Goal: Task Accomplishment & Management: Use online tool/utility

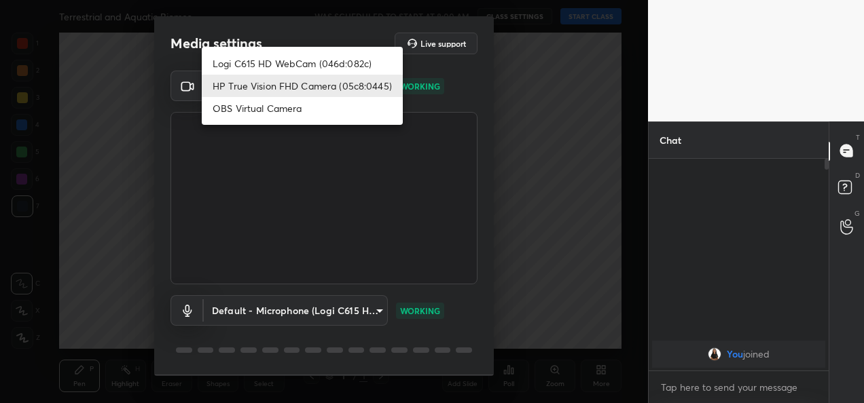
click at [364, 87] on body "1 2 3 4 5 6 7 C X Z C X Z E E Erase all H H Terrestrial and Aquatic Biomes WAS …" at bounding box center [432, 201] width 864 height 403
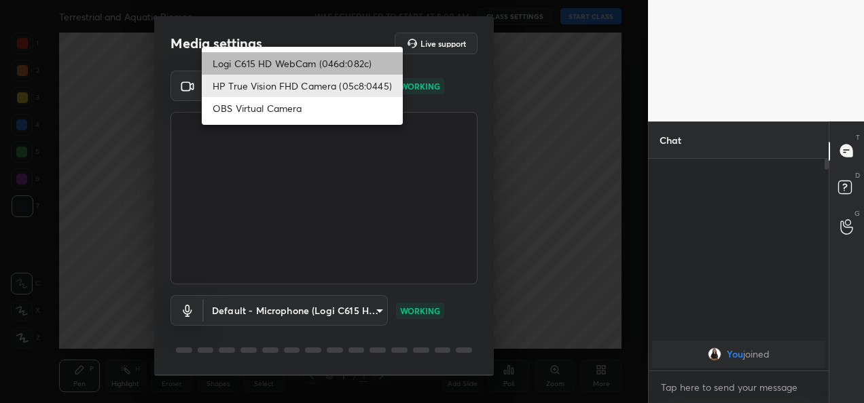
click at [331, 65] on li "Logi C615 HD WebCam (046d:082c)" at bounding box center [302, 63] width 201 height 22
type input "9a60a891c99e43c4f3b6c1c2af706b7568f7a8d24487825b1df04ecacc35332c"
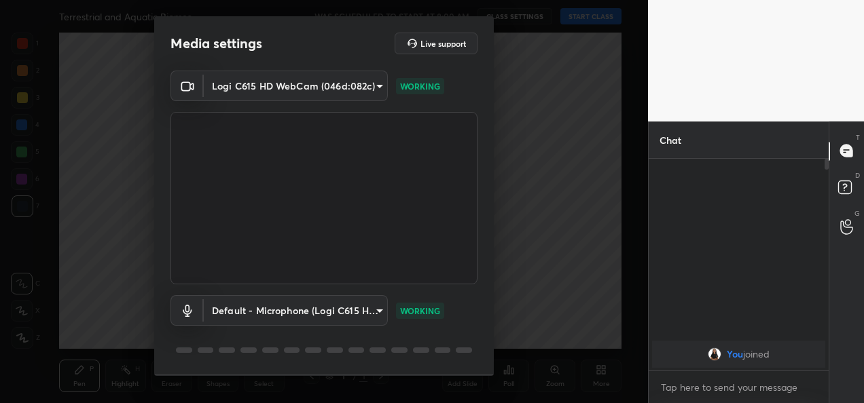
scroll to position [42, 0]
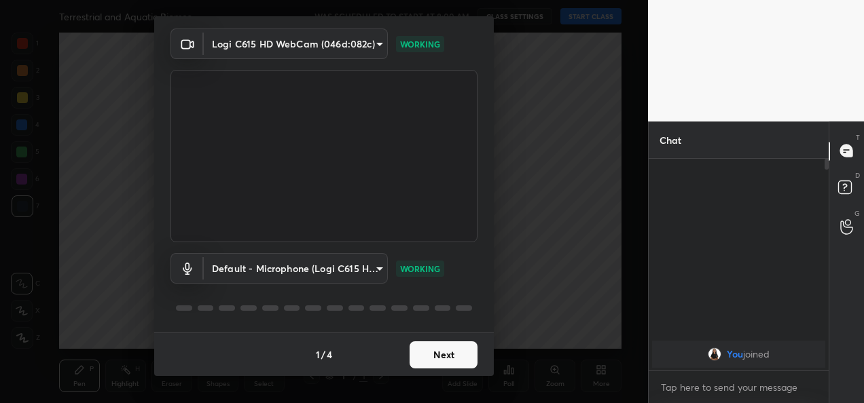
click at [446, 357] on button "Next" at bounding box center [443, 354] width 68 height 27
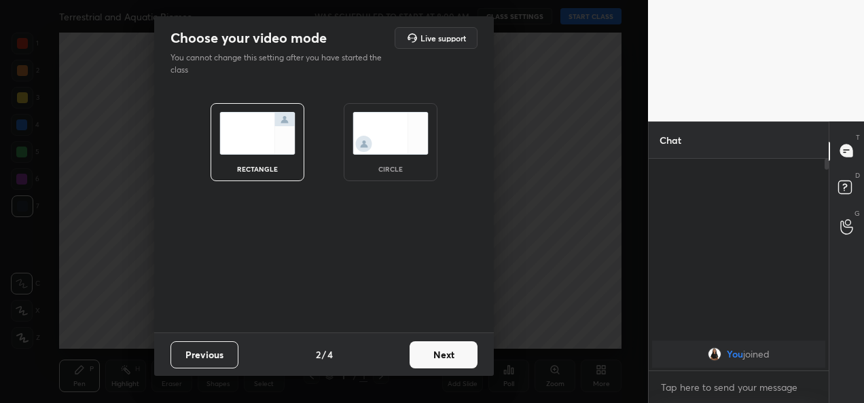
click at [445, 360] on button "Next" at bounding box center [443, 354] width 68 height 27
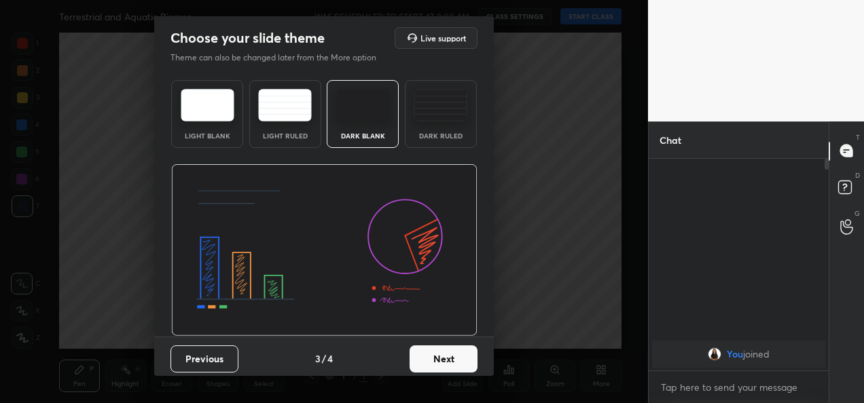
click at [445, 360] on button "Next" at bounding box center [443, 359] width 68 height 27
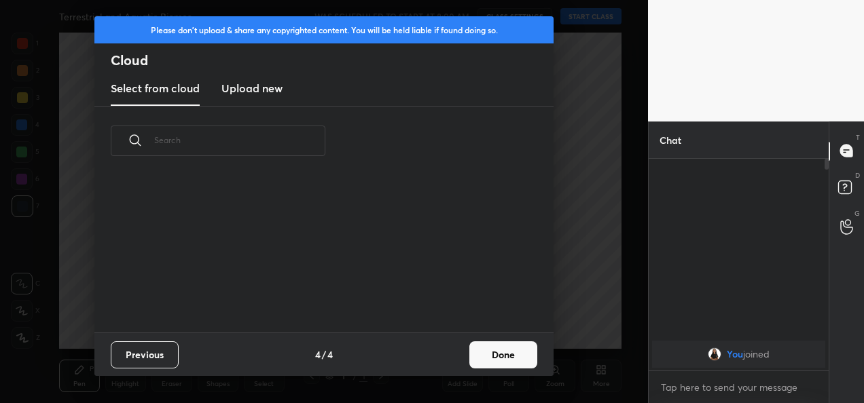
scroll to position [156, 436]
click at [505, 358] on button "Done" at bounding box center [503, 354] width 68 height 27
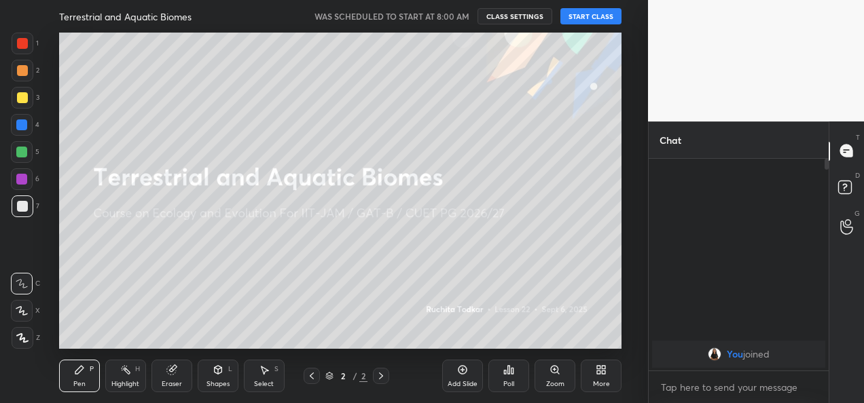
click at [588, 20] on button "START CLASS" at bounding box center [590, 16] width 61 height 16
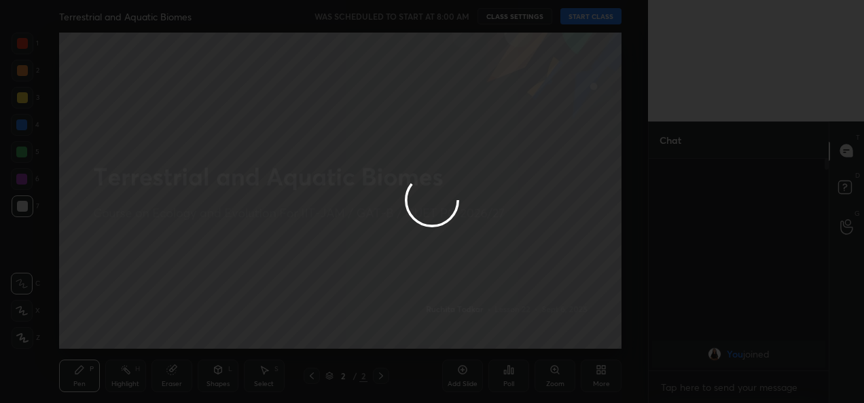
type textarea "x"
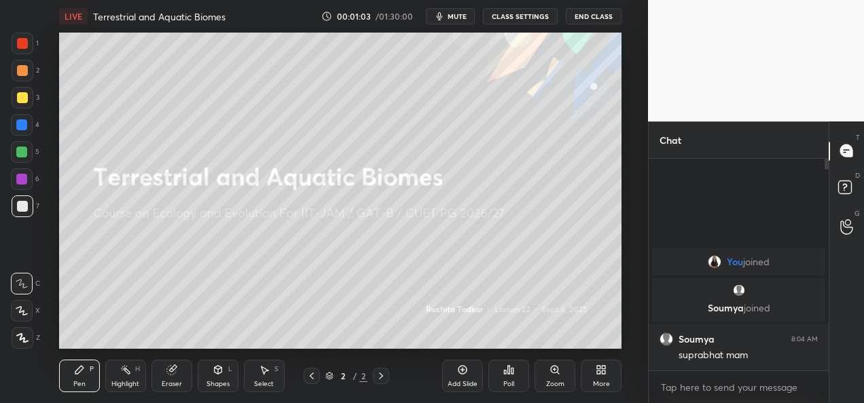
click at [599, 377] on div "More" at bounding box center [600, 376] width 41 height 33
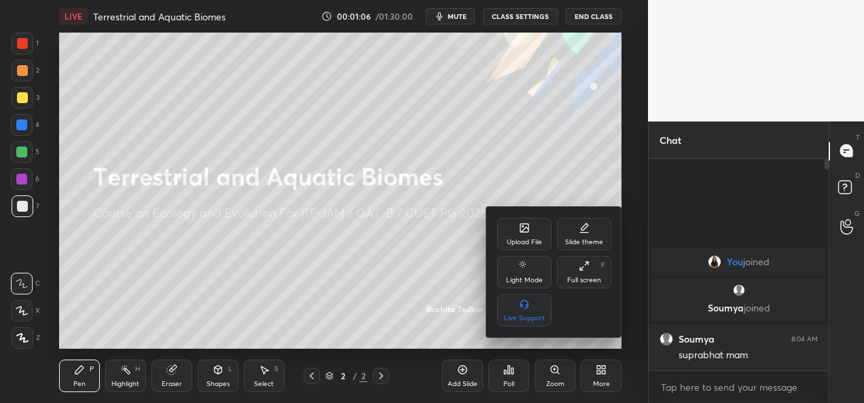
click at [517, 243] on div "Upload File" at bounding box center [523, 242] width 35 height 7
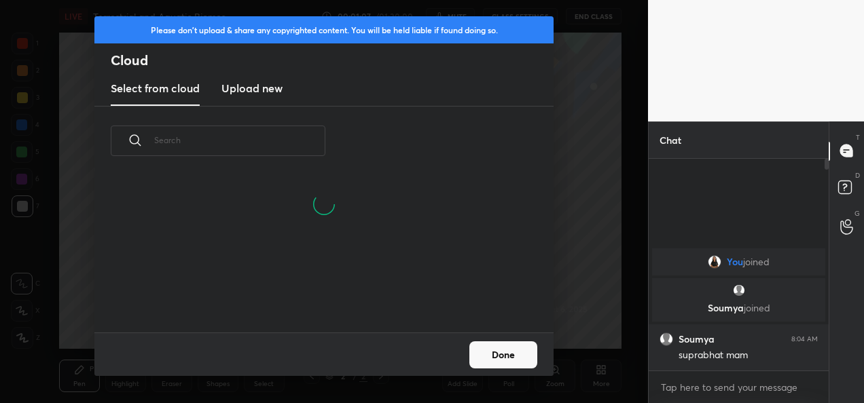
scroll to position [91, 436]
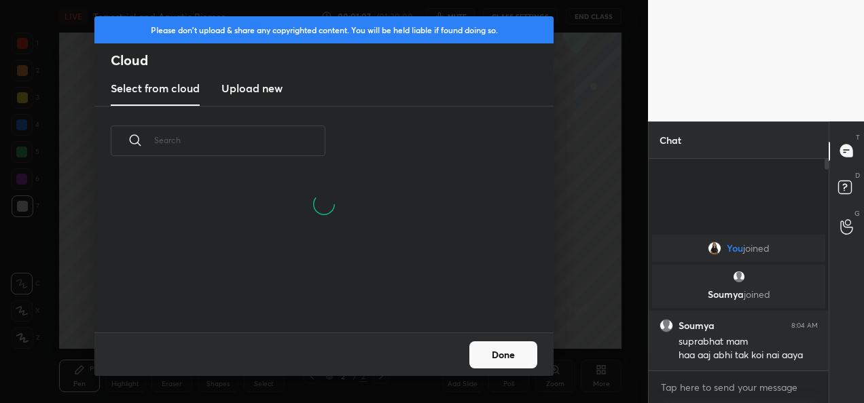
click at [244, 92] on h3 "Upload new" at bounding box center [251, 88] width 61 height 16
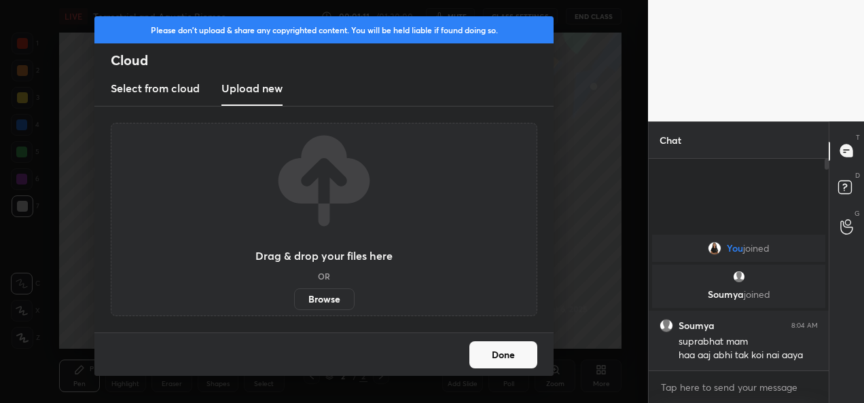
click at [321, 300] on label "Browse" at bounding box center [324, 300] width 60 height 22
click at [294, 300] on input "Browse" at bounding box center [294, 300] width 0 height 22
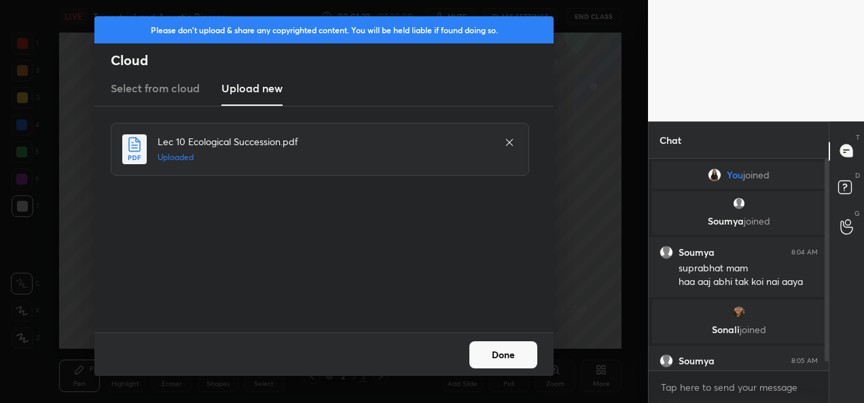
click at [503, 352] on button "Done" at bounding box center [503, 354] width 68 height 27
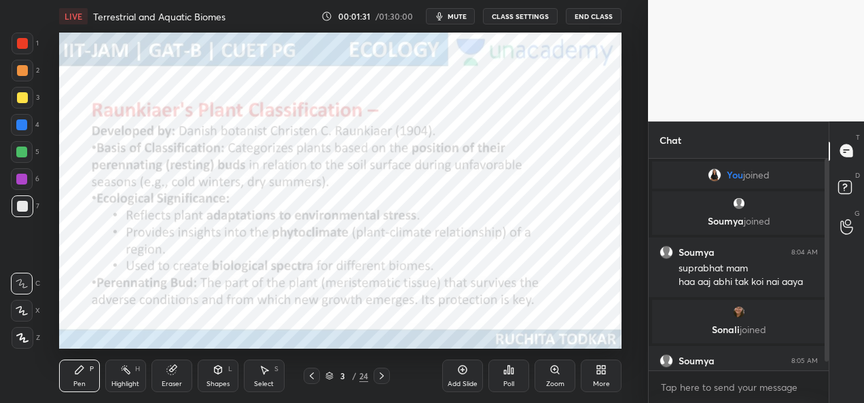
click at [328, 379] on icon at bounding box center [329, 378] width 7 height 2
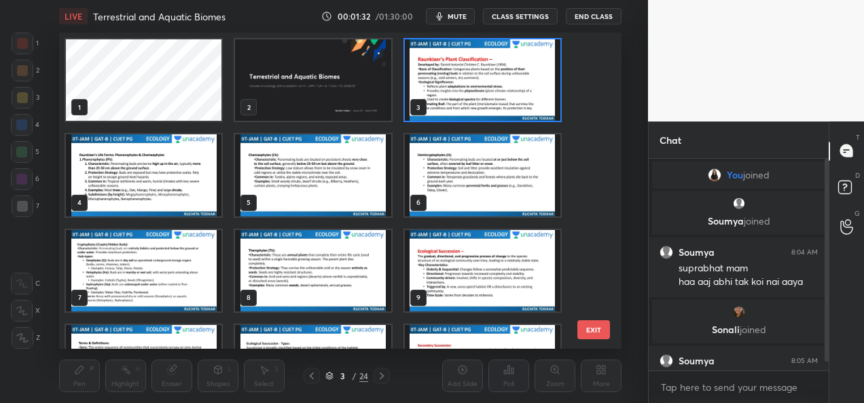
scroll to position [312, 555]
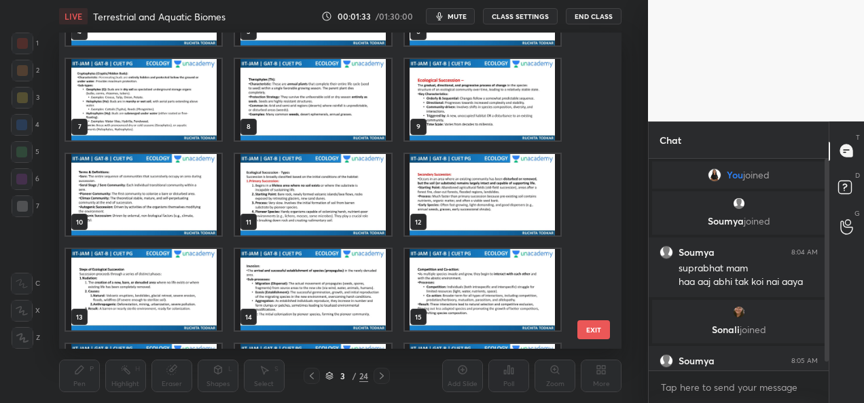
click at [372, 205] on div "4 5 6 7 8 9 10 11 12 13 14 15 16 17 18 19 20 21" at bounding box center [328, 191] width 538 height 316
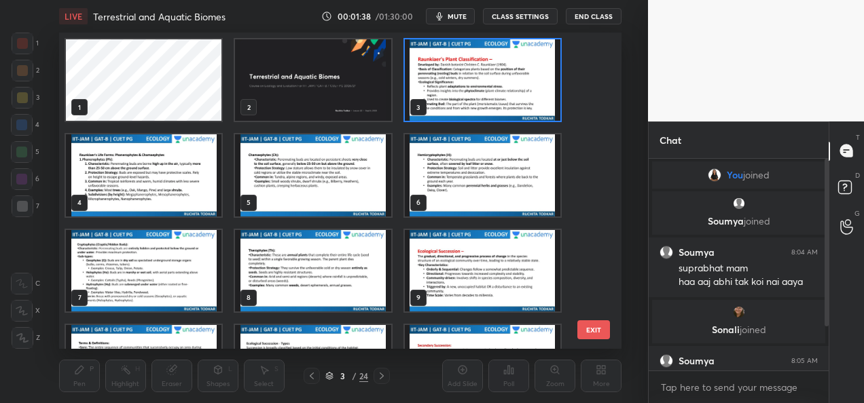
scroll to position [68, 0]
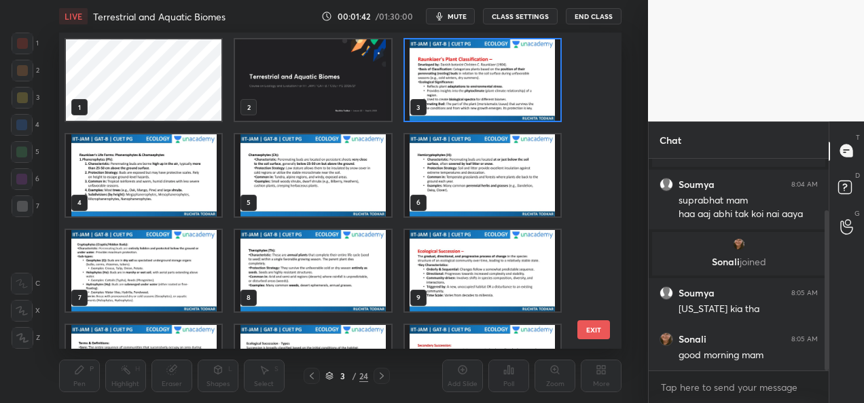
click at [431, 269] on img "grid" at bounding box center [481, 270] width 155 height 81
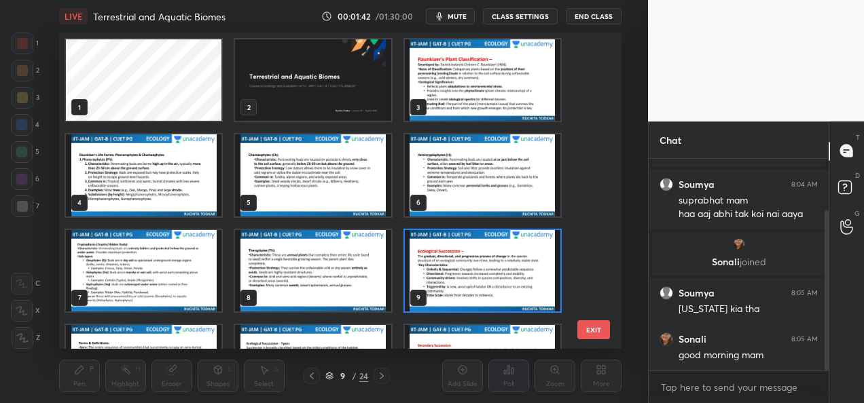
click at [430, 271] on img "grid" at bounding box center [481, 270] width 155 height 81
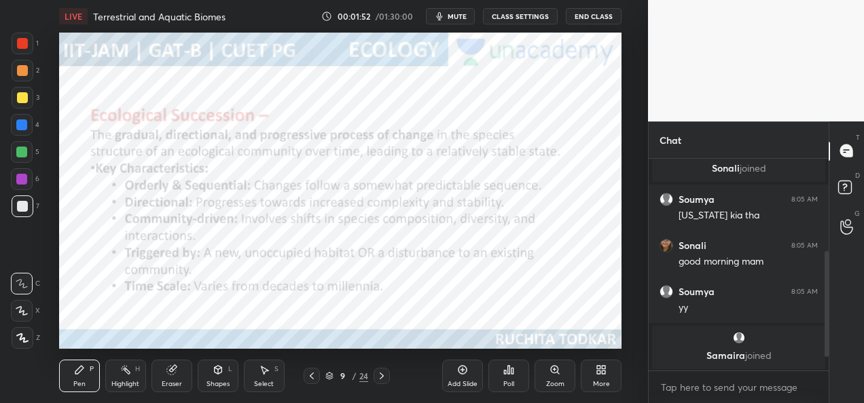
scroll to position [210, 0]
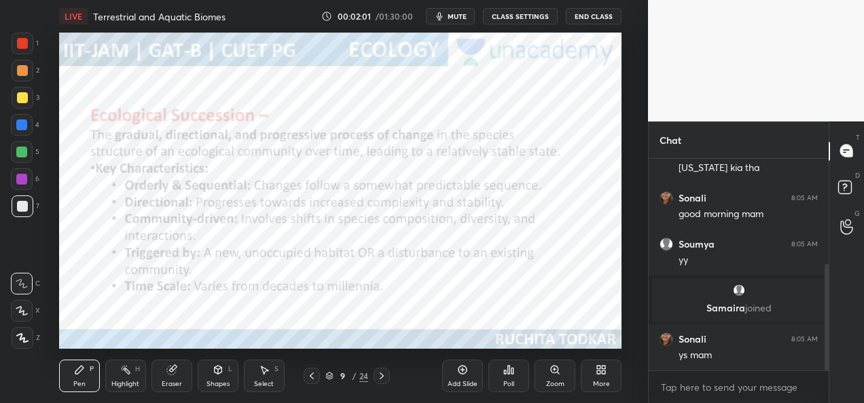
click at [386, 377] on icon at bounding box center [381, 376] width 11 height 11
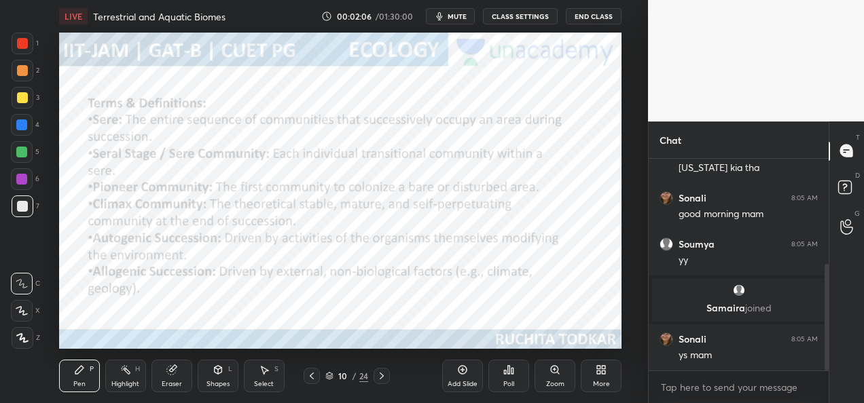
click at [384, 379] on icon at bounding box center [381, 376] width 11 height 11
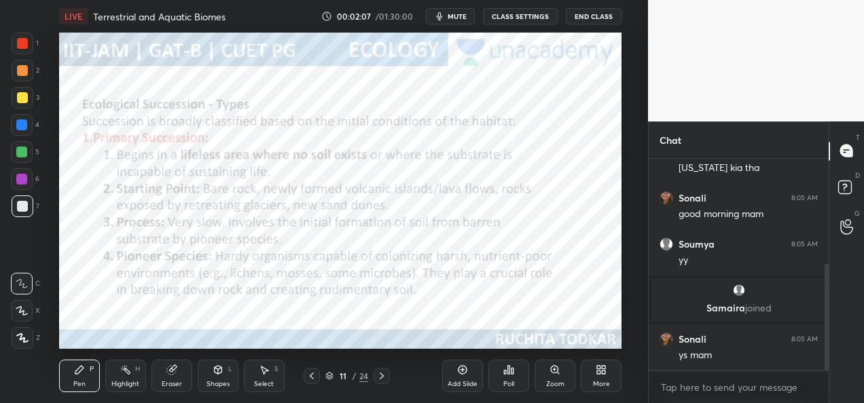
click at [384, 382] on div at bounding box center [381, 376] width 16 height 16
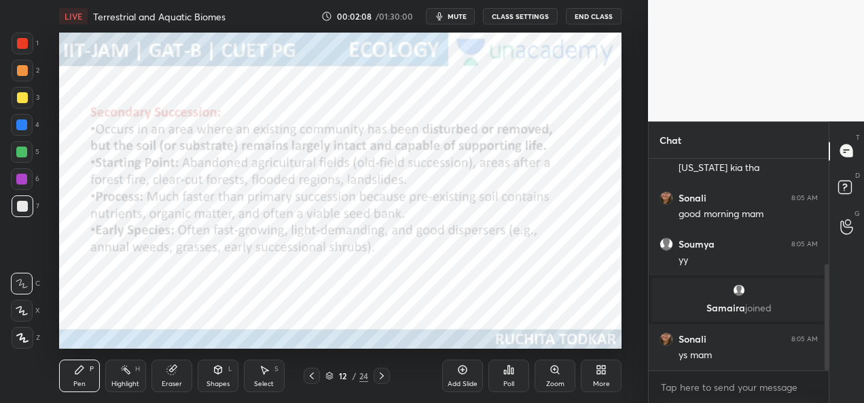
click at [386, 384] on div "Pen P Highlight H Eraser Shapes L Select S 12 / 24 Add Slide Poll Zoom More" at bounding box center [340, 376] width 562 height 54
click at [382, 378] on icon at bounding box center [381, 376] width 11 height 11
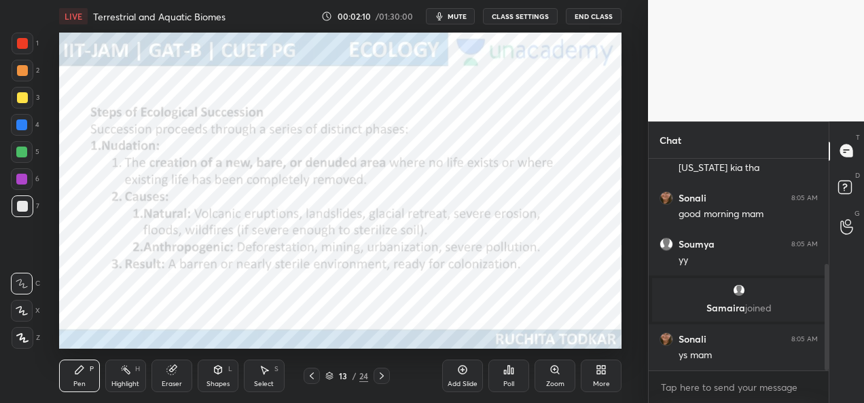
click at [384, 382] on div at bounding box center [381, 376] width 16 height 16
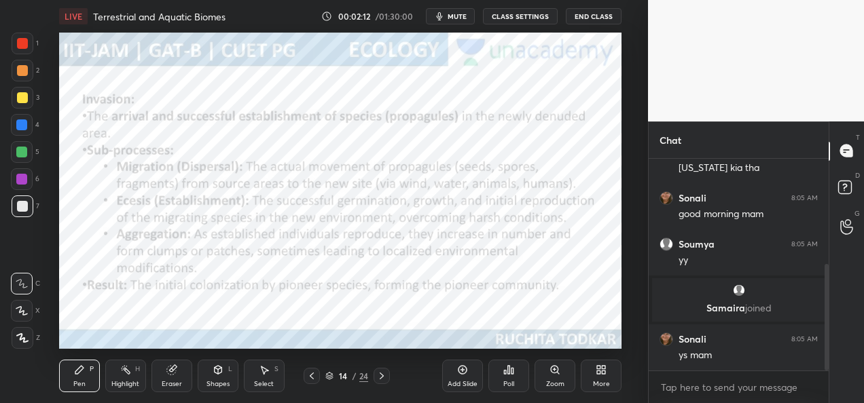
click at [383, 386] on div "Pen P Highlight H Eraser Shapes L Select S 14 / 24 Add Slide Poll Zoom More" at bounding box center [340, 376] width 562 height 54
click at [19, 43] on div at bounding box center [22, 43] width 11 height 11
click at [20, 314] on icon at bounding box center [22, 311] width 12 height 10
click at [385, 379] on icon at bounding box center [381, 376] width 11 height 11
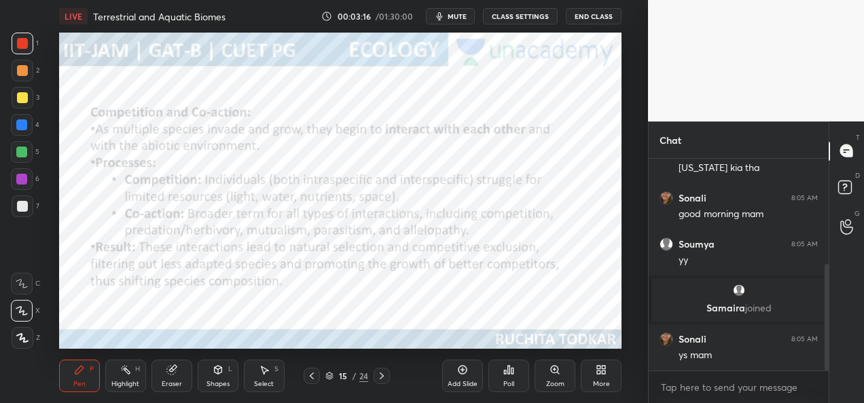
click at [384, 380] on icon at bounding box center [381, 376] width 11 height 11
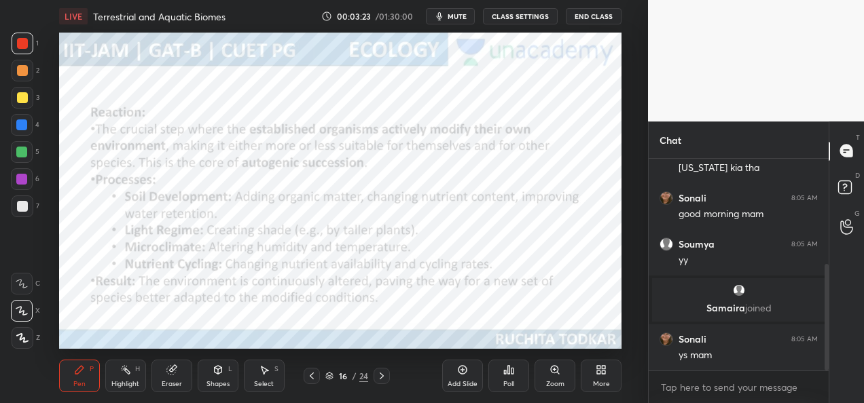
click at [384, 377] on icon at bounding box center [381, 376] width 11 height 11
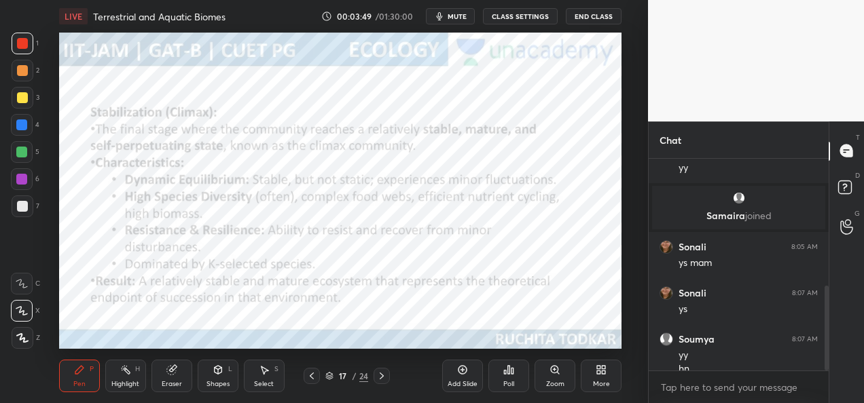
scroll to position [316, 0]
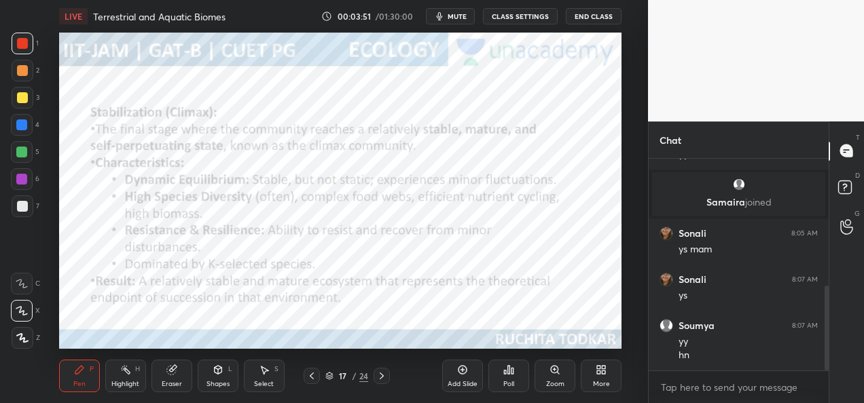
click at [310, 379] on icon at bounding box center [311, 376] width 11 height 11
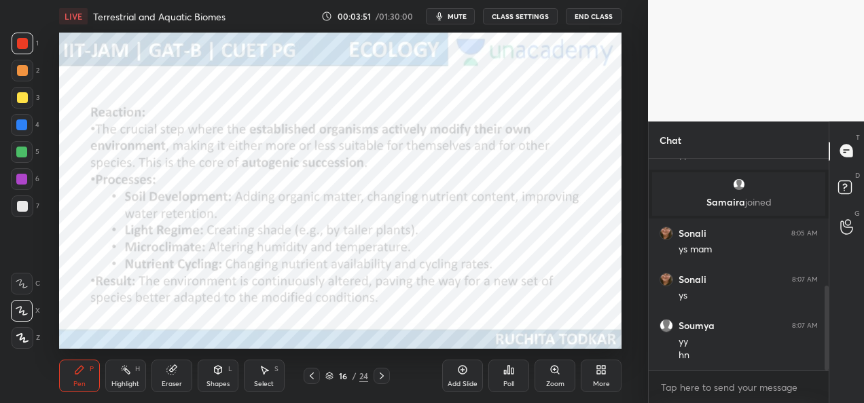
click at [312, 379] on icon at bounding box center [312, 376] width 4 height 7
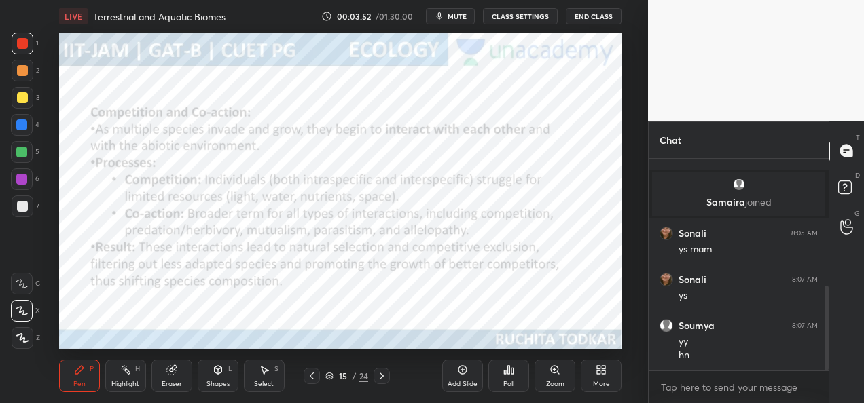
click at [312, 380] on icon at bounding box center [311, 376] width 11 height 11
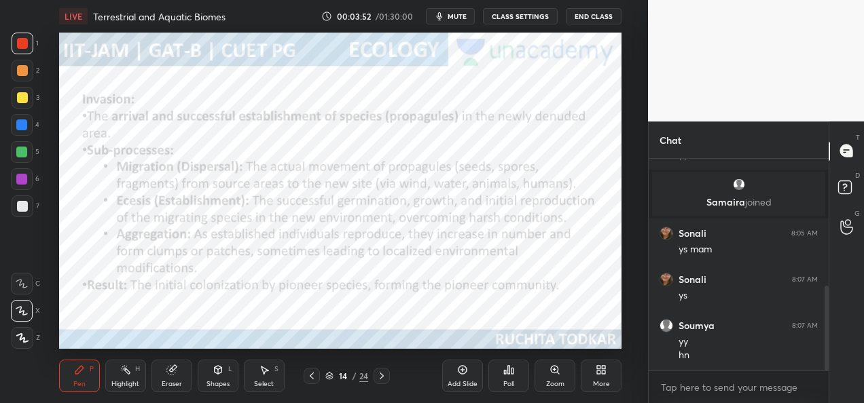
click at [312, 382] on div at bounding box center [311, 376] width 16 height 16
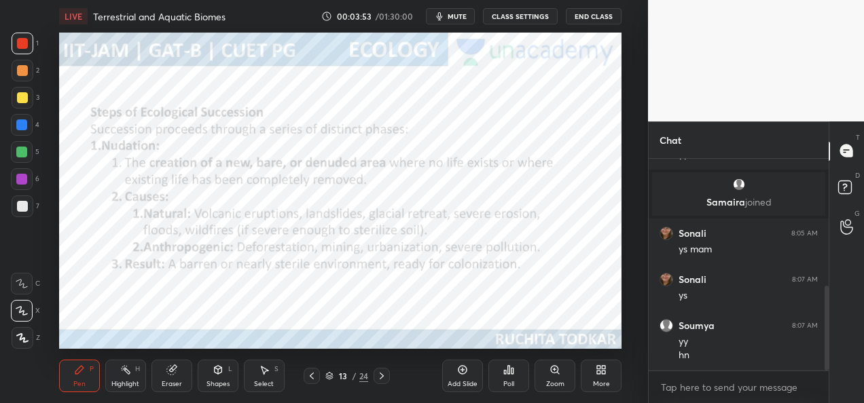
click at [311, 383] on div at bounding box center [311, 376] width 16 height 16
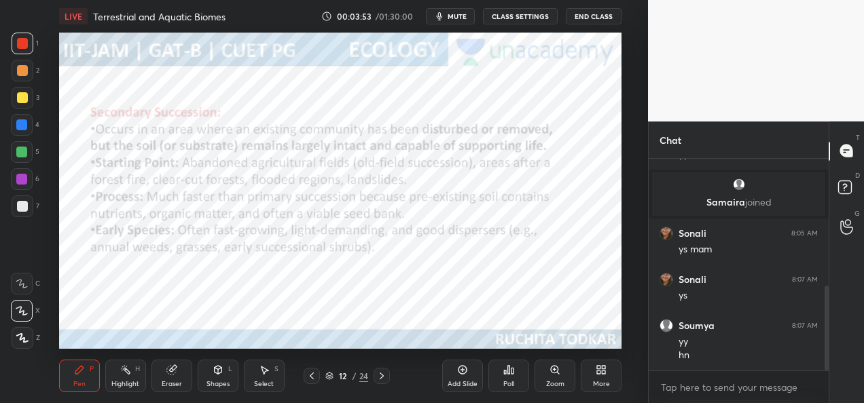
click at [312, 383] on div at bounding box center [311, 376] width 16 height 16
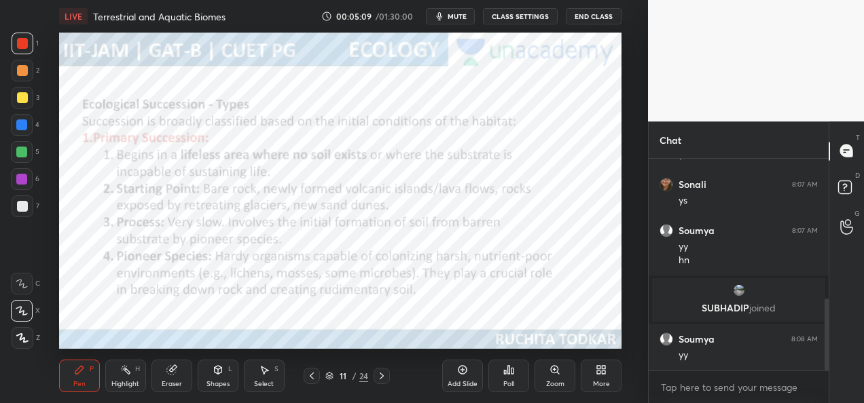
scroll to position [456, 0]
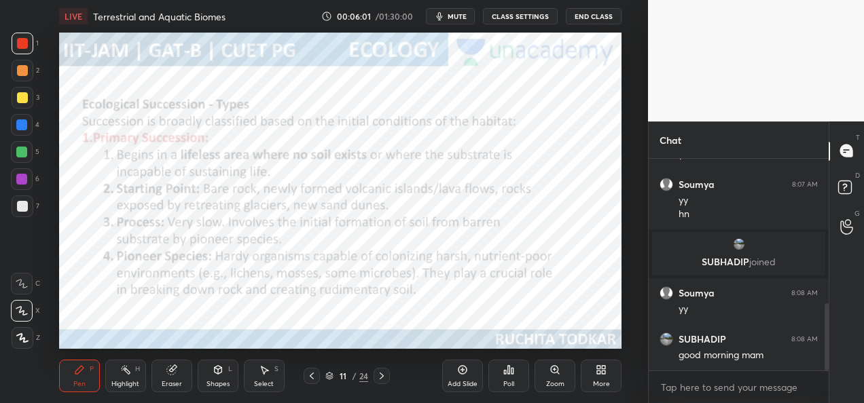
click at [384, 376] on icon at bounding box center [381, 376] width 11 height 11
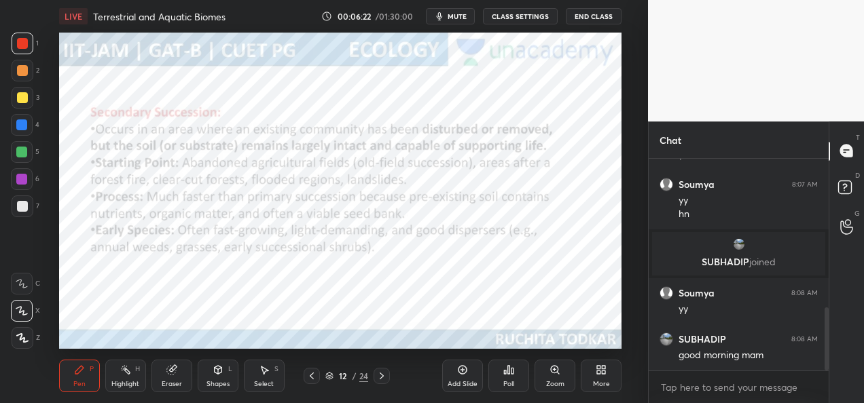
scroll to position [502, 0]
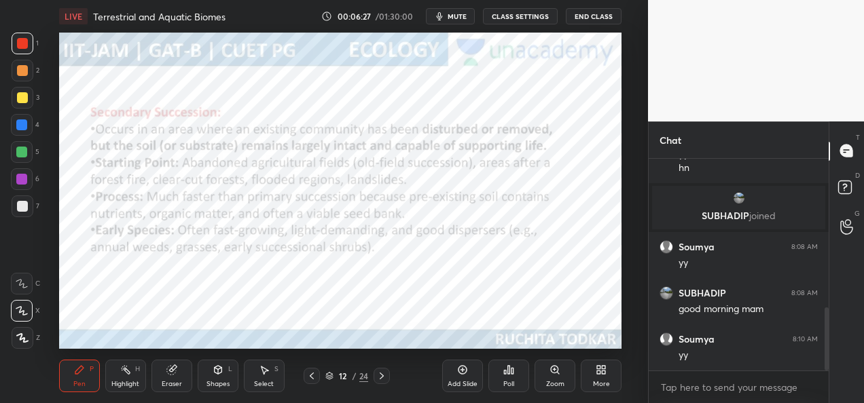
click at [381, 379] on icon at bounding box center [381, 376] width 11 height 11
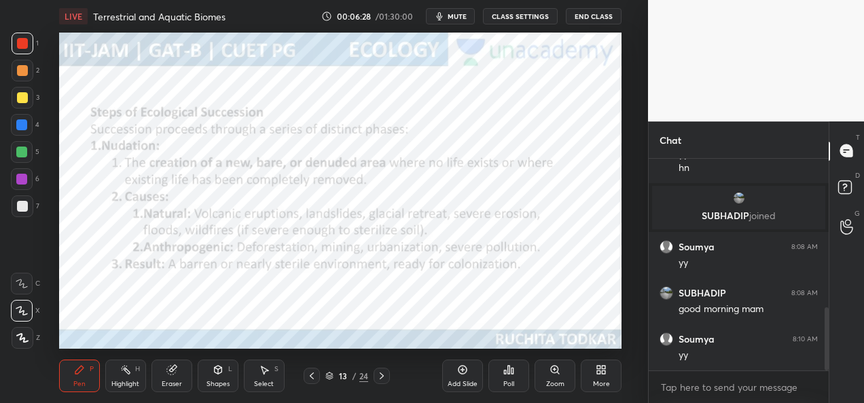
click at [381, 379] on icon at bounding box center [381, 376] width 11 height 11
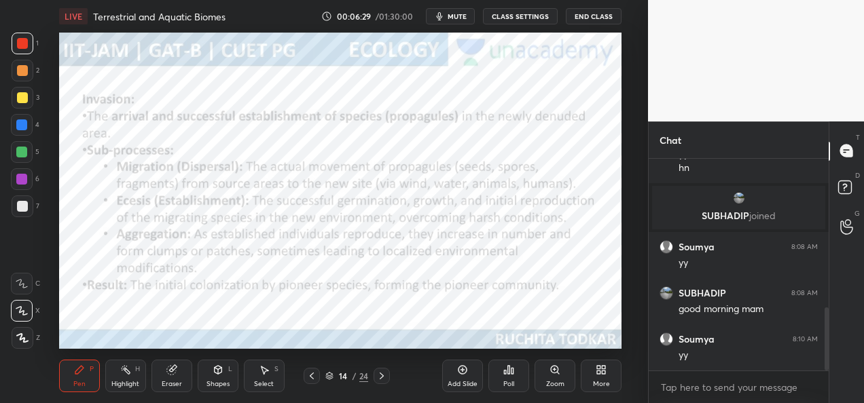
click at [380, 380] on icon at bounding box center [381, 376] width 11 height 11
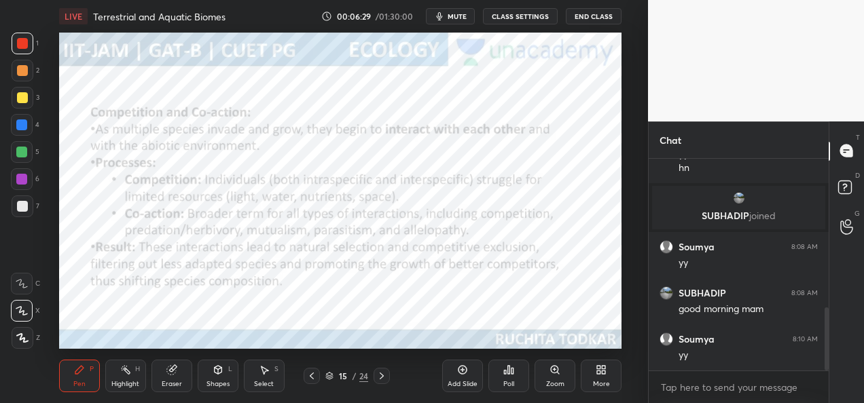
click at [380, 379] on icon at bounding box center [381, 376] width 11 height 11
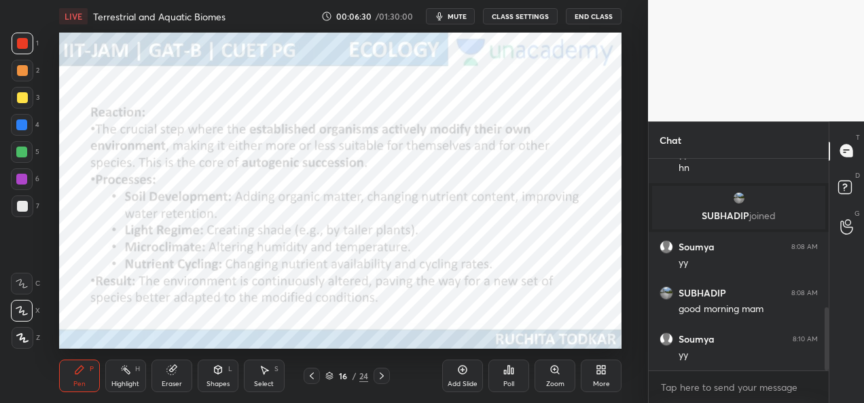
click at [381, 379] on icon at bounding box center [381, 376] width 11 height 11
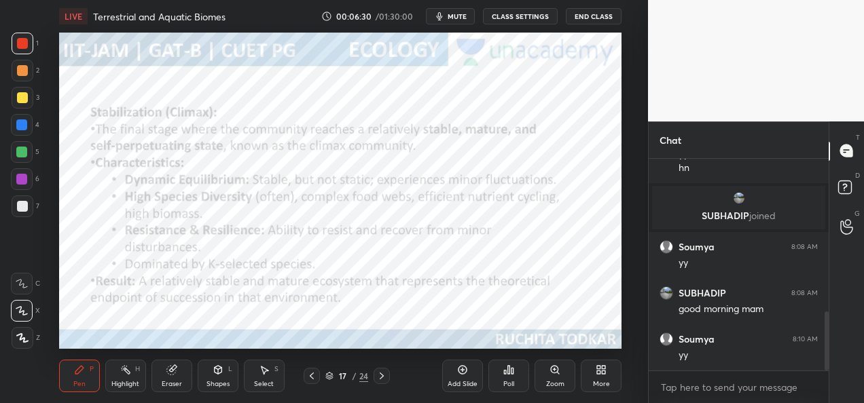
scroll to position [549, 0]
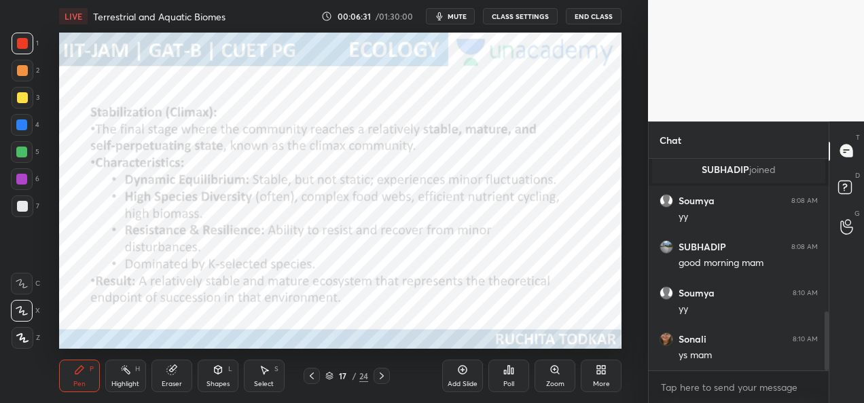
click at [380, 382] on div at bounding box center [381, 376] width 16 height 16
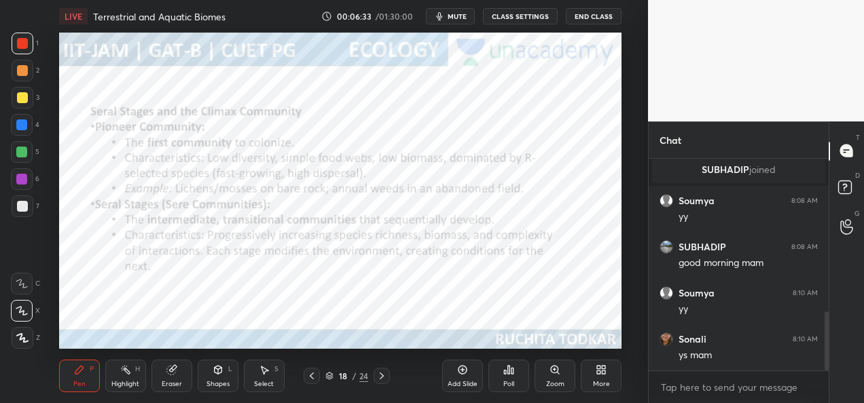
click at [307, 380] on icon at bounding box center [311, 376] width 11 height 11
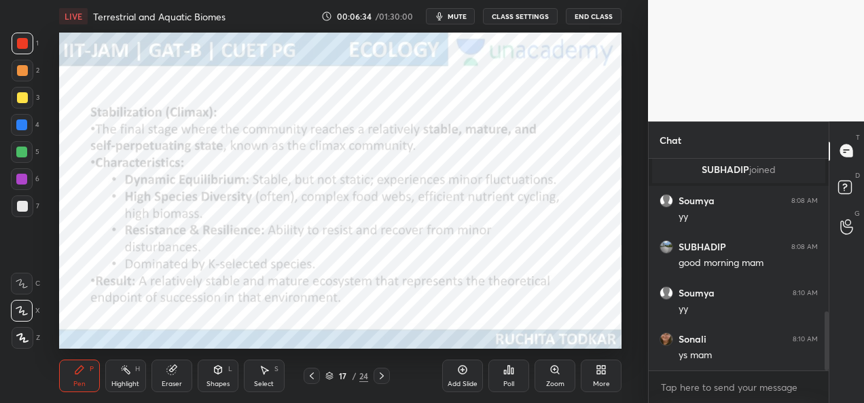
click at [379, 382] on div at bounding box center [381, 376] width 16 height 16
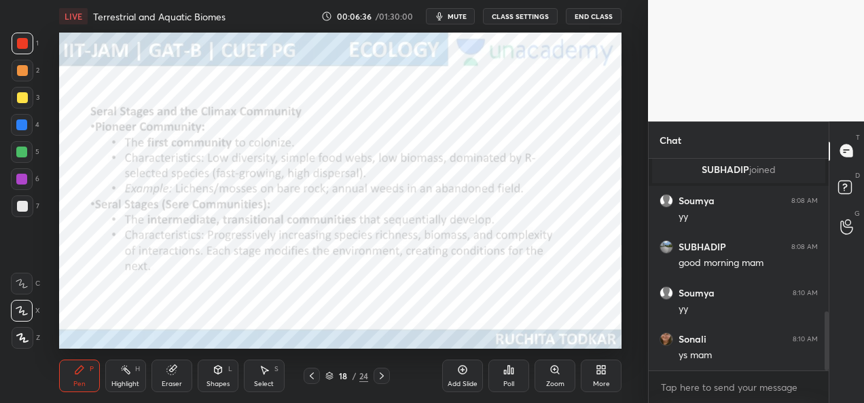
click at [373, 386] on div "Pen P Highlight H Eraser Shapes L Select S 18 / 24 Add Slide Poll Zoom More" at bounding box center [340, 376] width 562 height 54
click at [376, 384] on div "Pen P Highlight H Eraser Shapes L Select S 18 / 24 Add Slide Poll Zoom More" at bounding box center [340, 376] width 562 height 54
click at [379, 379] on icon at bounding box center [381, 376] width 11 height 11
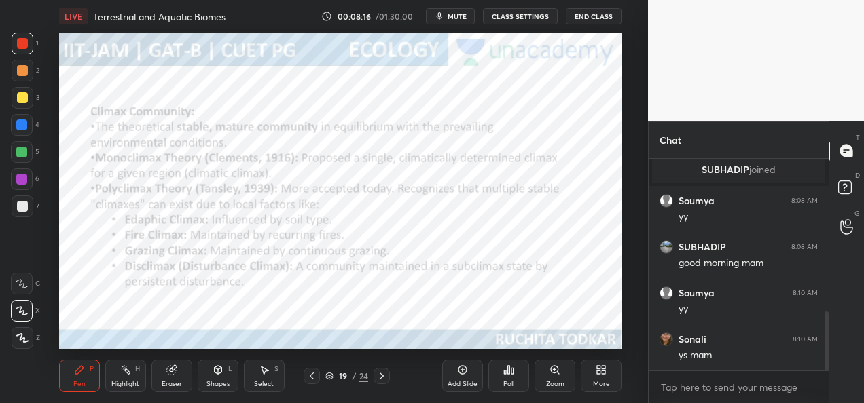
scroll to position [597, 0]
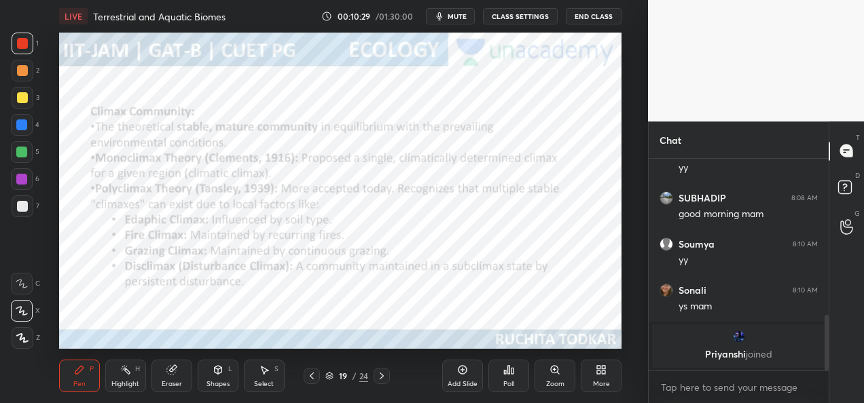
click at [160, 383] on div "Eraser" at bounding box center [171, 376] width 41 height 33
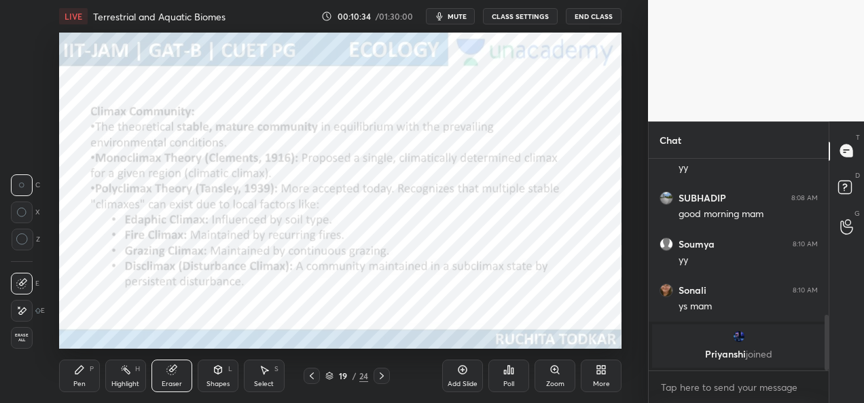
click at [76, 384] on div "Pen" at bounding box center [79, 384] width 12 height 7
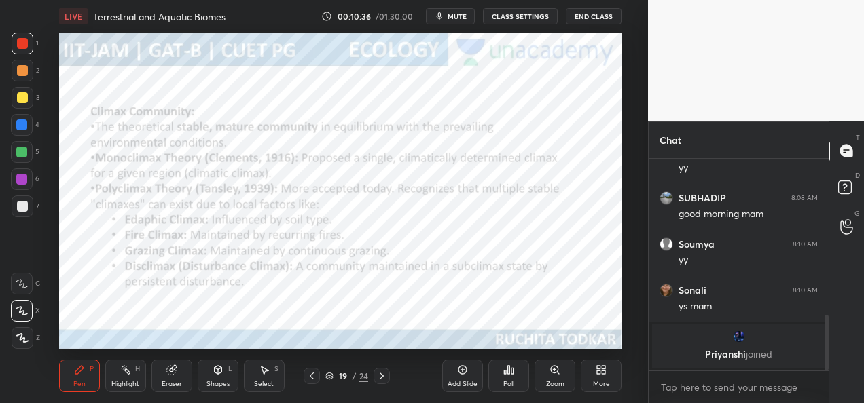
click at [381, 379] on icon at bounding box center [381, 376] width 11 height 11
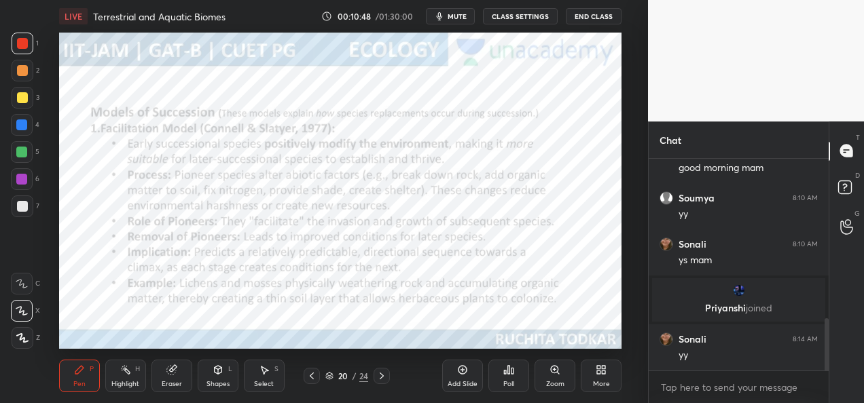
scroll to position [690, 0]
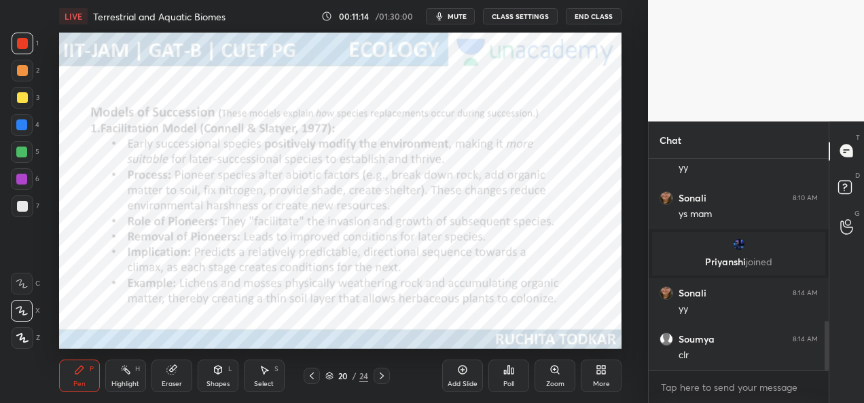
click at [25, 52] on div at bounding box center [23, 44] width 22 height 22
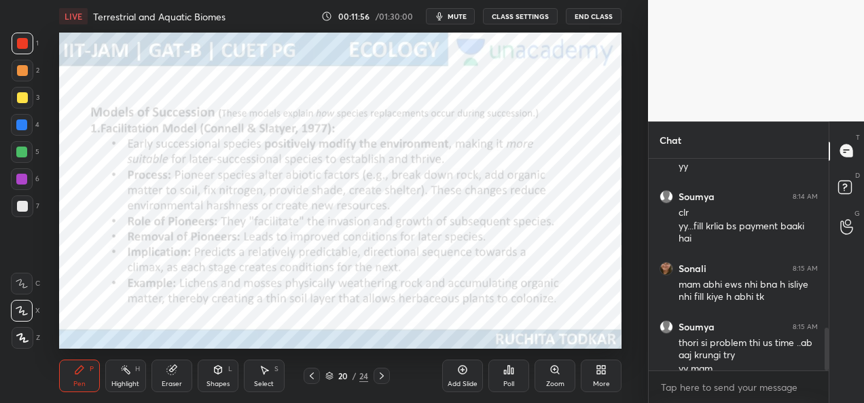
scroll to position [846, 0]
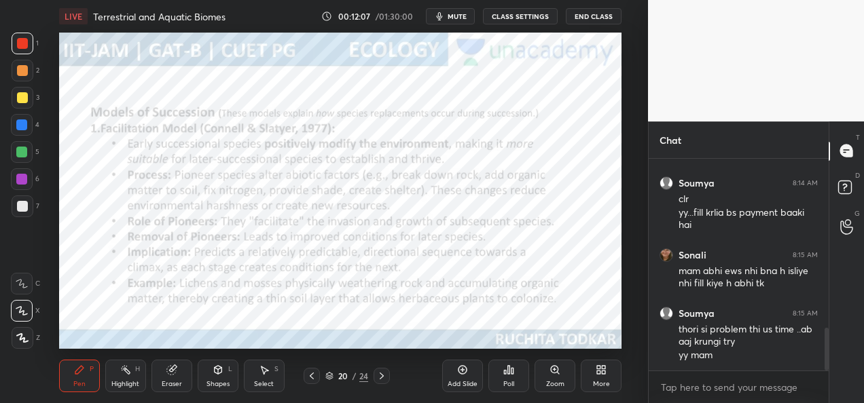
click at [460, 375] on icon at bounding box center [462, 370] width 11 height 11
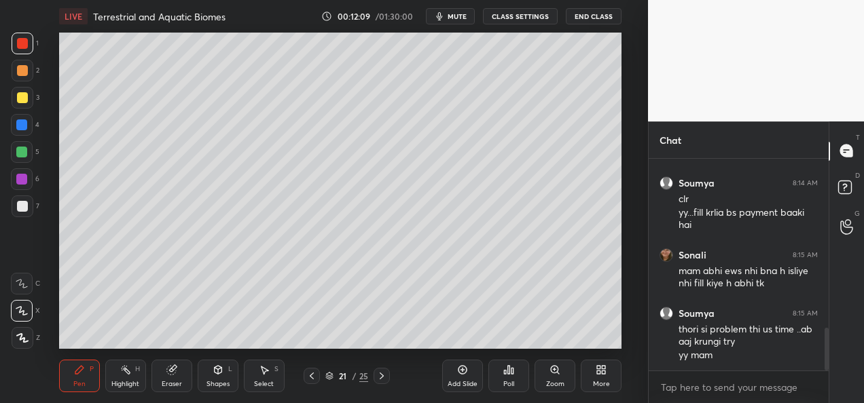
click at [22, 96] on div at bounding box center [22, 97] width 11 height 11
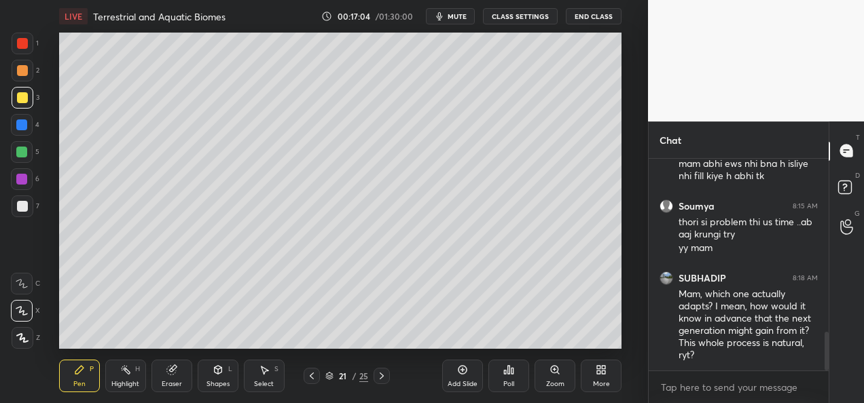
scroll to position [999, 0]
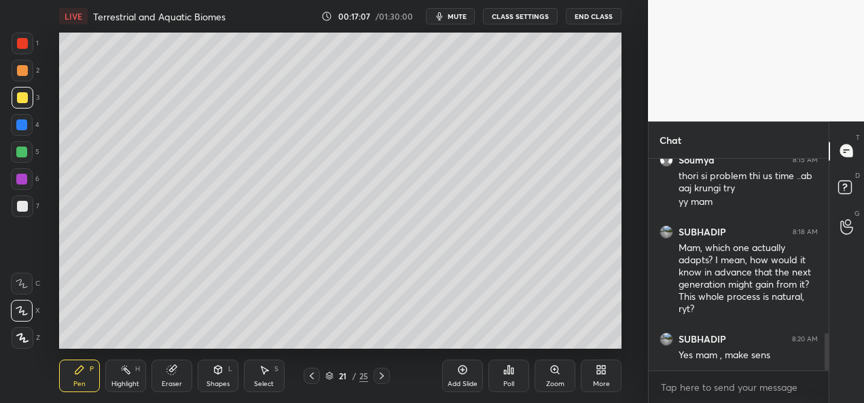
click at [307, 379] on icon at bounding box center [311, 376] width 11 height 11
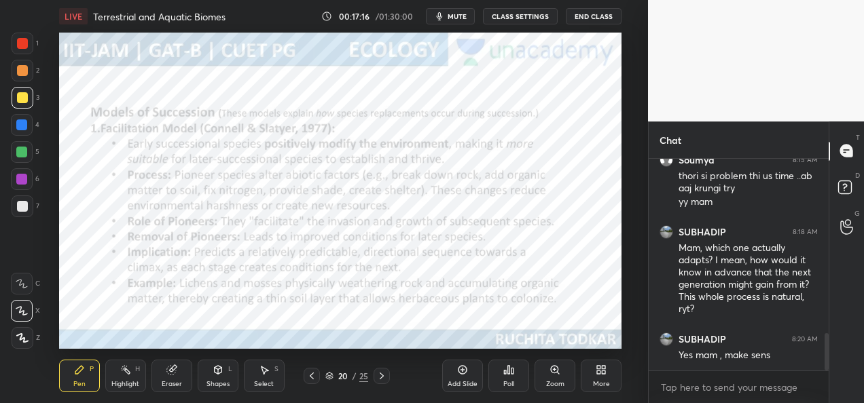
click at [378, 374] on icon at bounding box center [381, 376] width 11 height 11
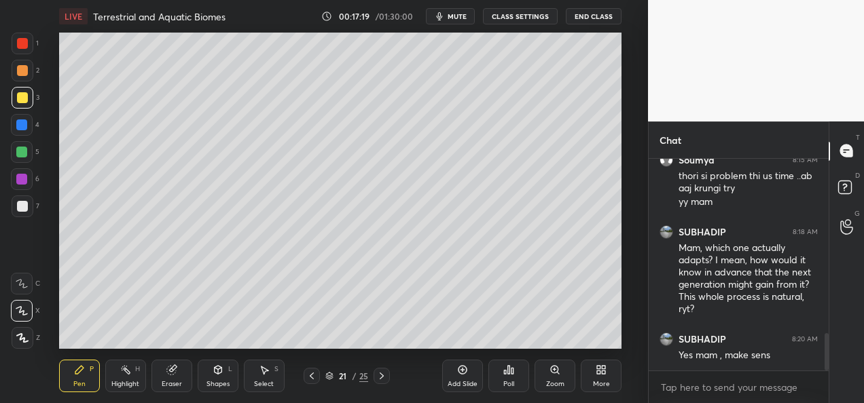
click at [456, 376] on div "Add Slide" at bounding box center [462, 376] width 41 height 33
click at [24, 213] on div at bounding box center [23, 207] width 22 height 22
click at [28, 49] on div at bounding box center [23, 44] width 22 height 22
click at [20, 204] on div at bounding box center [22, 206] width 11 height 11
click at [28, 50] on div at bounding box center [23, 44] width 22 height 22
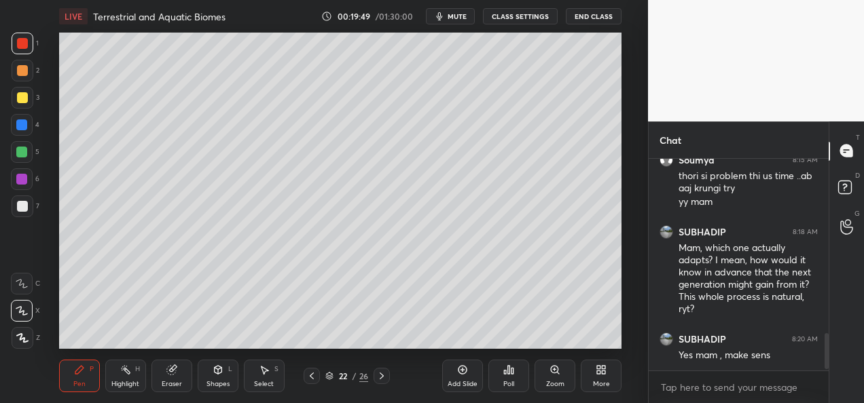
scroll to position [1045, 0]
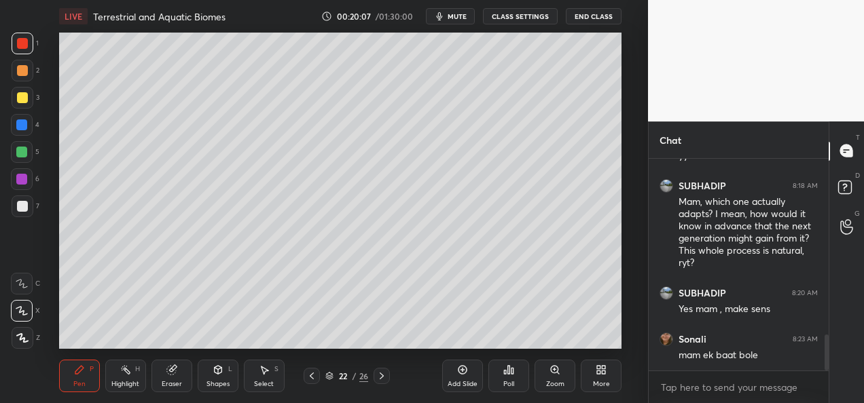
click at [26, 212] on div at bounding box center [23, 207] width 22 height 22
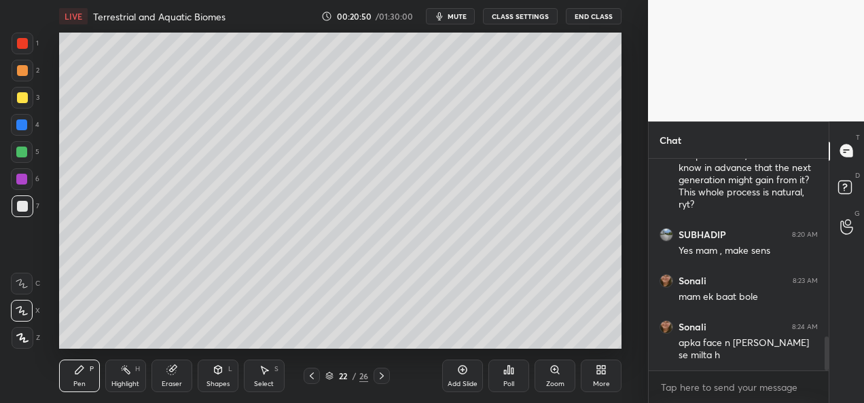
scroll to position [1117, 0]
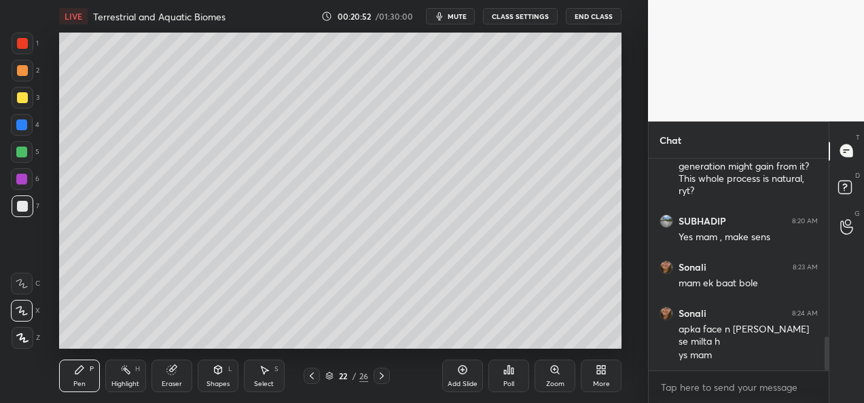
click at [26, 48] on div at bounding box center [22, 43] width 11 height 11
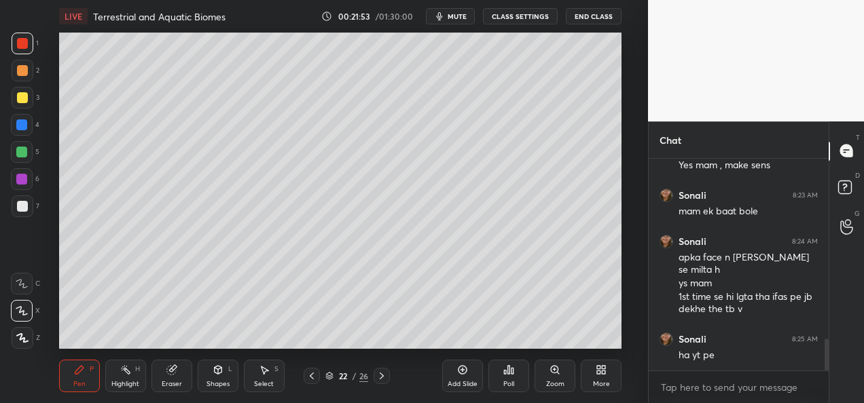
scroll to position [1236, 0]
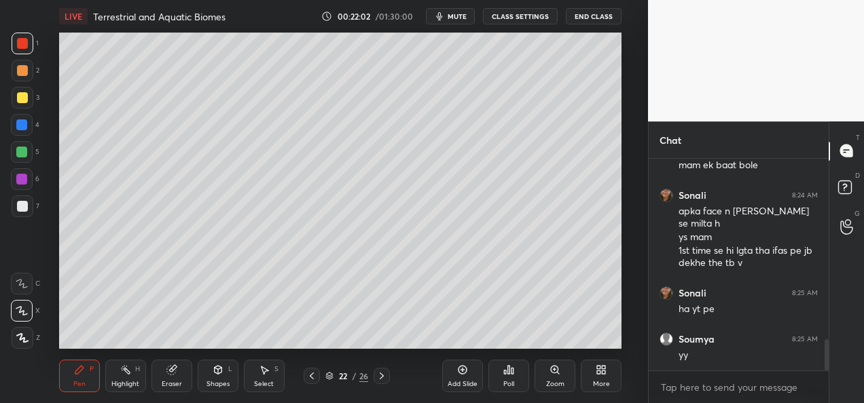
click at [309, 379] on icon at bounding box center [311, 376] width 11 height 11
click at [310, 380] on icon at bounding box center [311, 376] width 11 height 11
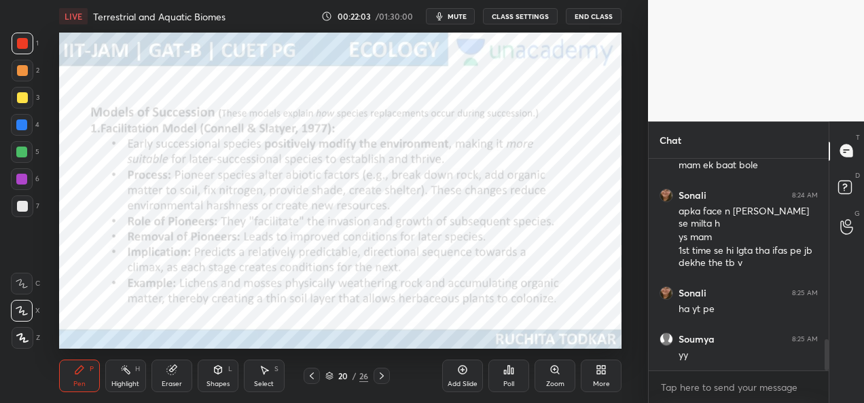
click at [378, 380] on icon at bounding box center [381, 376] width 11 height 11
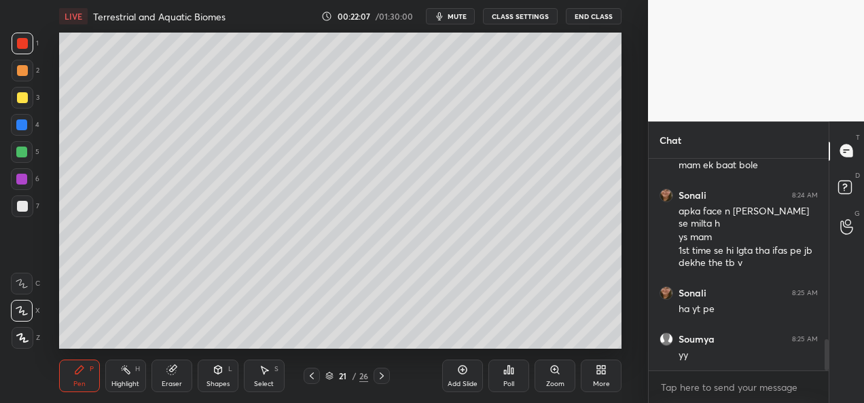
click at [172, 384] on div "Eraser" at bounding box center [172, 384] width 20 height 7
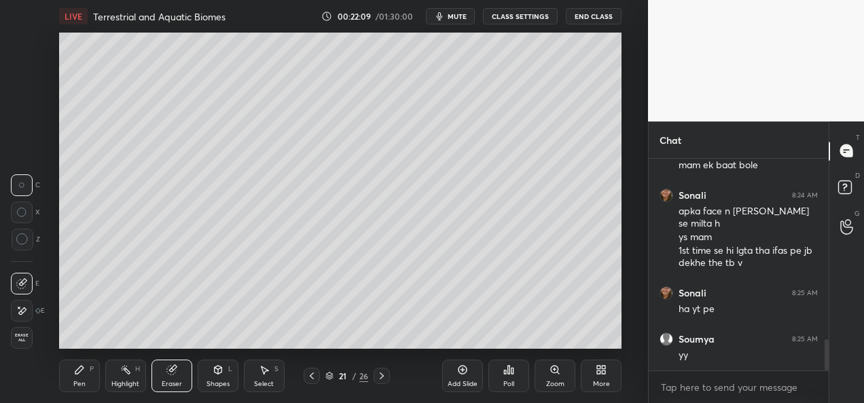
click at [20, 339] on span "Erase all" at bounding box center [22, 338] width 20 height 10
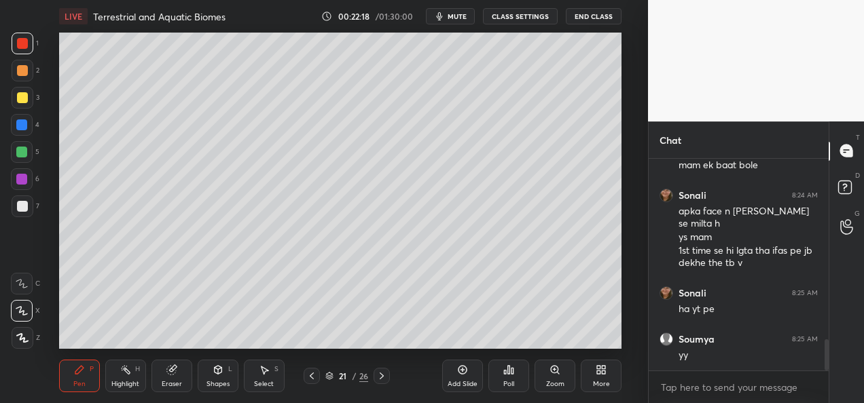
click at [19, 103] on div at bounding box center [22, 97] width 11 height 11
click at [28, 208] on div at bounding box center [23, 207] width 22 height 22
click at [24, 160] on div at bounding box center [22, 152] width 22 height 22
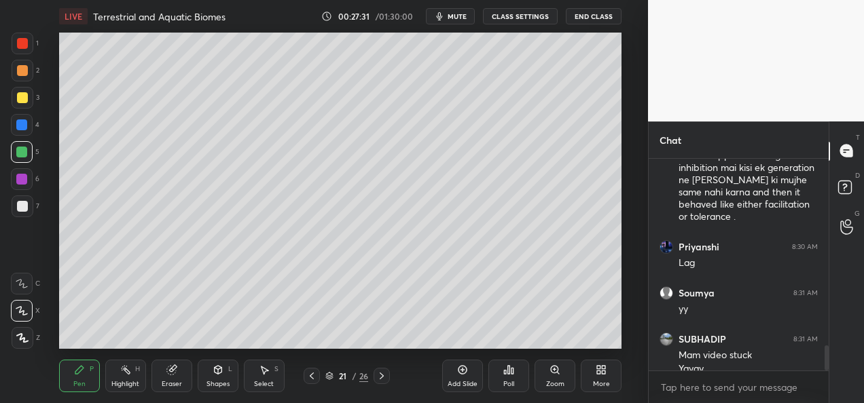
scroll to position [1565, 0]
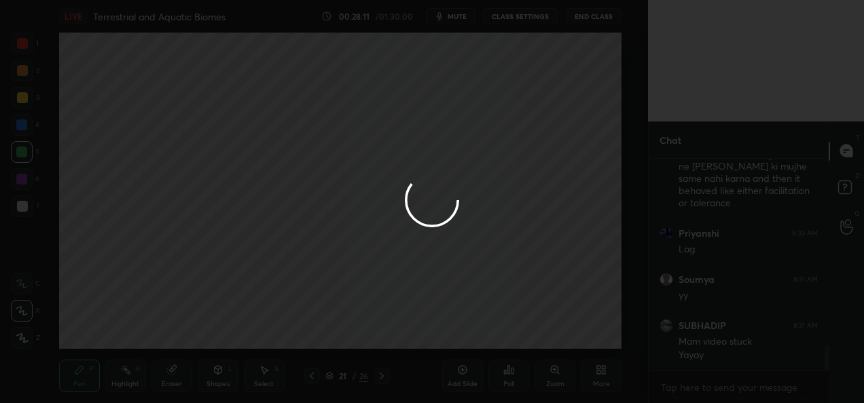
click at [555, 330] on div at bounding box center [432, 201] width 864 height 403
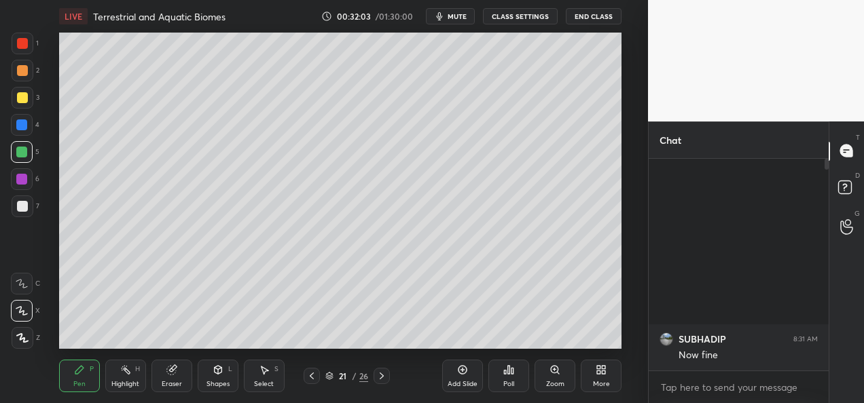
scroll to position [67569, 67292]
click at [472, 343] on div "Add Slide Poll Zoom More" at bounding box center [531, 376] width 179 height 76
click at [479, 339] on div "Add Slide Poll Zoom More" at bounding box center [531, 376] width 179 height 76
click at [477, 341] on div "Add Slide Poll Zoom More" at bounding box center [531, 376] width 179 height 76
click at [489, 343] on div "Poll" at bounding box center [508, 376] width 41 height 76
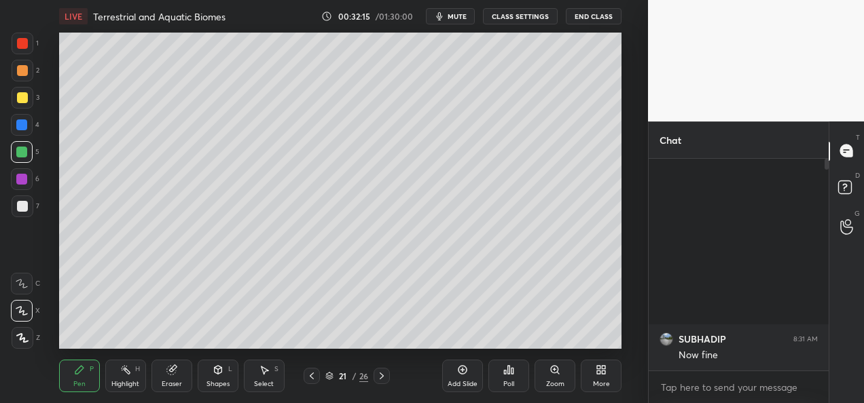
click at [493, 341] on div "Poll" at bounding box center [508, 376] width 41 height 76
click at [506, 339] on div "Poll" at bounding box center [508, 376] width 41 height 76
click at [489, 339] on div "Poll" at bounding box center [508, 376] width 41 height 76
click at [496, 343] on div "Poll" at bounding box center [508, 376] width 41 height 76
click at [494, 340] on div "Poll" at bounding box center [508, 376] width 41 height 76
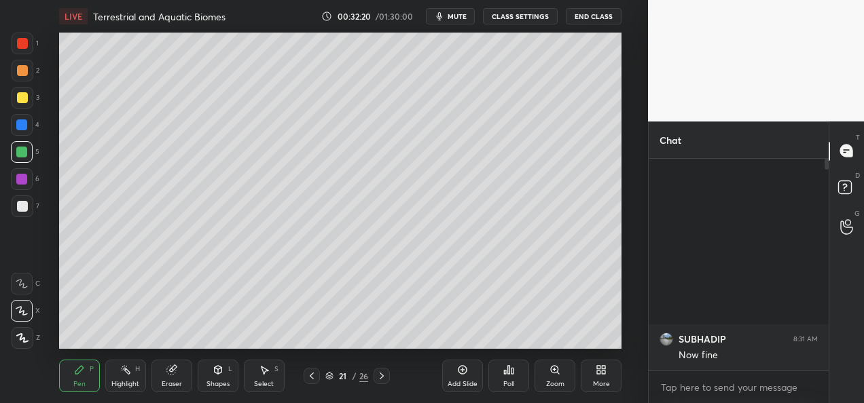
click at [310, 383] on div at bounding box center [311, 376] width 16 height 16
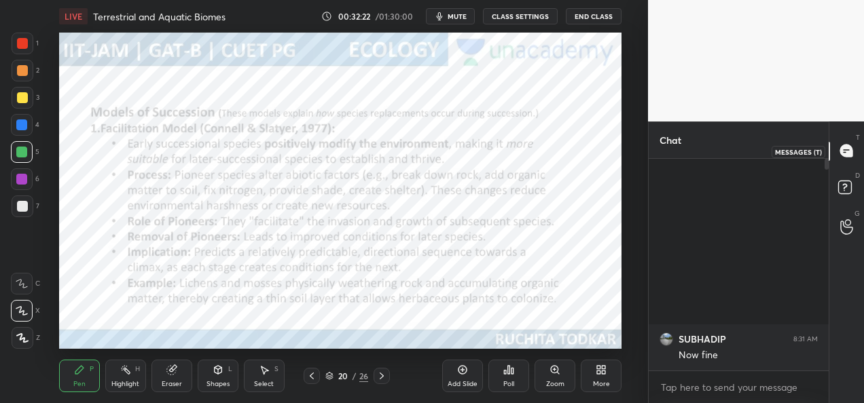
click at [848, 161] on div at bounding box center [846, 151] width 27 height 24
click at [846, 191] on rect at bounding box center [844, 187] width 13 height 13
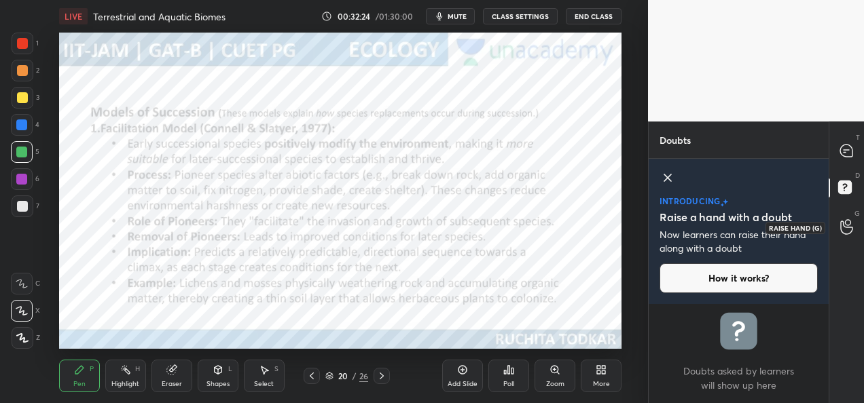
click at [845, 224] on circle at bounding box center [846, 222] width 5 height 5
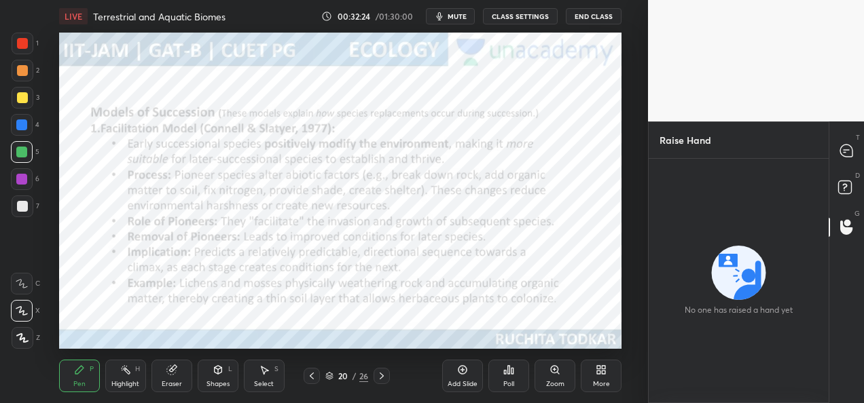
click at [846, 162] on div at bounding box center [846, 151] width 27 height 24
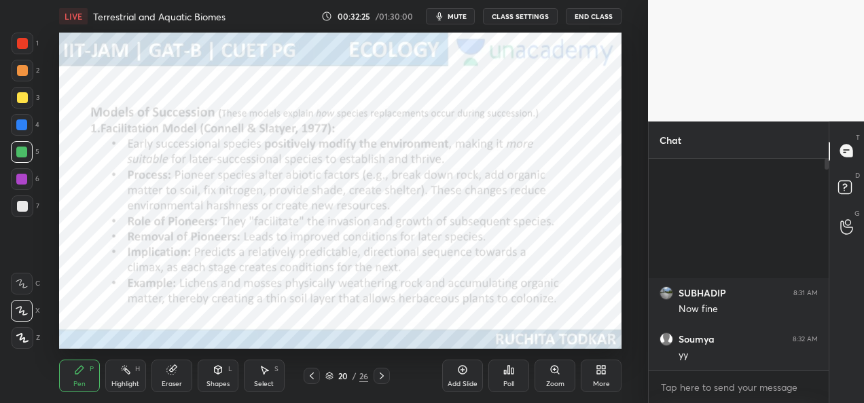
scroll to position [208, 176]
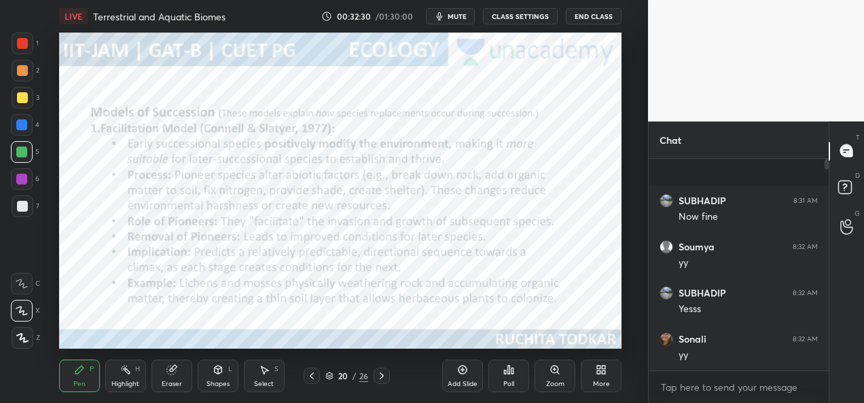
click at [22, 45] on div at bounding box center [22, 43] width 11 height 11
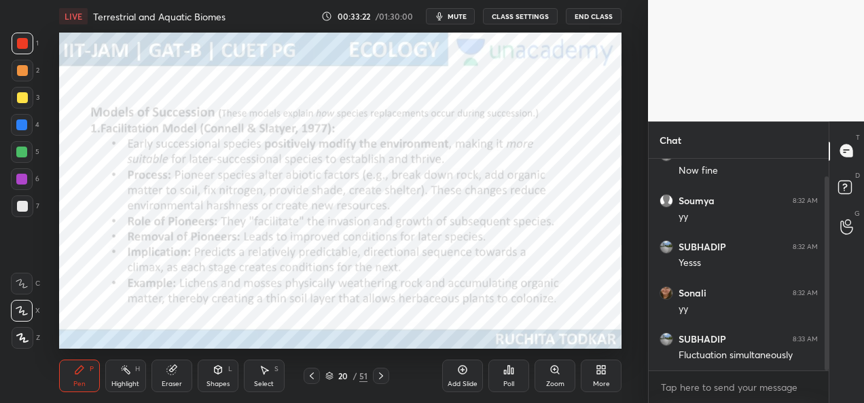
scroll to position [33, 0]
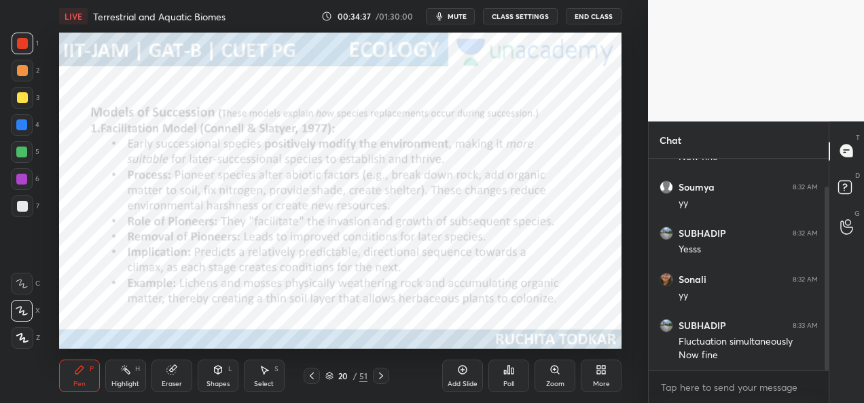
click at [382, 382] on div at bounding box center [381, 376] width 16 height 16
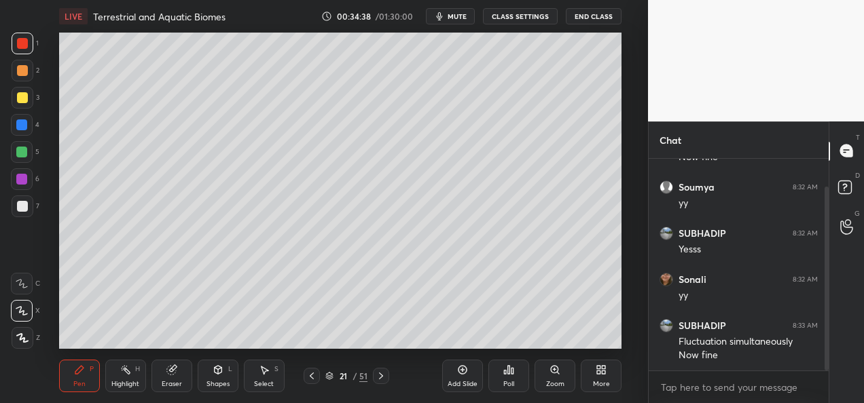
click at [387, 387] on div "Pen P Highlight H Eraser Shapes L Select S 21 / 51 Add Slide Poll Zoom More" at bounding box center [340, 376] width 562 height 54
click at [382, 381] on icon at bounding box center [380, 376] width 11 height 11
click at [383, 379] on icon at bounding box center [380, 376] width 11 height 11
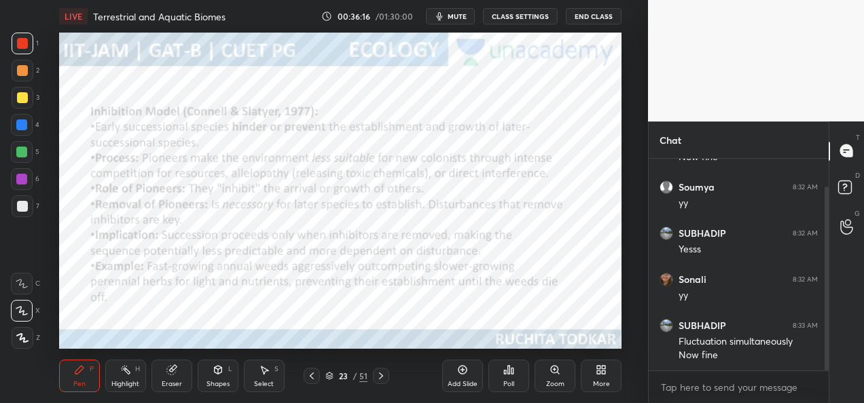
scroll to position [79, 0]
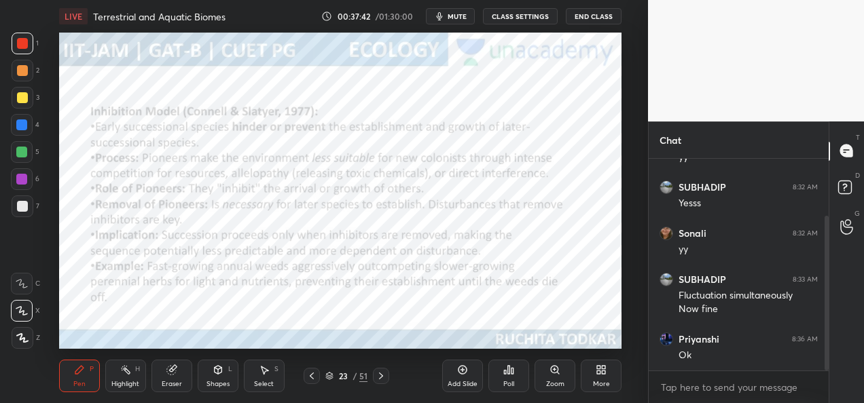
click at [381, 380] on icon at bounding box center [380, 376] width 11 height 11
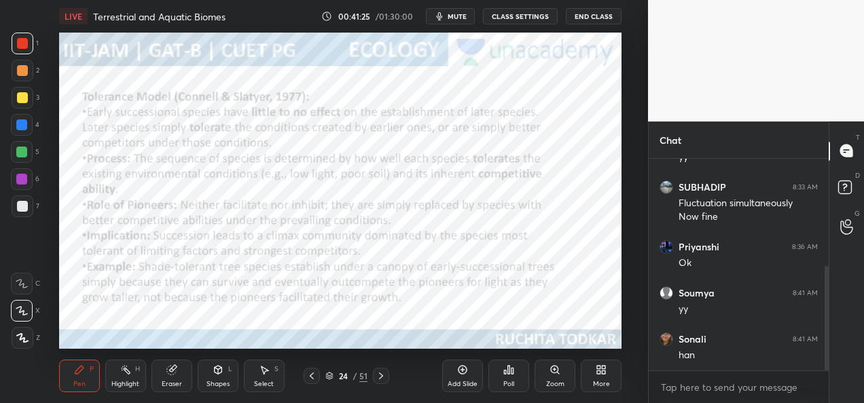
scroll to position [217, 0]
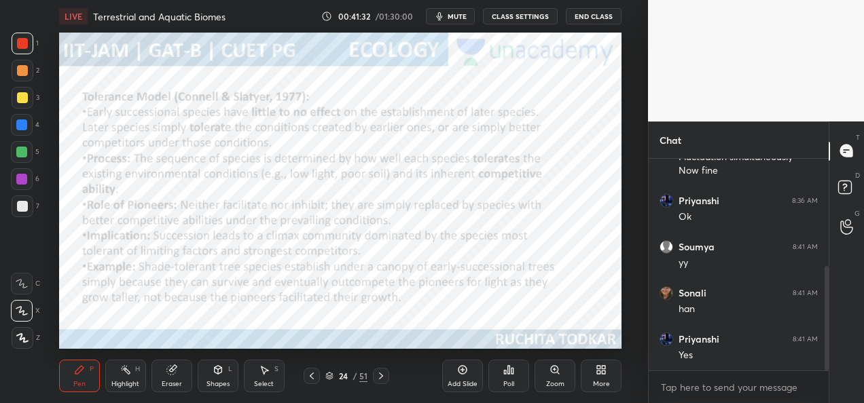
click at [457, 379] on div "Add Slide" at bounding box center [462, 376] width 41 height 33
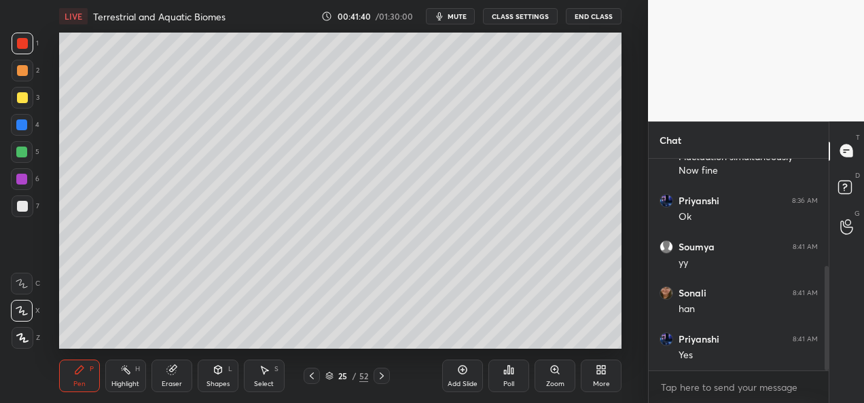
click at [22, 99] on div at bounding box center [22, 97] width 11 height 11
click at [24, 210] on div at bounding box center [22, 206] width 11 height 11
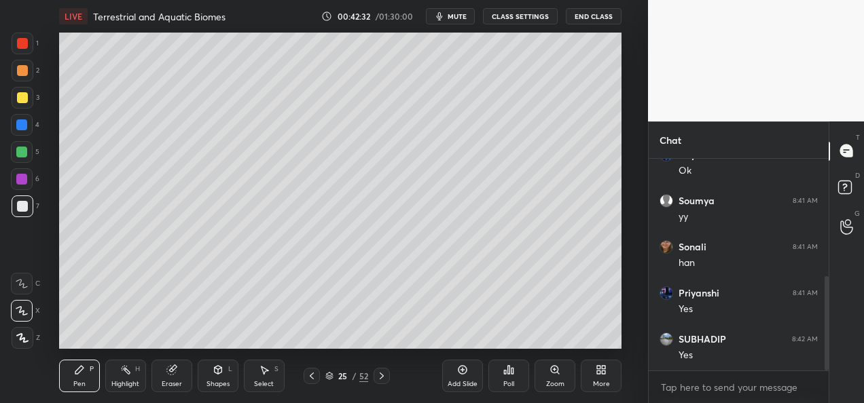
click at [27, 129] on div at bounding box center [22, 125] width 22 height 22
click at [18, 148] on div at bounding box center [21, 152] width 11 height 11
click at [24, 98] on div at bounding box center [22, 97] width 11 height 11
click at [23, 212] on div at bounding box center [23, 207] width 22 height 22
click at [458, 376] on div "Add Slide" at bounding box center [462, 376] width 41 height 33
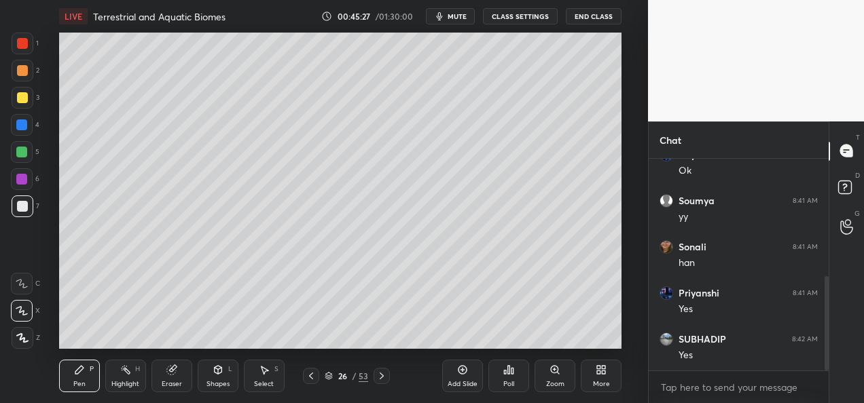
click at [20, 72] on div at bounding box center [22, 70] width 11 height 11
click at [26, 94] on div at bounding box center [22, 97] width 11 height 11
click at [24, 70] on div at bounding box center [22, 70] width 11 height 11
click at [29, 155] on div at bounding box center [22, 152] width 22 height 22
click at [26, 203] on div at bounding box center [22, 206] width 11 height 11
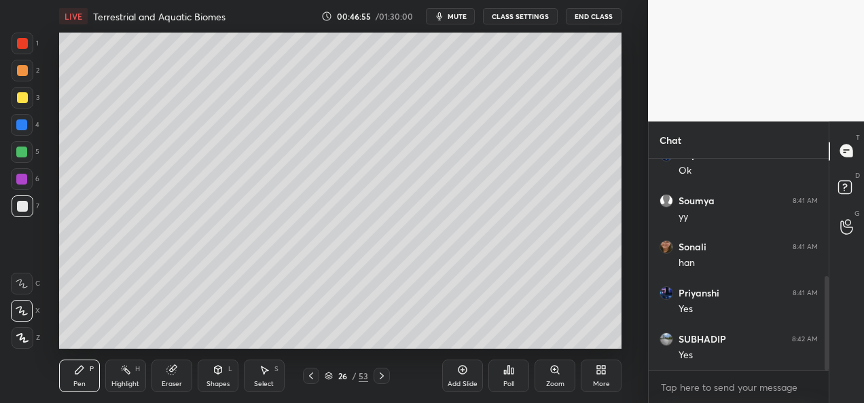
click at [315, 377] on icon at bounding box center [310, 376] width 11 height 11
click at [380, 377] on icon at bounding box center [381, 376] width 11 height 11
click at [606, 373] on icon at bounding box center [600, 370] width 11 height 11
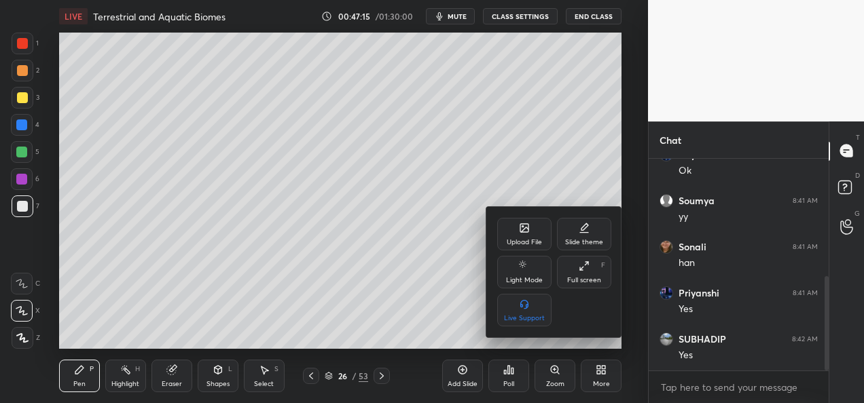
click at [533, 242] on div "Upload File" at bounding box center [523, 242] width 35 height 7
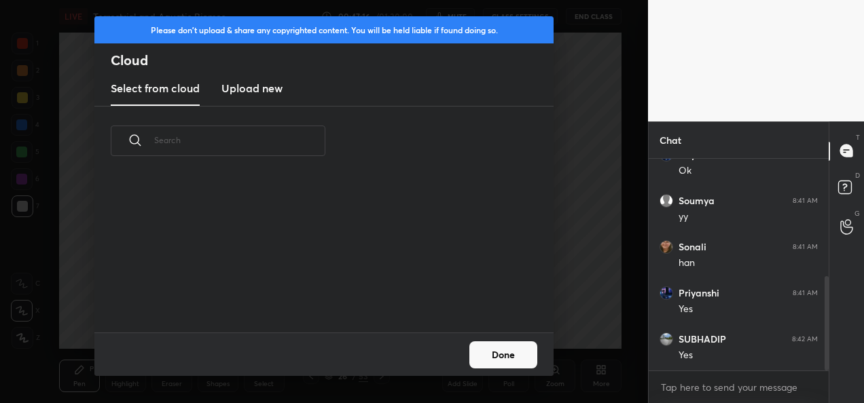
scroll to position [156, 436]
click at [272, 90] on h3 "Upload new" at bounding box center [251, 88] width 61 height 16
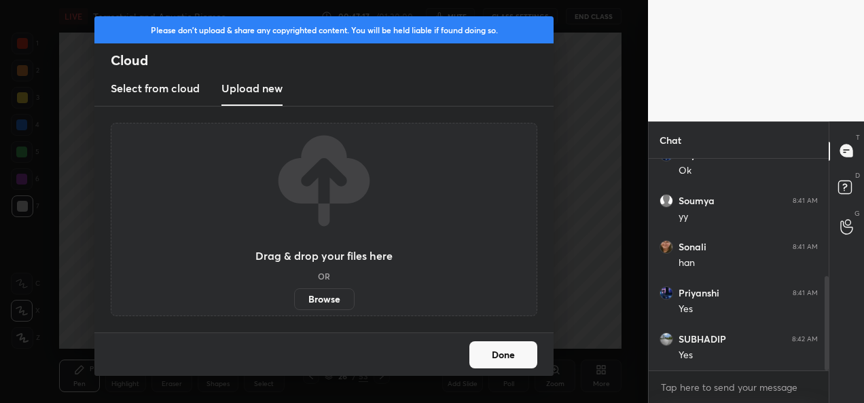
scroll to position [310, 0]
click at [336, 299] on label "Browse" at bounding box center [324, 300] width 60 height 22
click at [294, 299] on input "Browse" at bounding box center [294, 300] width 0 height 22
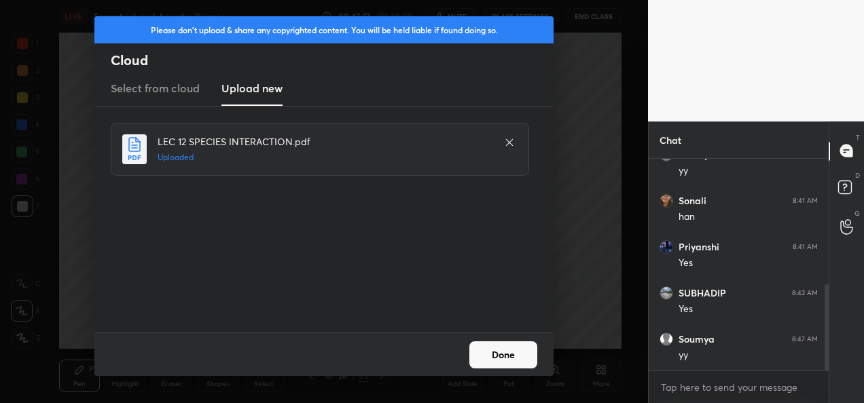
click at [485, 354] on button "Done" at bounding box center [503, 354] width 68 height 27
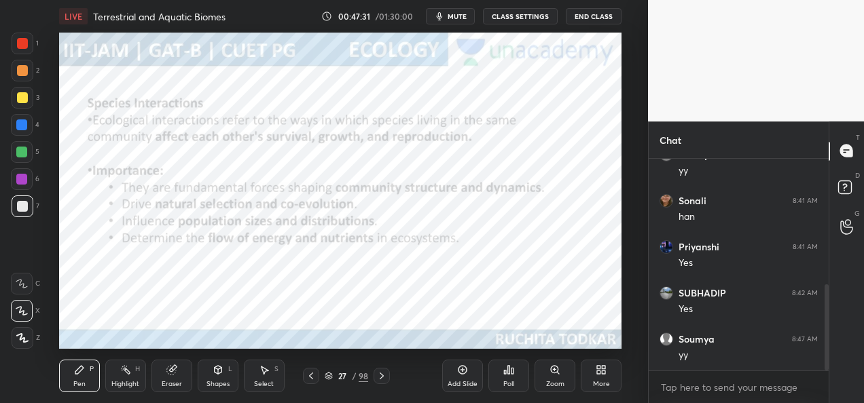
scroll to position [356, 0]
click at [383, 375] on icon at bounding box center [381, 376] width 4 height 7
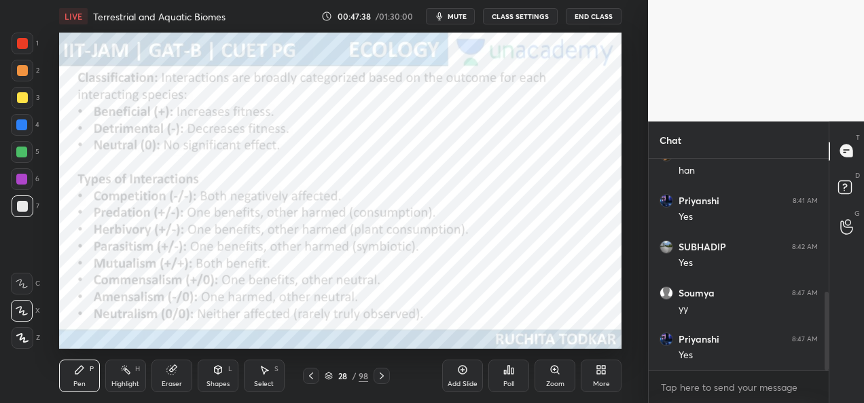
click at [377, 376] on icon at bounding box center [381, 376] width 11 height 11
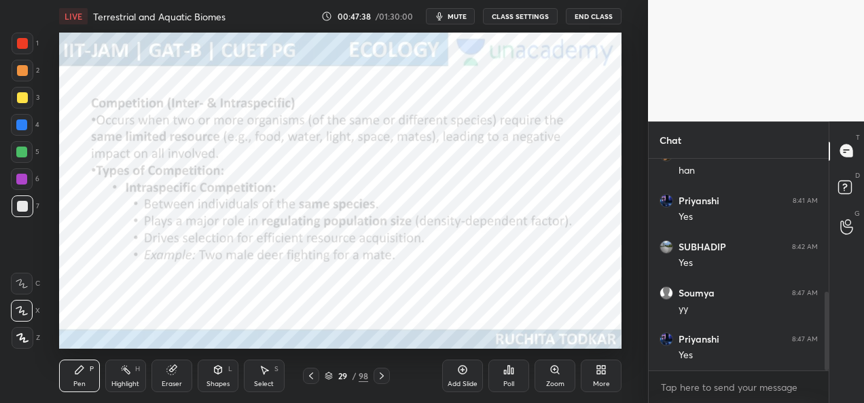
click at [379, 377] on icon at bounding box center [381, 376] width 11 height 11
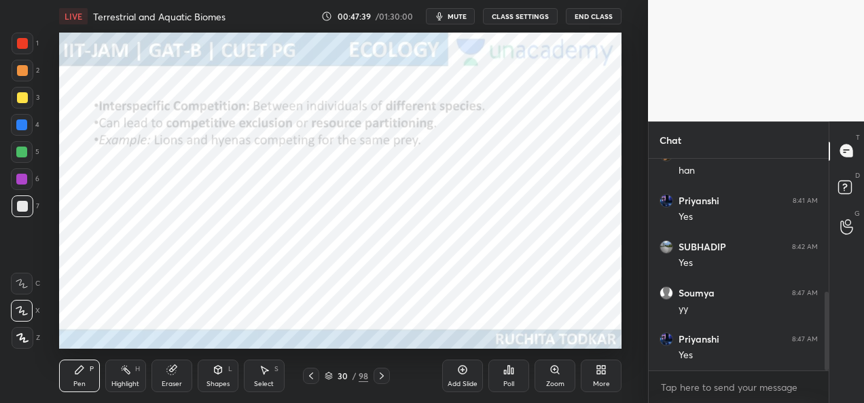
click at [382, 377] on icon at bounding box center [381, 376] width 11 height 11
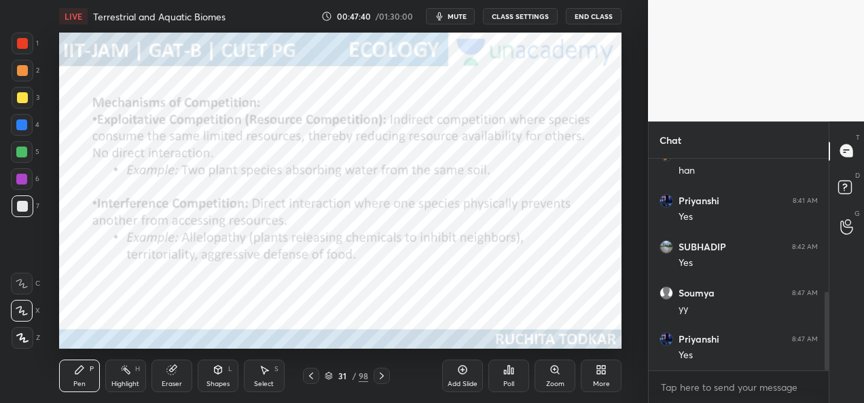
click at [380, 377] on icon at bounding box center [381, 376] width 11 height 11
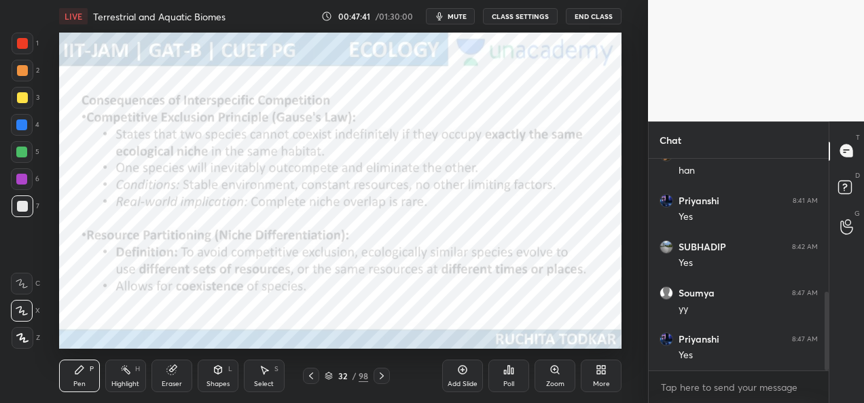
click at [382, 377] on icon at bounding box center [381, 376] width 4 height 7
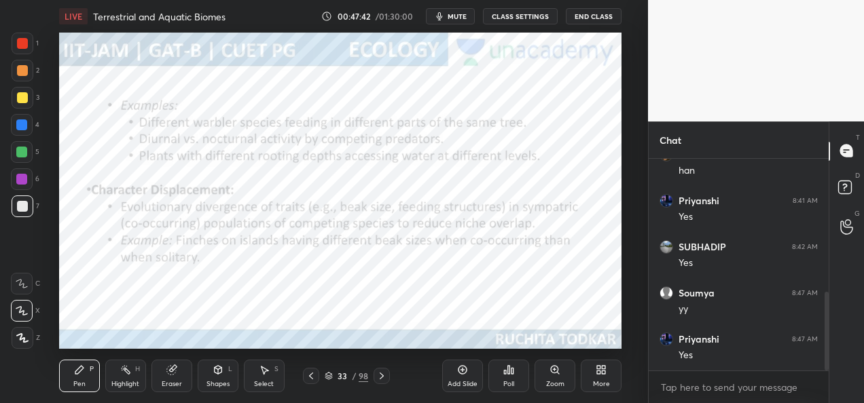
click at [382, 377] on icon at bounding box center [381, 376] width 4 height 7
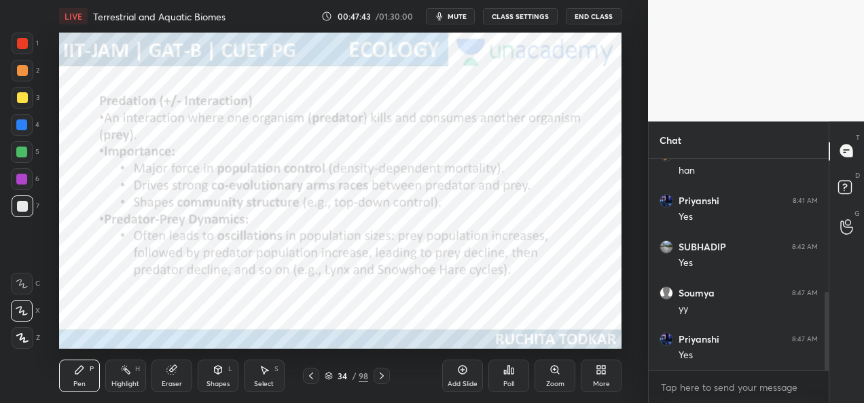
click at [383, 377] on icon at bounding box center [381, 376] width 11 height 11
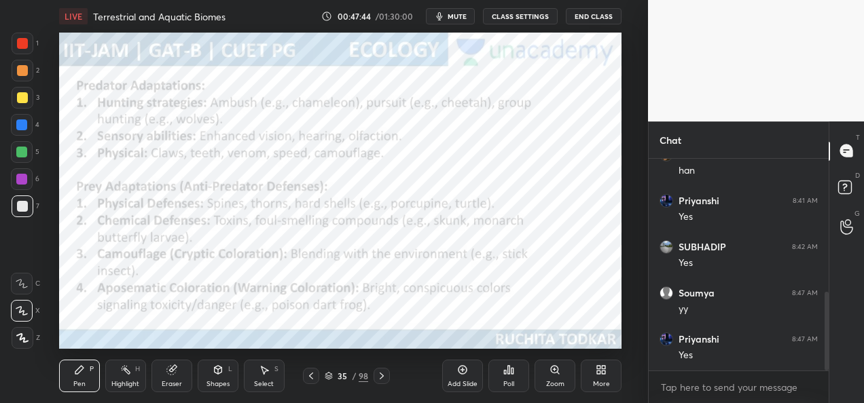
click at [384, 377] on icon at bounding box center [381, 376] width 11 height 11
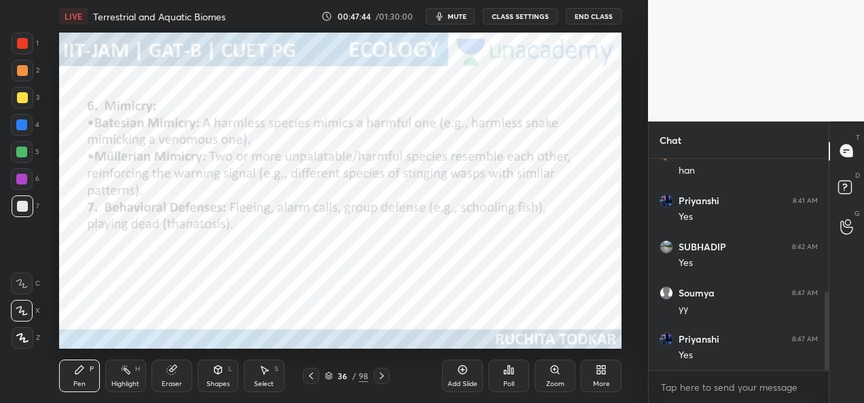
click at [384, 376] on icon at bounding box center [381, 376] width 11 height 11
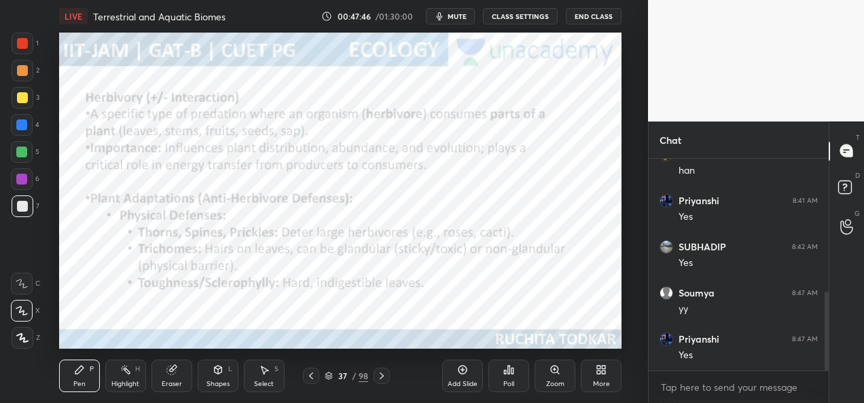
click at [384, 376] on icon at bounding box center [381, 376] width 11 height 11
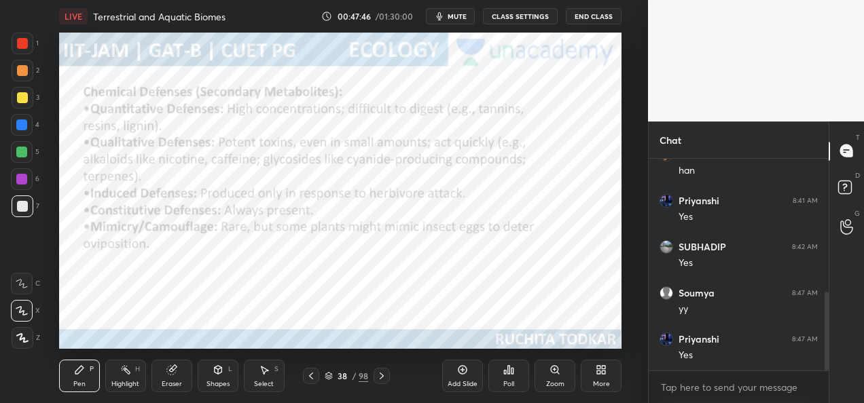
click at [383, 377] on icon at bounding box center [381, 376] width 11 height 11
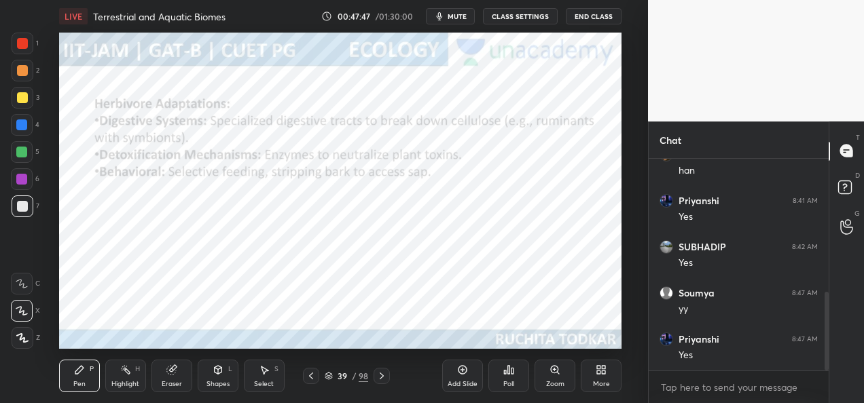
click at [384, 376] on icon at bounding box center [381, 376] width 11 height 11
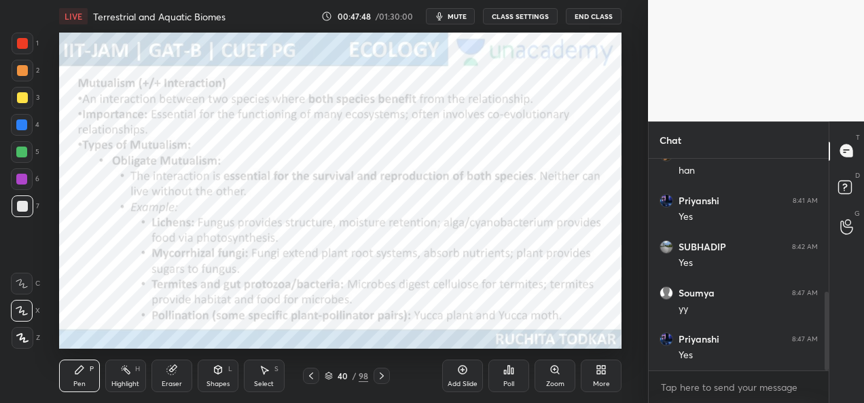
click at [386, 376] on icon at bounding box center [381, 376] width 11 height 11
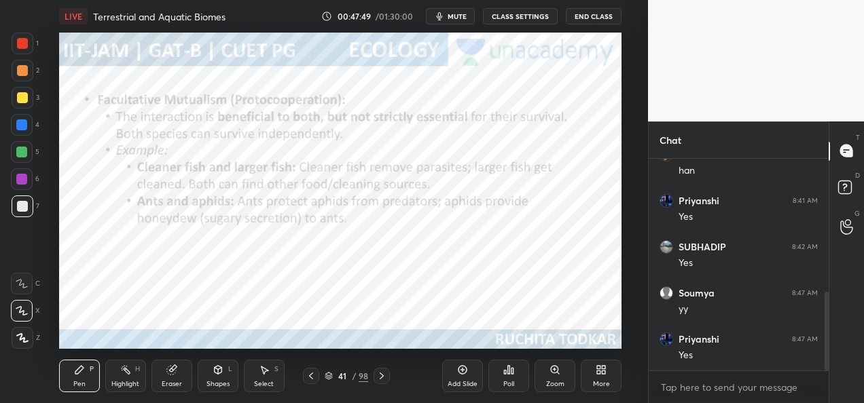
click at [385, 377] on icon at bounding box center [381, 376] width 11 height 11
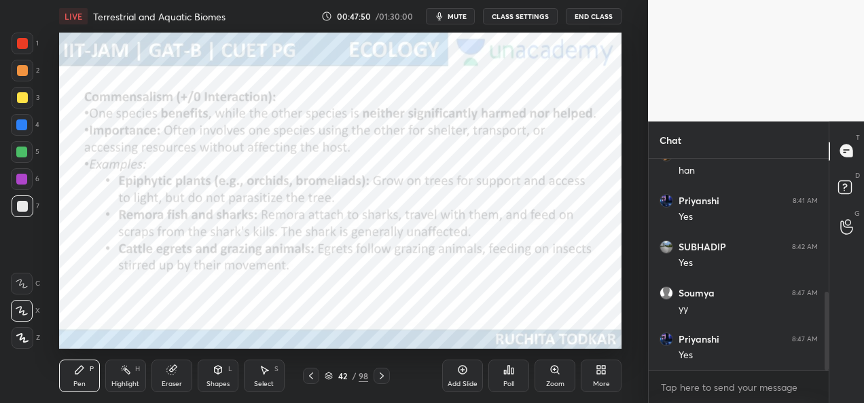
click at [386, 376] on icon at bounding box center [381, 376] width 11 height 11
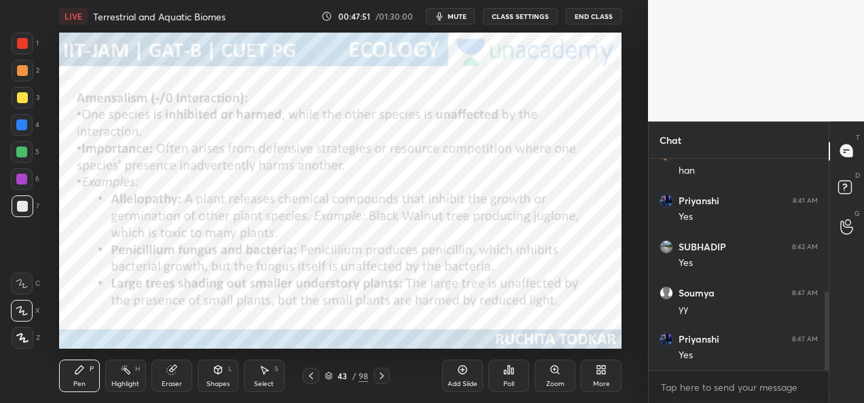
click at [383, 376] on icon at bounding box center [381, 376] width 4 height 7
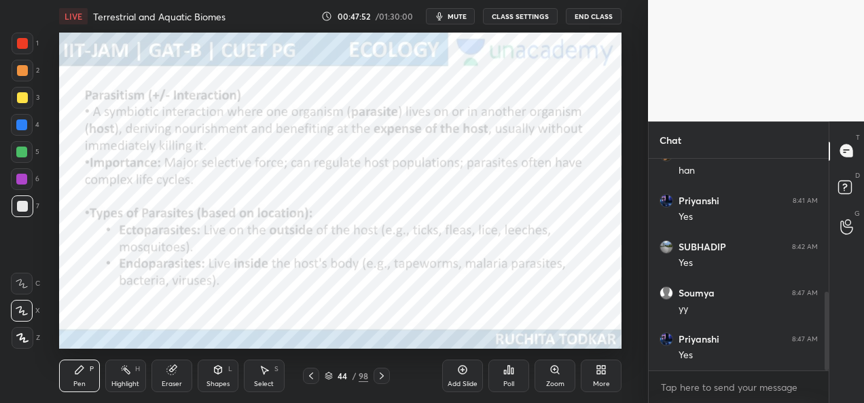
click at [382, 376] on icon at bounding box center [381, 376] width 4 height 7
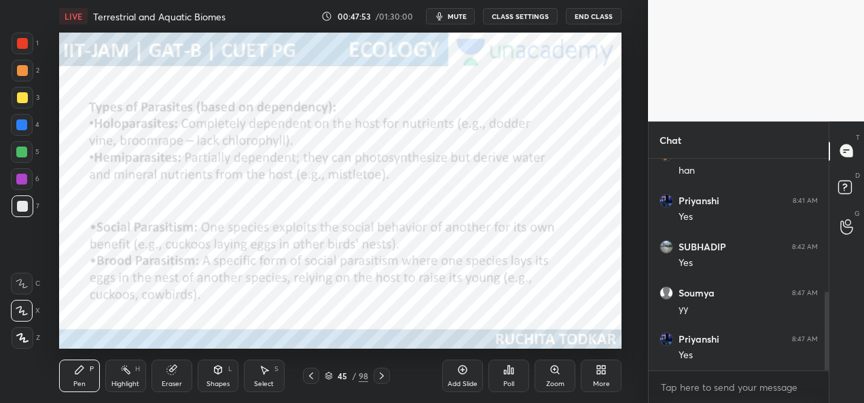
click at [383, 376] on icon at bounding box center [381, 376] width 11 height 11
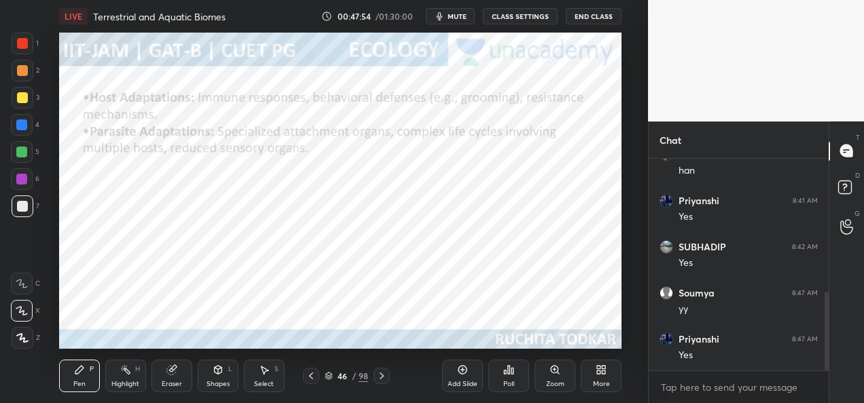
click at [382, 376] on icon at bounding box center [381, 376] width 4 height 7
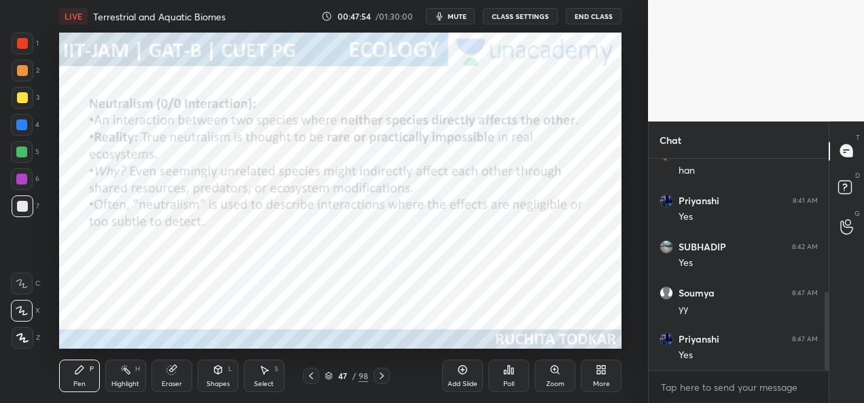
click at [382, 377] on icon at bounding box center [381, 376] width 4 height 7
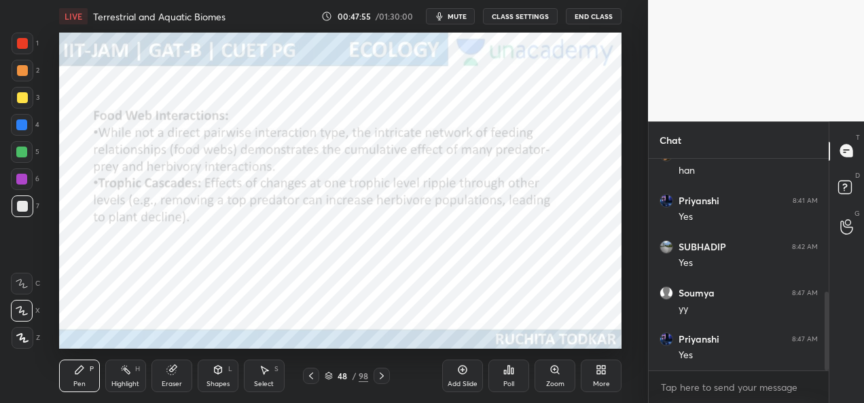
click at [382, 376] on icon at bounding box center [381, 376] width 11 height 11
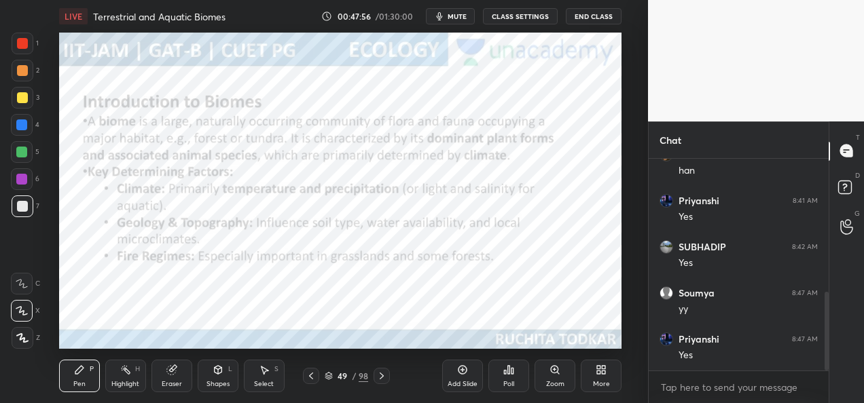
click at [382, 376] on icon at bounding box center [381, 376] width 11 height 11
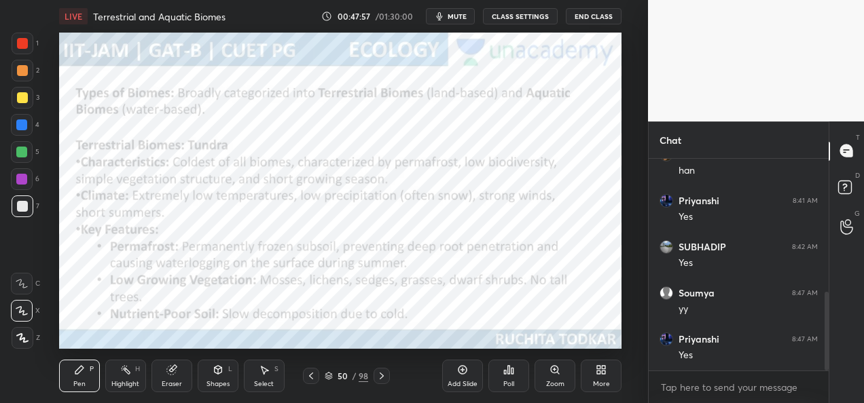
click at [315, 376] on icon at bounding box center [310, 376] width 11 height 11
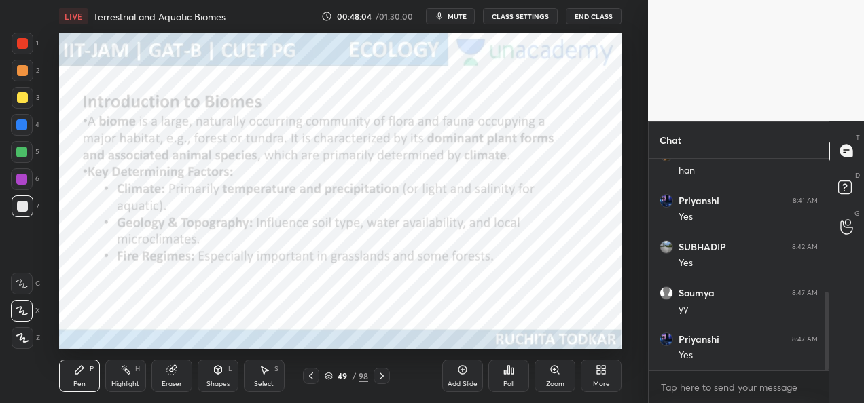
click at [22, 52] on div at bounding box center [23, 44] width 22 height 22
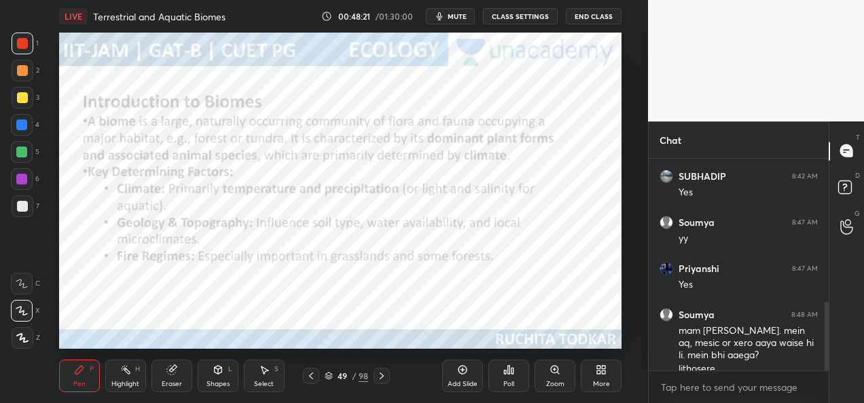
scroll to position [440, 0]
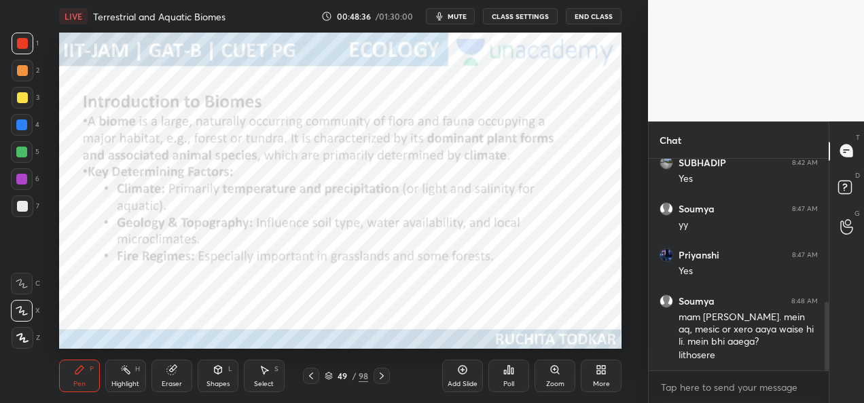
click at [314, 379] on icon at bounding box center [310, 376] width 11 height 11
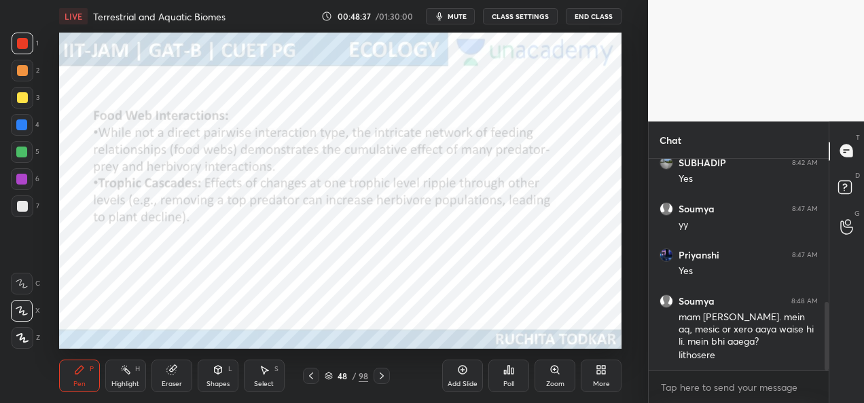
click at [310, 382] on div at bounding box center [311, 376] width 16 height 16
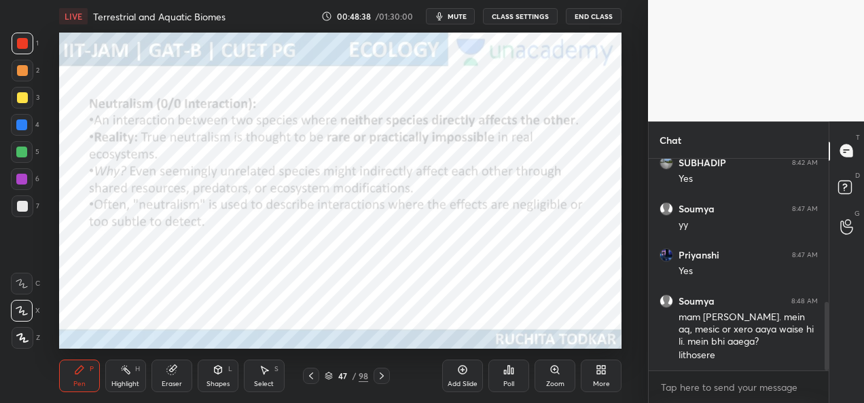
click at [384, 375] on icon at bounding box center [381, 376] width 11 height 11
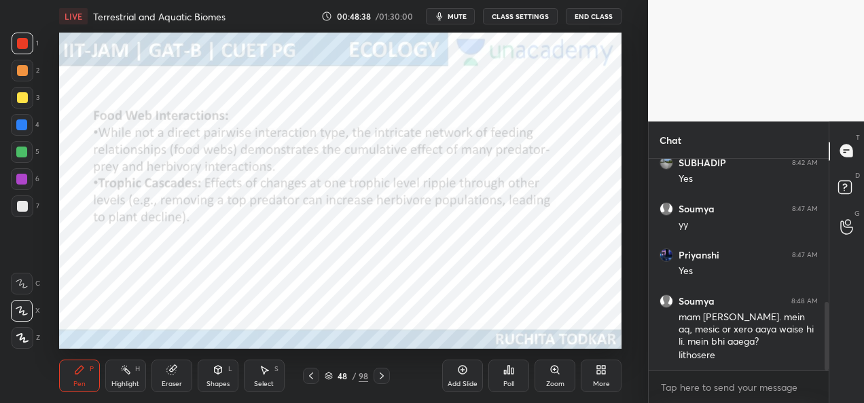
click at [382, 376] on icon at bounding box center [381, 376] width 11 height 11
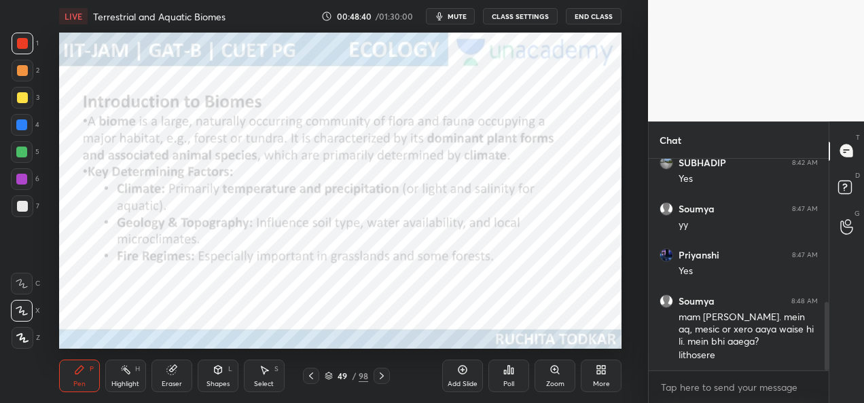
click at [327, 378] on icon at bounding box center [328, 378] width 7 height 2
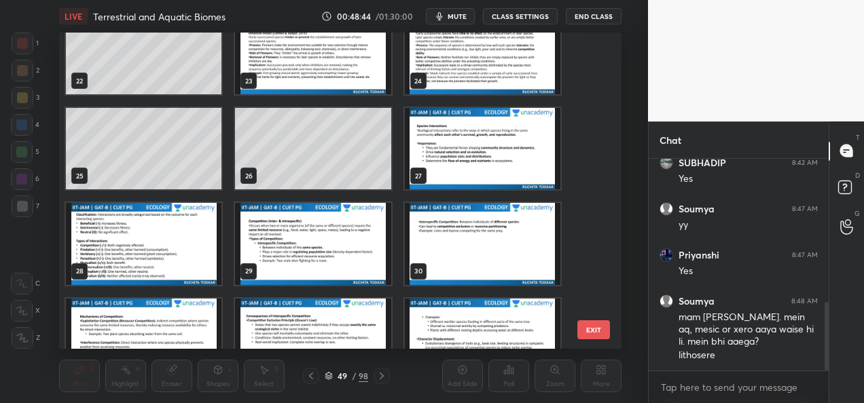
scroll to position [682, 0]
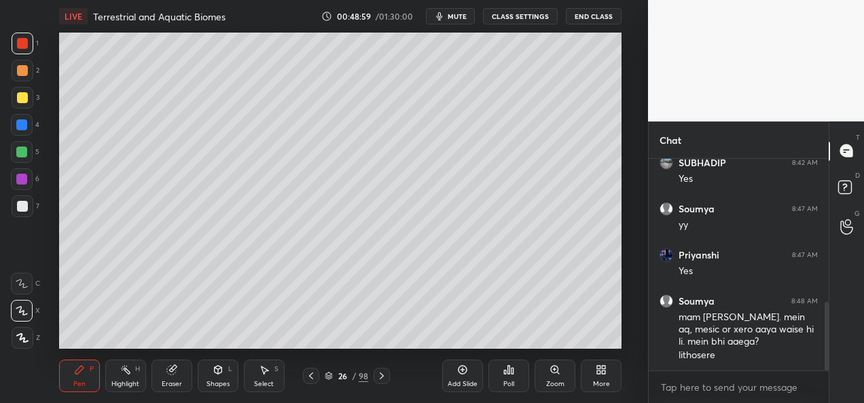
click at [32, 64] on div at bounding box center [23, 71] width 22 height 22
click at [26, 103] on div at bounding box center [23, 98] width 22 height 22
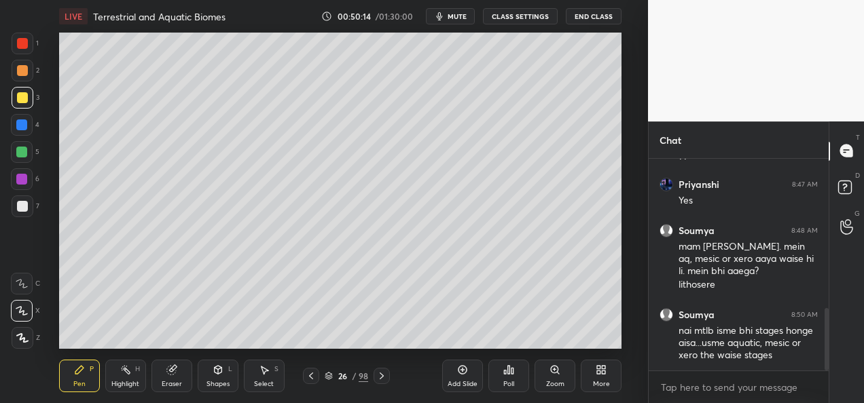
click at [310, 379] on icon at bounding box center [310, 376] width 11 height 11
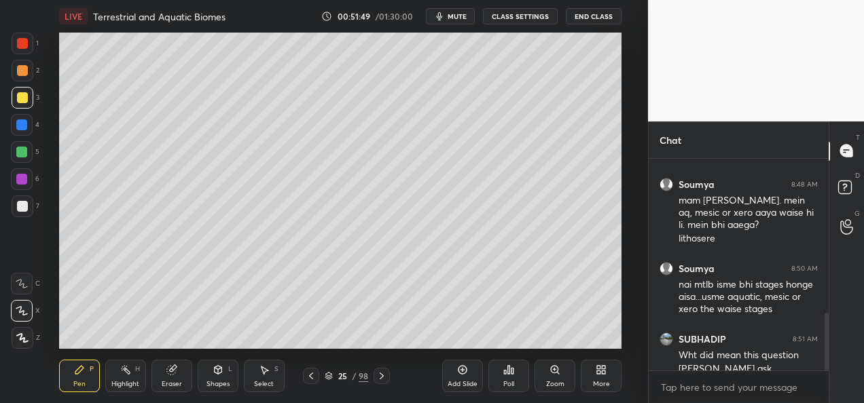
scroll to position [570, 0]
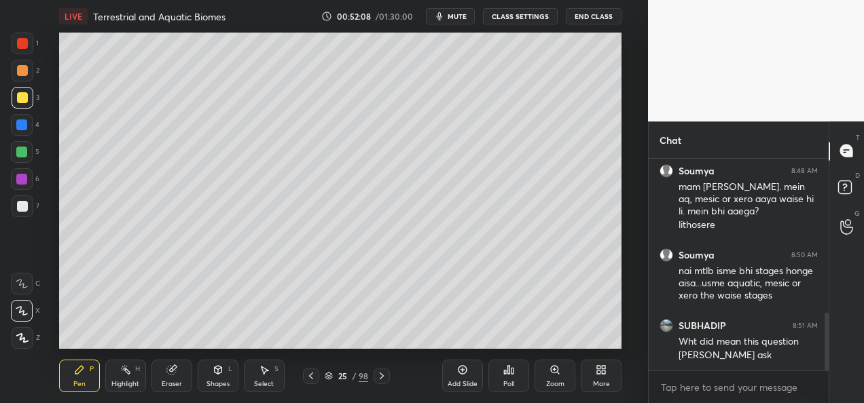
click at [451, 369] on div "Add Slide" at bounding box center [462, 376] width 41 height 33
click at [20, 129] on div at bounding box center [21, 124] width 11 height 11
click at [20, 98] on div at bounding box center [22, 97] width 11 height 11
click at [19, 161] on div at bounding box center [22, 152] width 22 height 22
click at [33, 128] on div "4" at bounding box center [25, 125] width 29 height 22
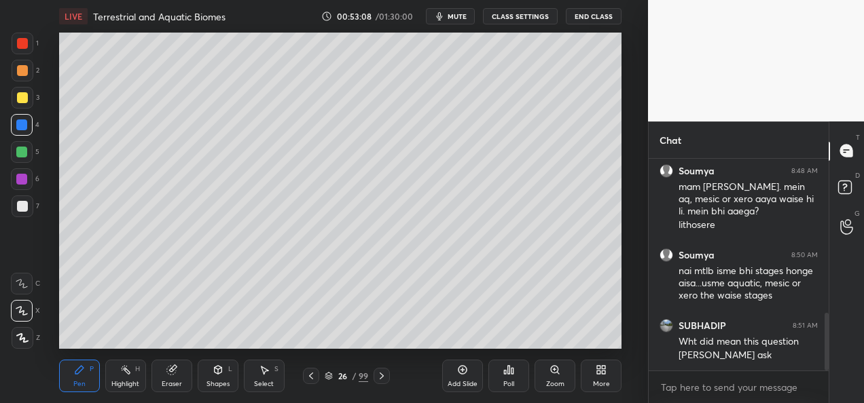
click at [22, 147] on div at bounding box center [21, 152] width 11 height 11
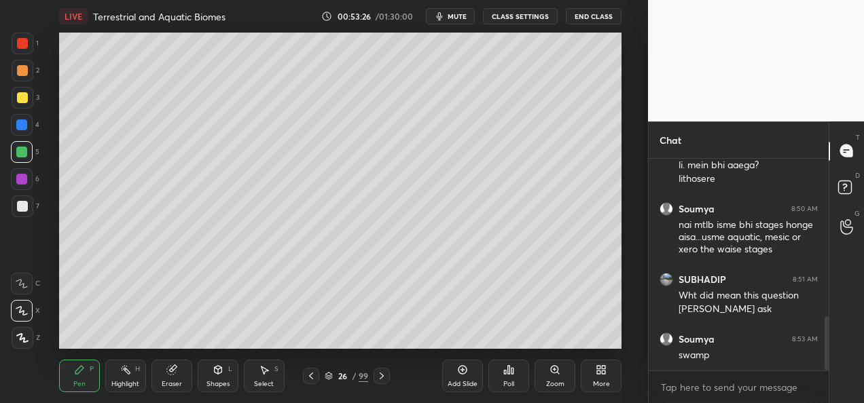
click at [219, 377] on div "Shapes L" at bounding box center [218, 376] width 41 height 33
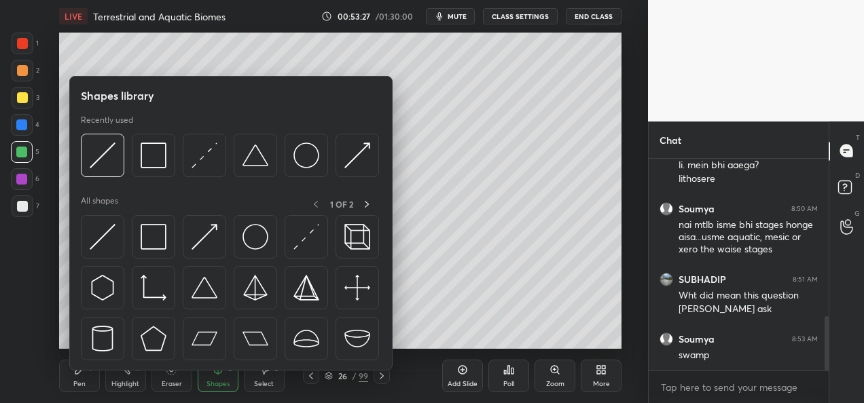
click at [181, 386] on div "Eraser" at bounding box center [172, 384] width 20 height 7
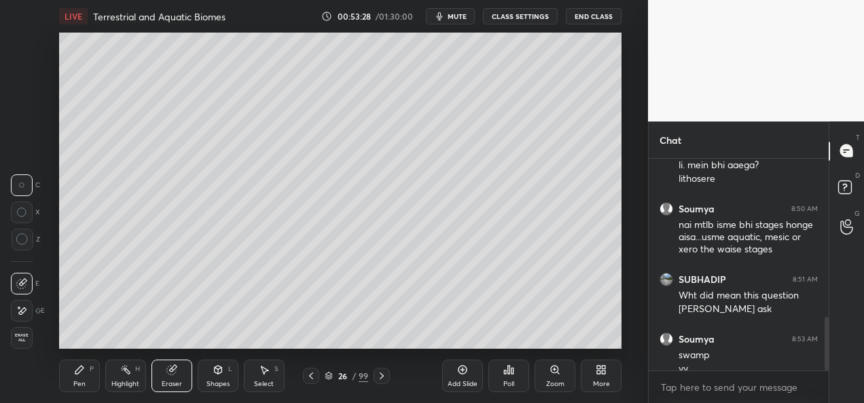
scroll to position [630, 0]
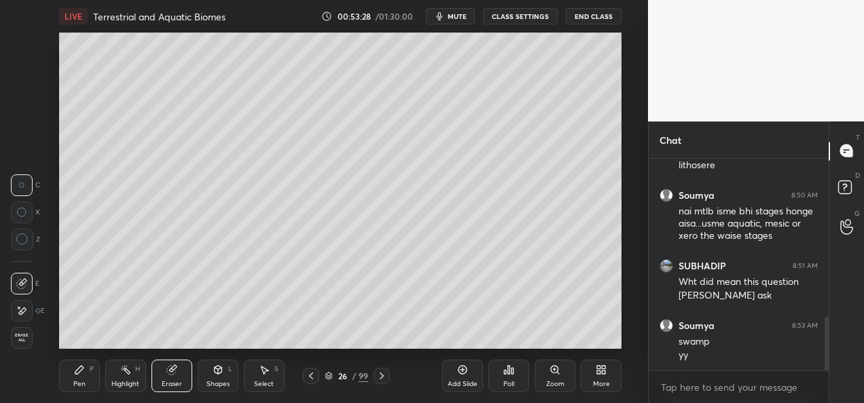
click at [132, 387] on div "Highlight" at bounding box center [125, 384] width 28 height 7
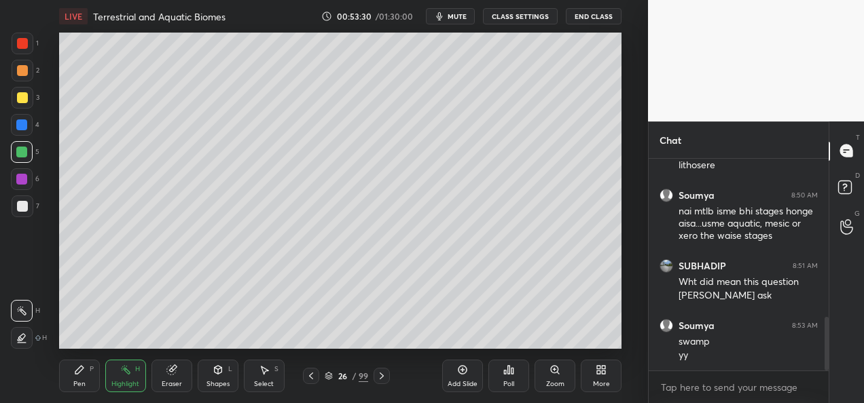
click at [18, 96] on div at bounding box center [22, 97] width 11 height 11
click at [28, 338] on div at bounding box center [22, 338] width 22 height 22
click at [80, 382] on div "Pen" at bounding box center [79, 384] width 12 height 7
click at [26, 73] on div at bounding box center [22, 70] width 11 height 11
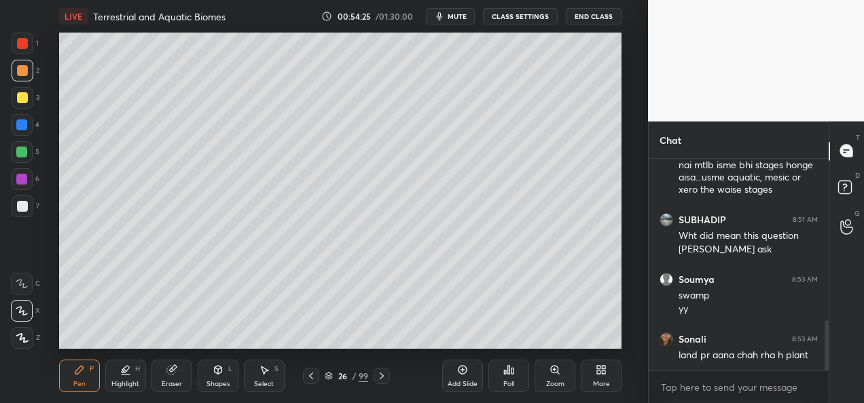
click at [24, 153] on div at bounding box center [21, 152] width 11 height 11
click at [463, 373] on icon at bounding box center [462, 370] width 11 height 11
click at [20, 133] on div at bounding box center [22, 125] width 22 height 22
click at [22, 209] on div at bounding box center [22, 206] width 11 height 11
click at [25, 94] on div at bounding box center [22, 97] width 11 height 11
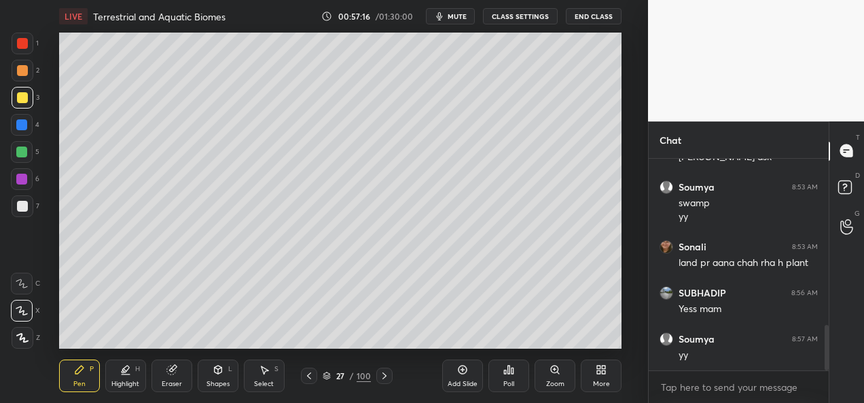
scroll to position [815, 0]
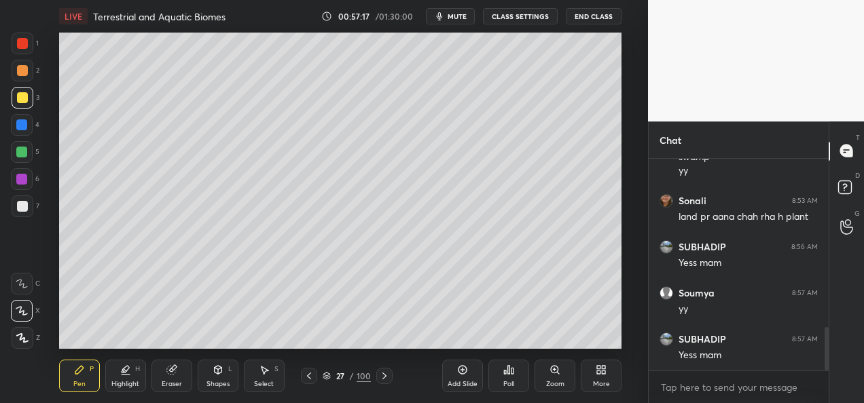
click at [384, 379] on icon at bounding box center [384, 376] width 11 height 11
click at [388, 382] on div at bounding box center [384, 376] width 16 height 16
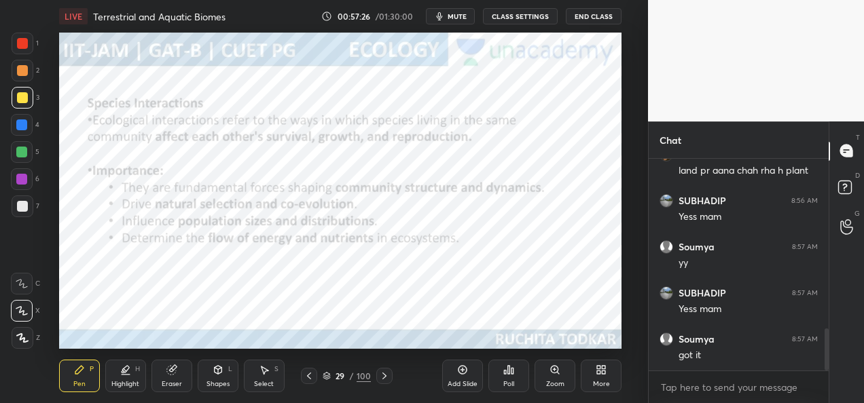
click at [329, 373] on icon at bounding box center [326, 374] width 7 height 3
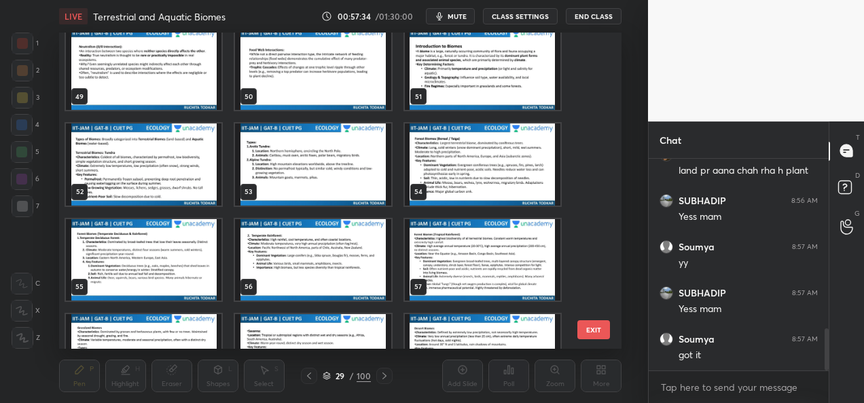
scroll to position [1487, 0]
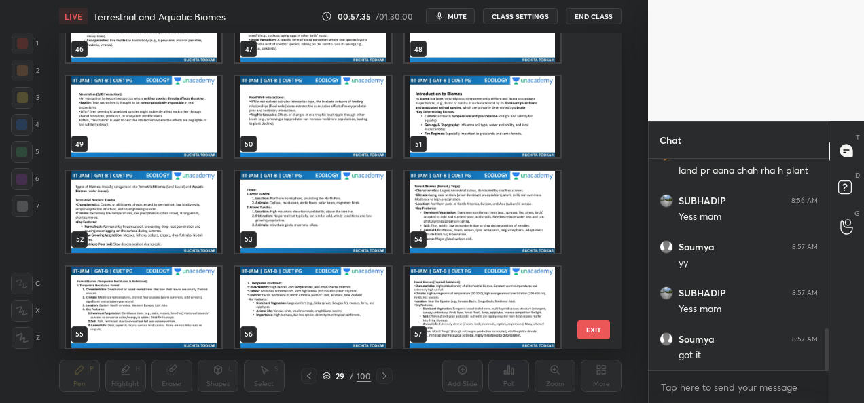
click at [168, 155] on img "grid" at bounding box center [143, 116] width 155 height 81
click at [170, 153] on img "grid" at bounding box center [143, 116] width 155 height 81
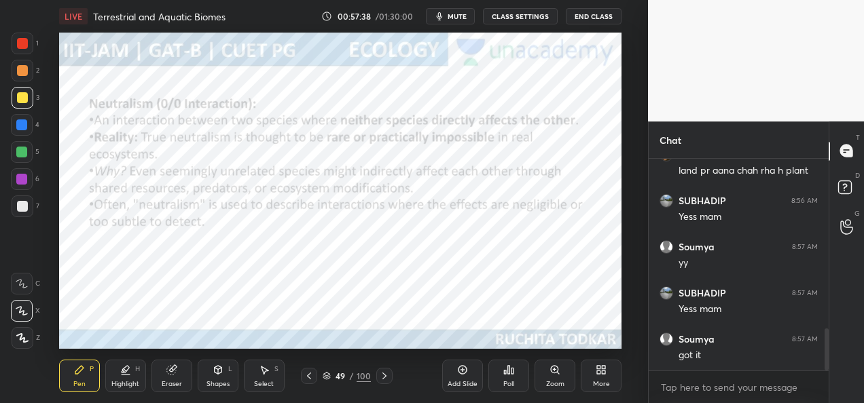
click at [385, 379] on icon at bounding box center [384, 376] width 11 height 11
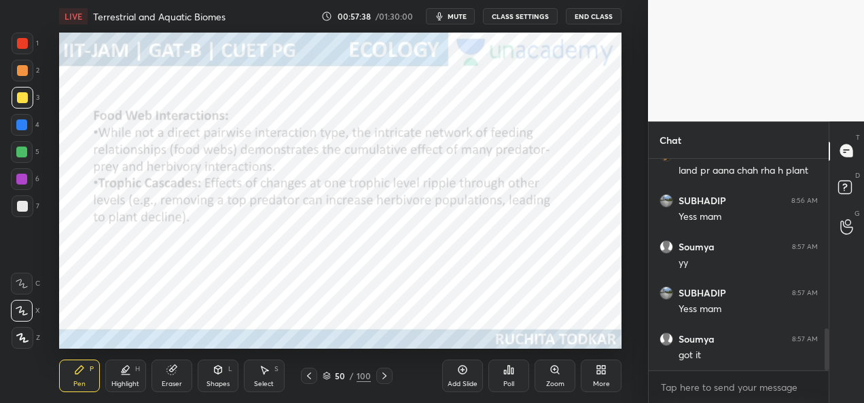
click at [387, 379] on icon at bounding box center [384, 376] width 11 height 11
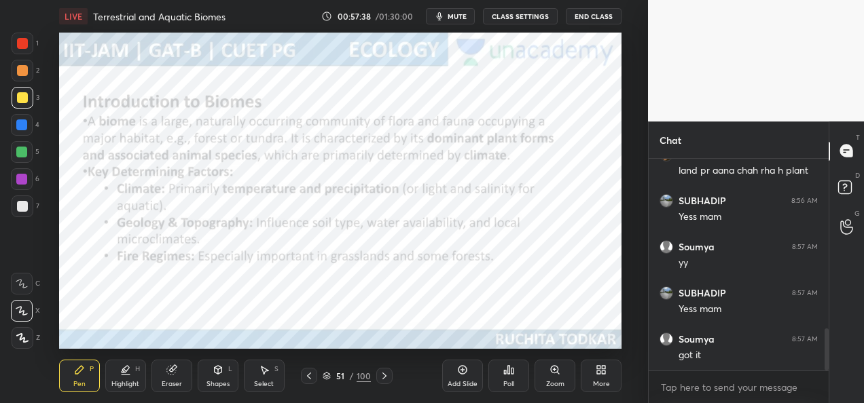
click at [387, 380] on icon at bounding box center [384, 376] width 11 height 11
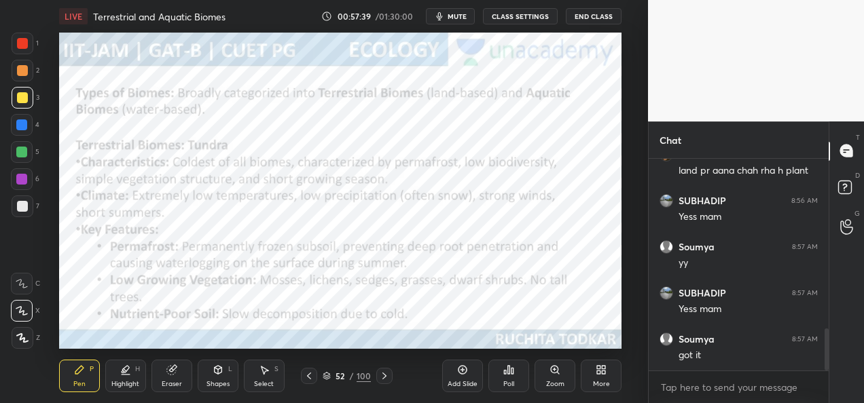
click at [319, 377] on div "52 / 100" at bounding box center [347, 376] width 92 height 16
click at [310, 376] on icon at bounding box center [308, 376] width 11 height 11
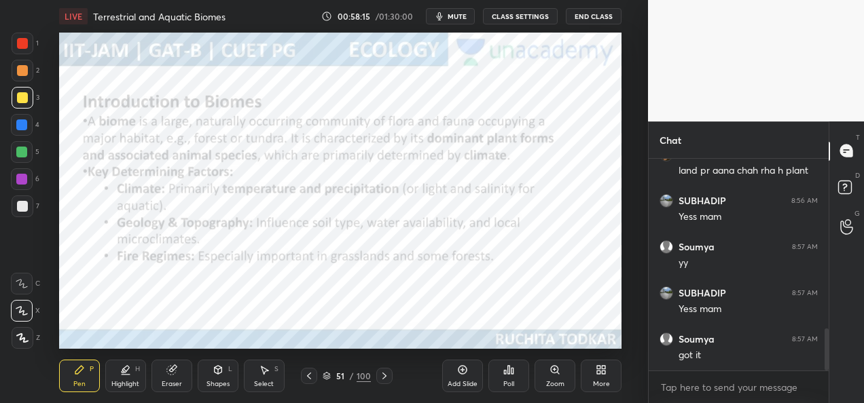
click at [25, 72] on div at bounding box center [22, 70] width 11 height 11
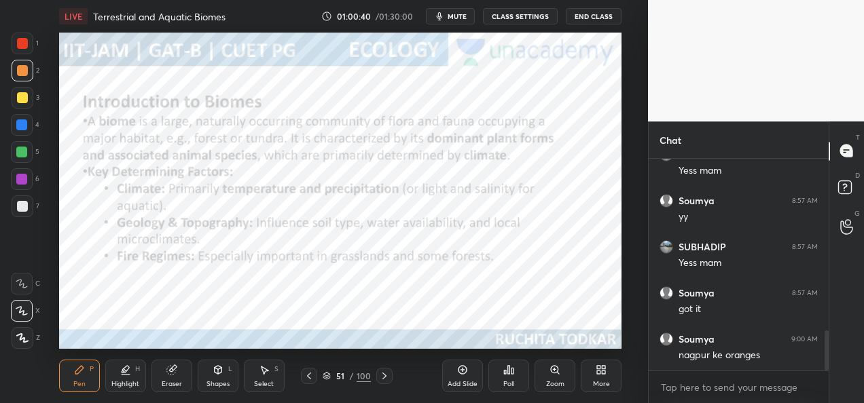
click at [33, 133] on div "4" at bounding box center [25, 125] width 29 height 22
click at [374, 377] on div "51 / 100" at bounding box center [347, 376] width 92 height 16
click at [382, 382] on div at bounding box center [384, 376] width 16 height 16
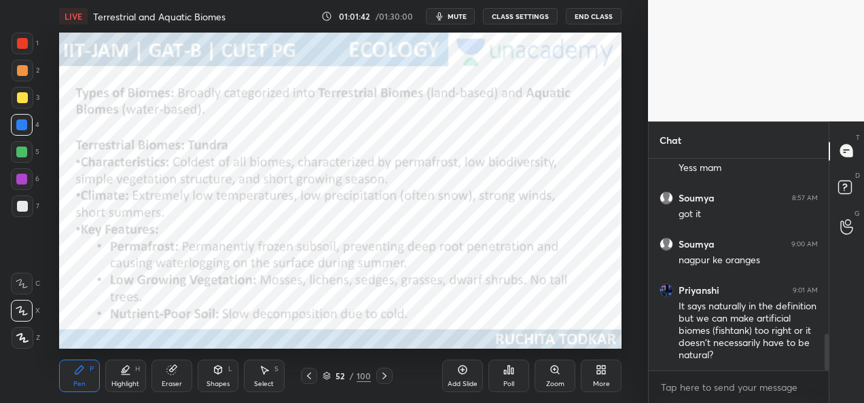
scroll to position [1016, 0]
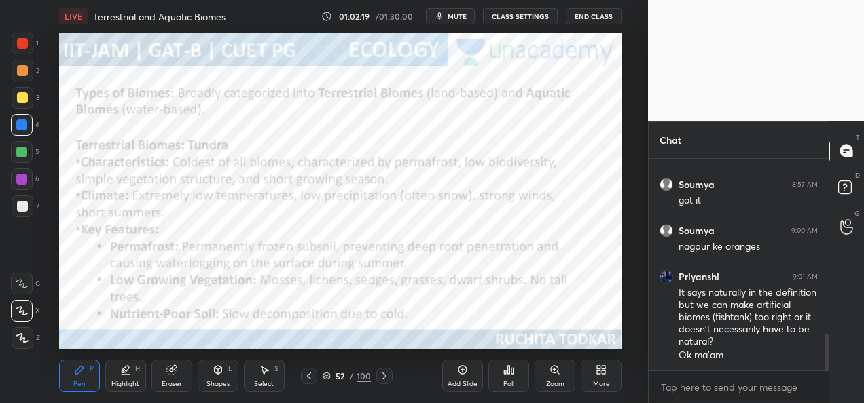
click at [379, 382] on div at bounding box center [384, 376] width 16 height 16
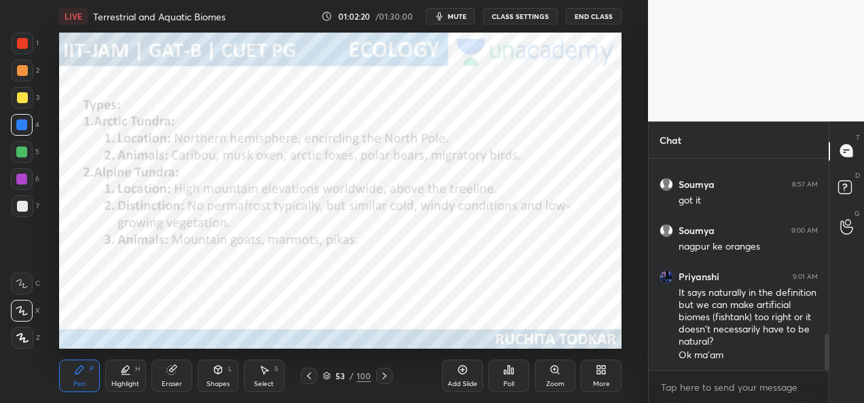
click at [462, 381] on div "Add Slide" at bounding box center [462, 384] width 30 height 7
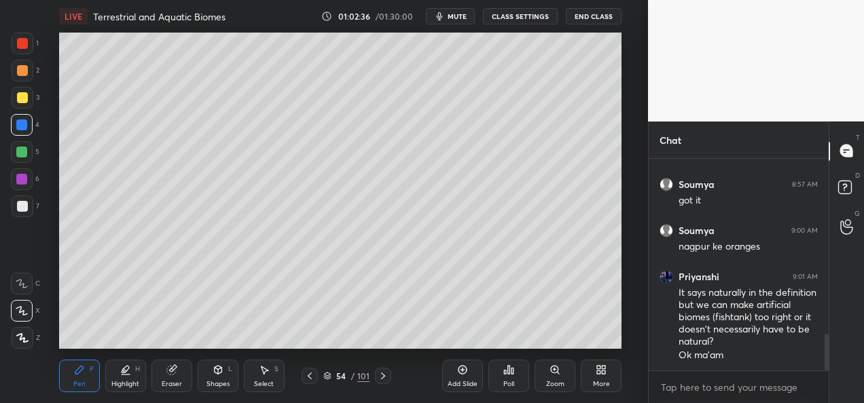
click at [22, 98] on div at bounding box center [22, 97] width 11 height 11
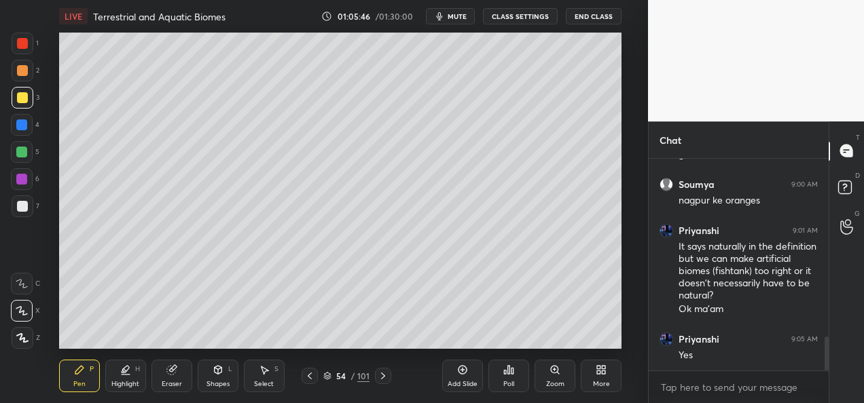
scroll to position [1108, 0]
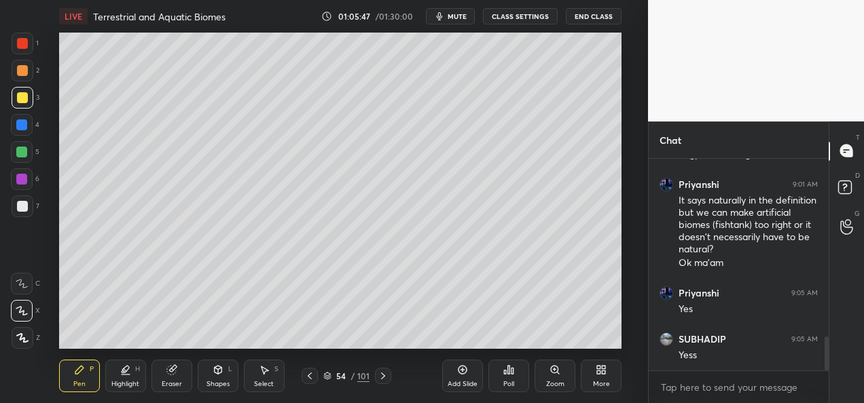
click at [381, 381] on icon at bounding box center [382, 376] width 11 height 11
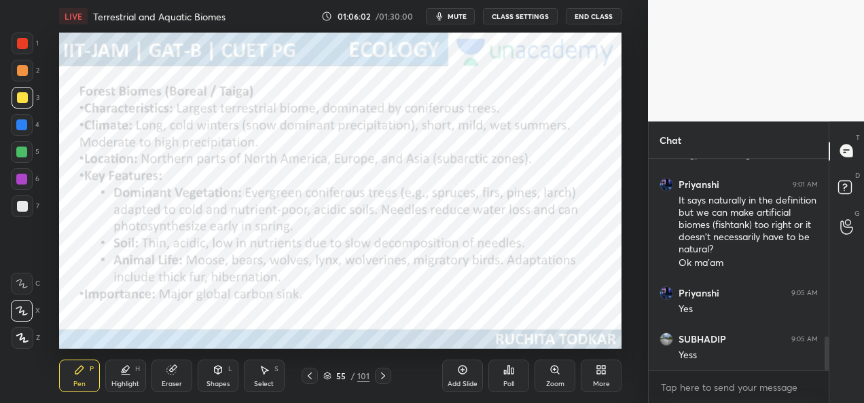
click at [21, 69] on div at bounding box center [22, 70] width 11 height 11
click at [304, 383] on div at bounding box center [309, 376] width 16 height 16
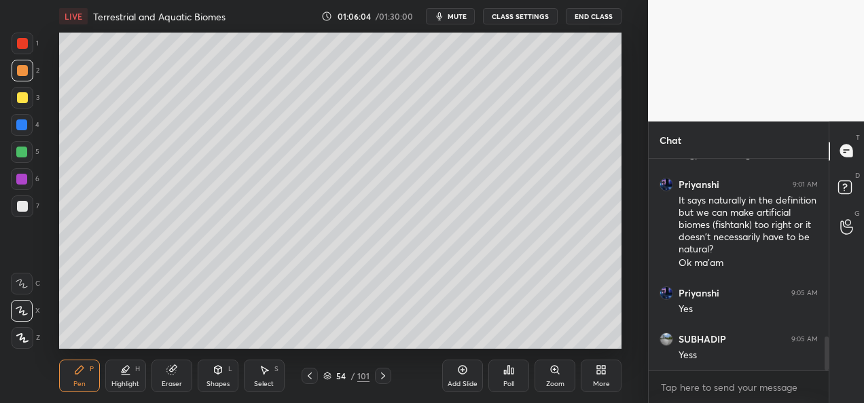
click at [305, 382] on div at bounding box center [309, 376] width 16 height 16
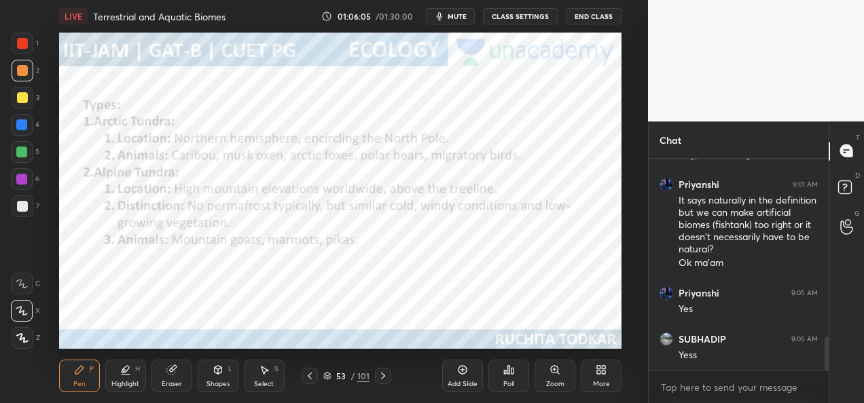
click at [307, 381] on icon at bounding box center [309, 376] width 11 height 11
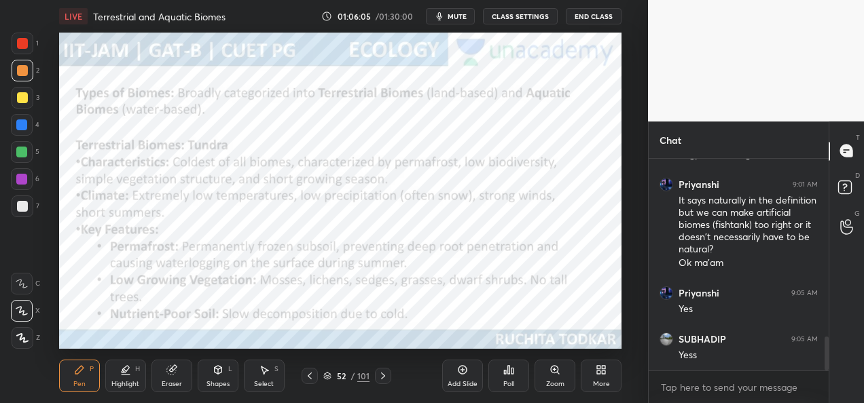
click at [307, 382] on div at bounding box center [309, 376] width 16 height 16
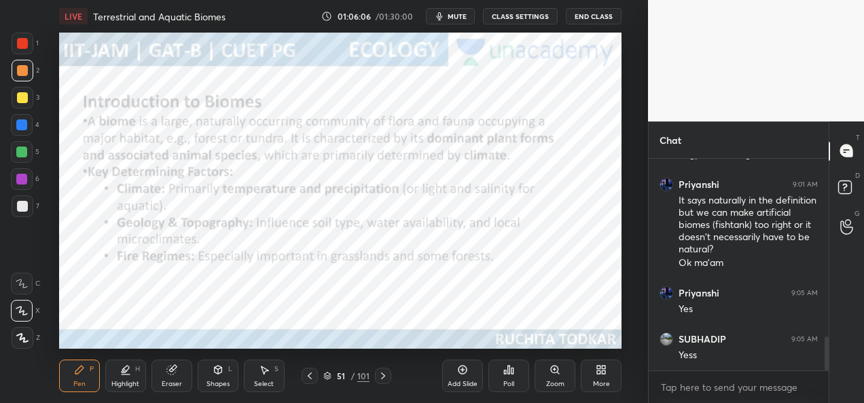
click at [378, 379] on icon at bounding box center [382, 376] width 11 height 11
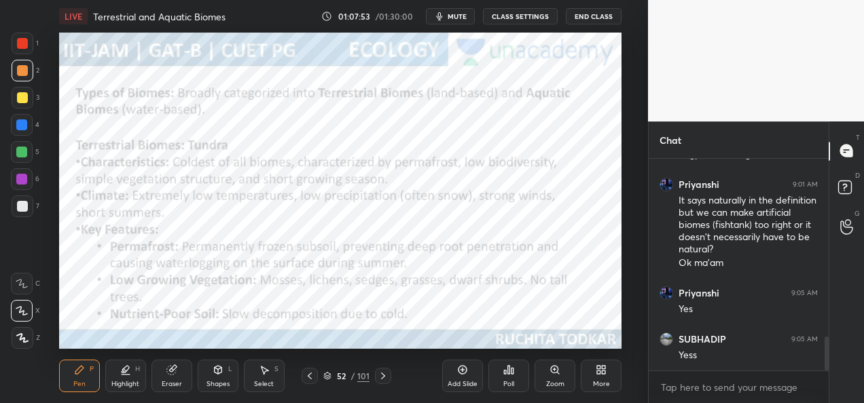
click at [376, 379] on div at bounding box center [383, 376] width 16 height 16
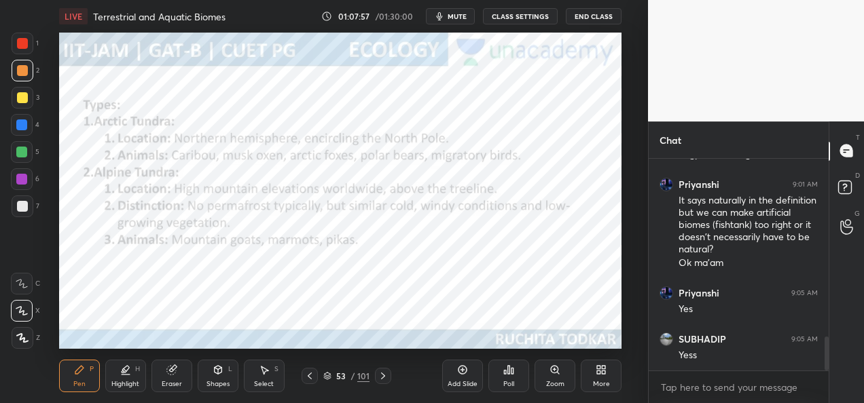
click at [309, 375] on icon at bounding box center [309, 376] width 11 height 11
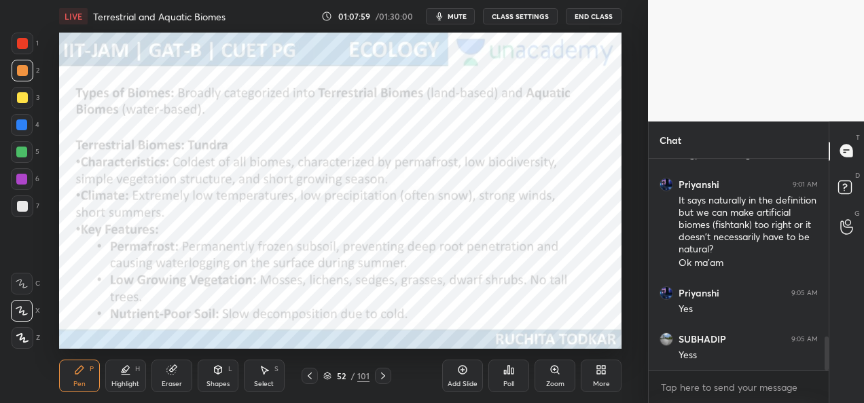
click at [379, 379] on icon at bounding box center [382, 376] width 11 height 11
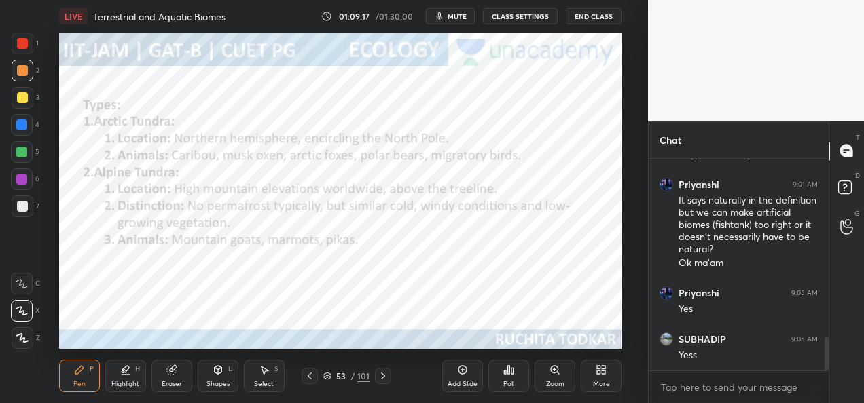
scroll to position [1154, 0]
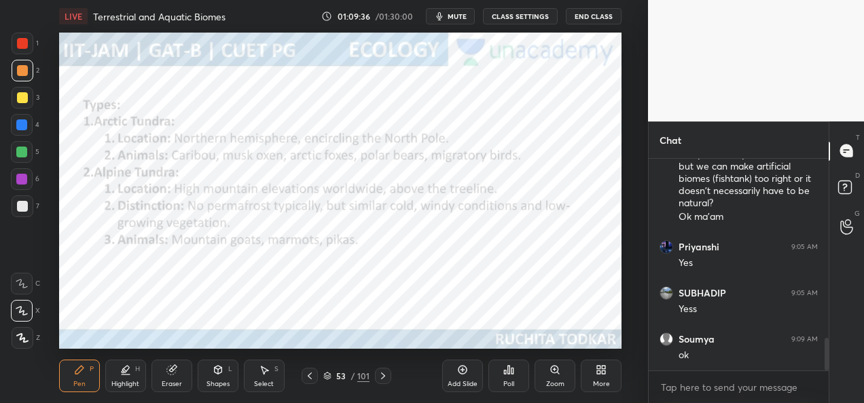
click at [385, 382] on div at bounding box center [383, 376] width 16 height 16
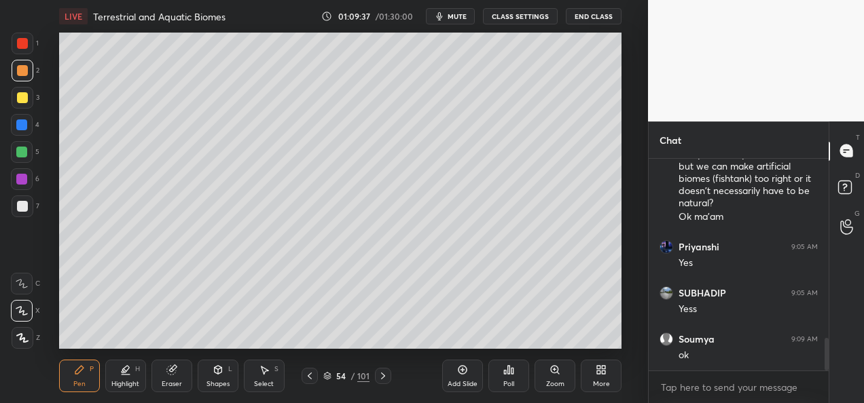
click at [384, 384] on div "Pen P Highlight H Eraser Shapes L Select S 54 / 101 Add Slide Poll Zoom More" at bounding box center [340, 376] width 562 height 54
click at [384, 380] on icon at bounding box center [382, 376] width 11 height 11
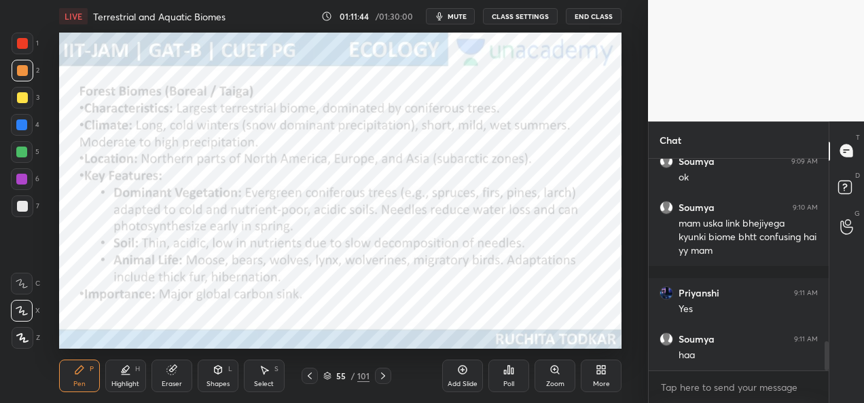
scroll to position [1345, 0]
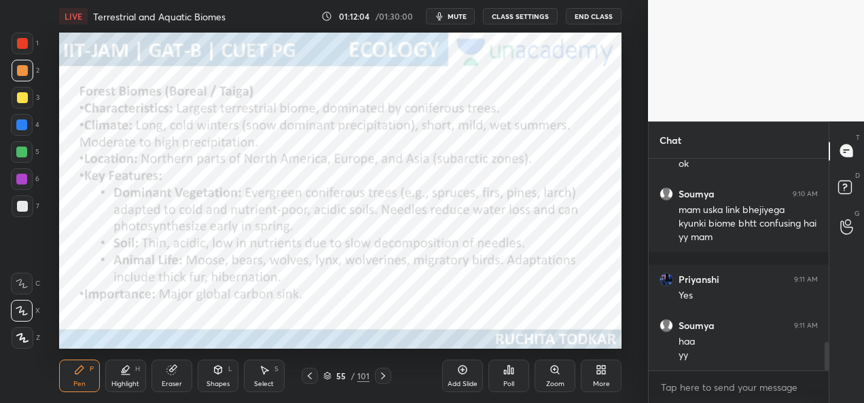
click at [379, 377] on icon at bounding box center [382, 376] width 11 height 11
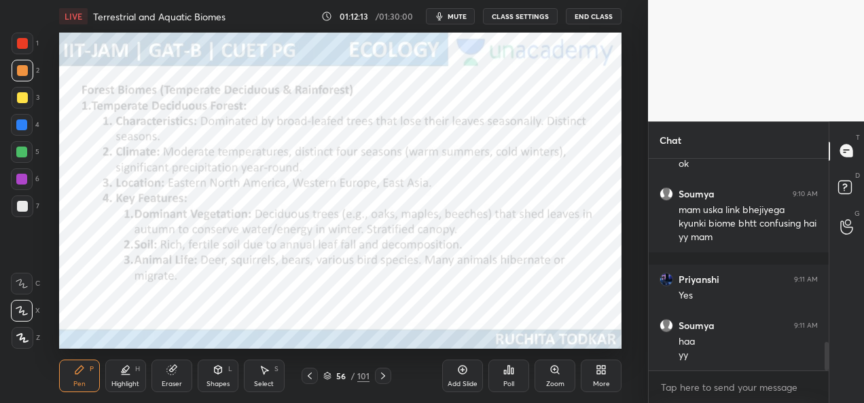
click at [379, 374] on icon at bounding box center [382, 376] width 11 height 11
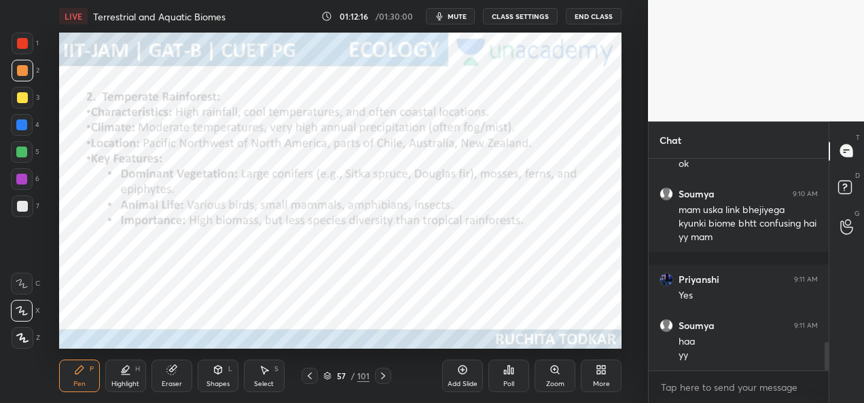
click at [308, 377] on icon at bounding box center [309, 376] width 11 height 11
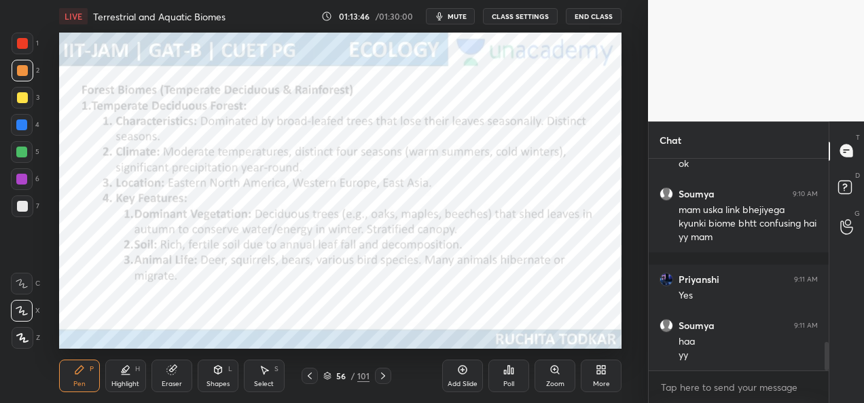
click at [387, 379] on icon at bounding box center [382, 376] width 11 height 11
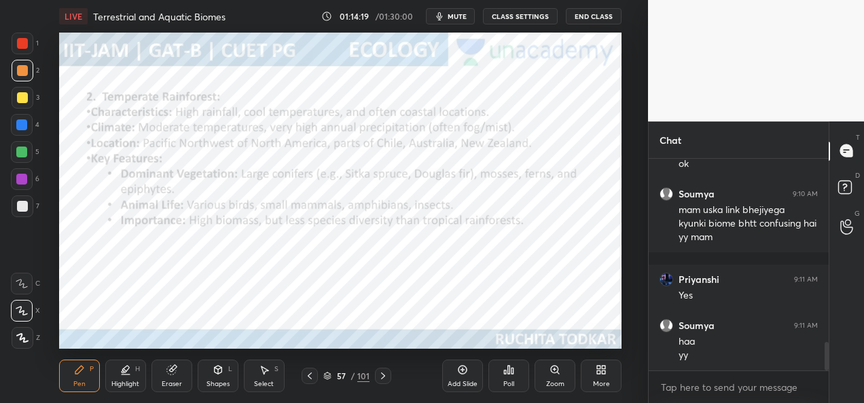
click at [462, 371] on icon at bounding box center [462, 370] width 4 height 4
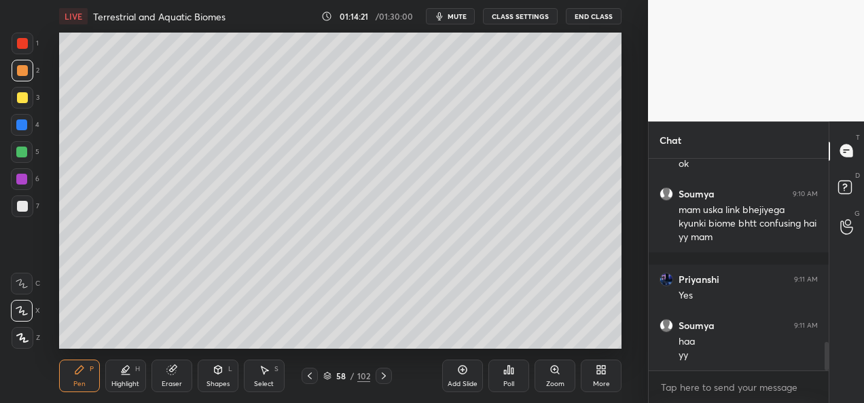
click at [229, 377] on div "Shapes L" at bounding box center [218, 376] width 41 height 33
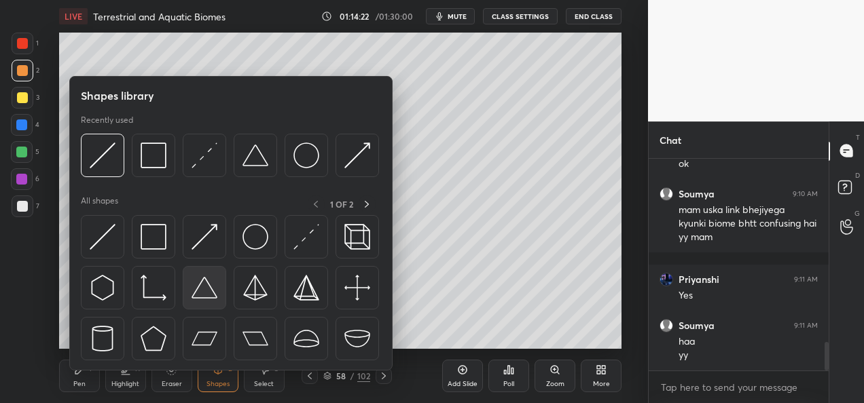
click at [206, 297] on img at bounding box center [204, 288] width 26 height 26
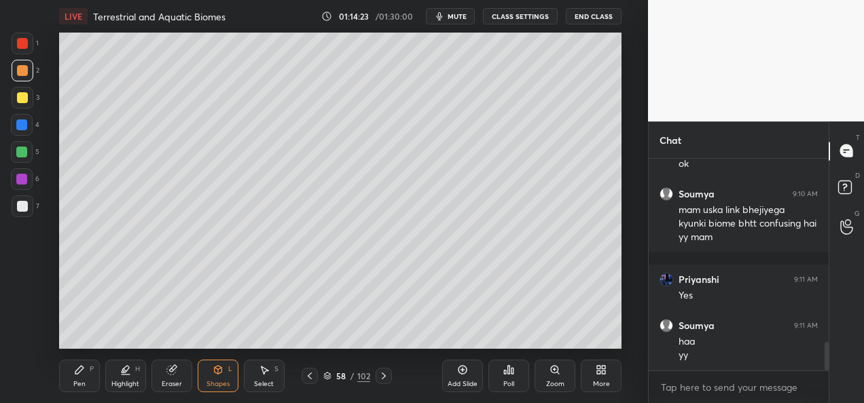
click at [26, 208] on div at bounding box center [22, 206] width 11 height 11
click at [84, 382] on div "Pen" at bounding box center [79, 384] width 12 height 7
click at [17, 95] on div at bounding box center [22, 97] width 11 height 11
click at [315, 375] on div at bounding box center [309, 376] width 16 height 16
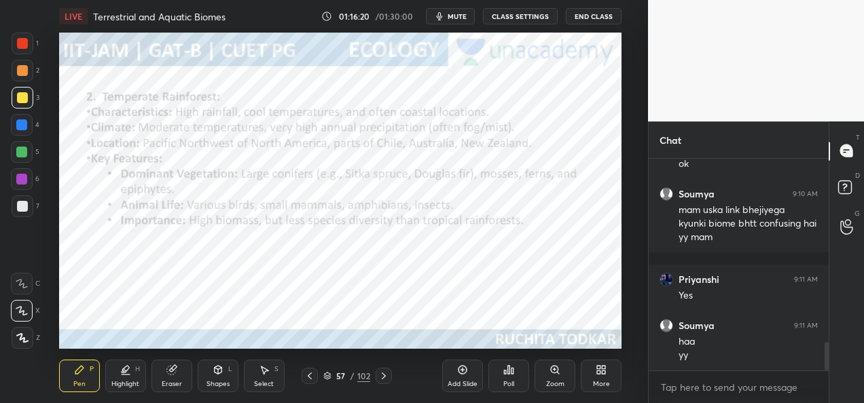
click at [380, 379] on icon at bounding box center [383, 376] width 11 height 11
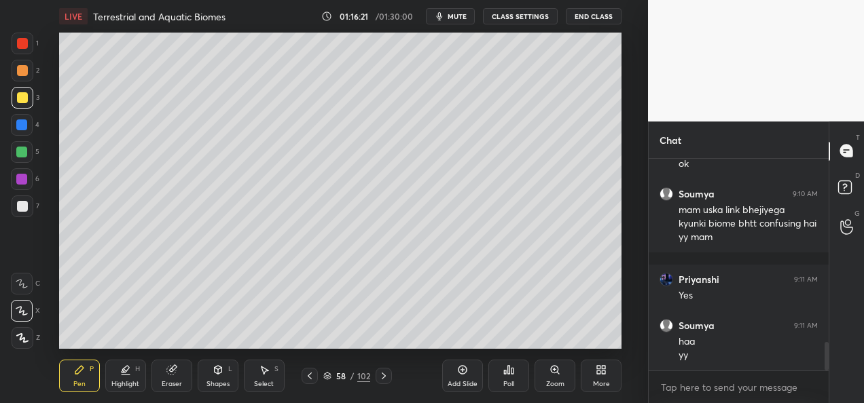
click at [379, 380] on icon at bounding box center [383, 376] width 11 height 11
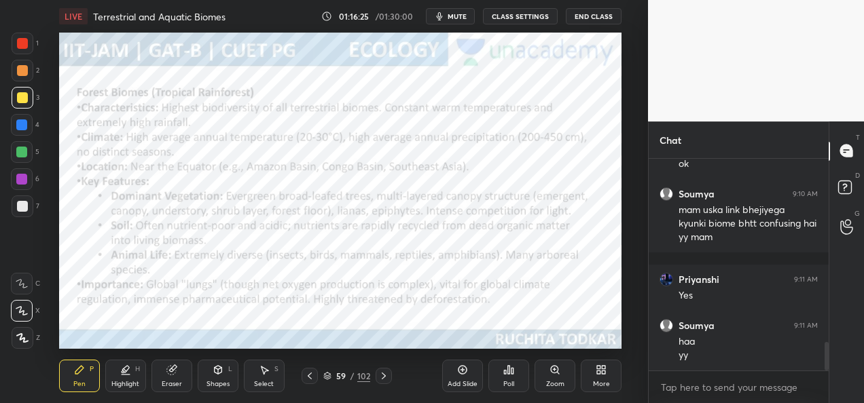
click at [19, 75] on div at bounding box center [22, 70] width 11 height 11
click at [20, 75] on div at bounding box center [22, 70] width 11 height 11
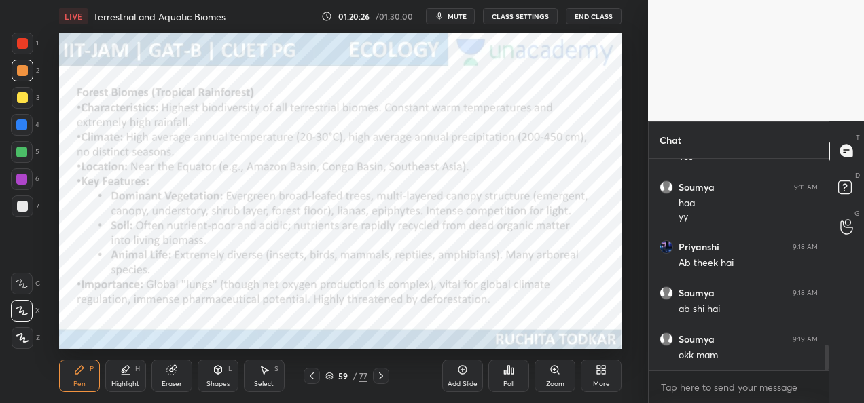
scroll to position [1530, 0]
click at [382, 383] on div at bounding box center [383, 376] width 16 height 16
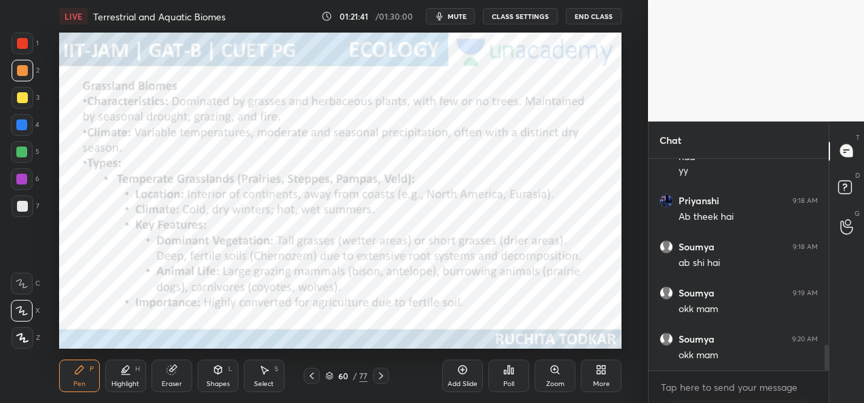
click at [387, 382] on div at bounding box center [381, 376] width 16 height 16
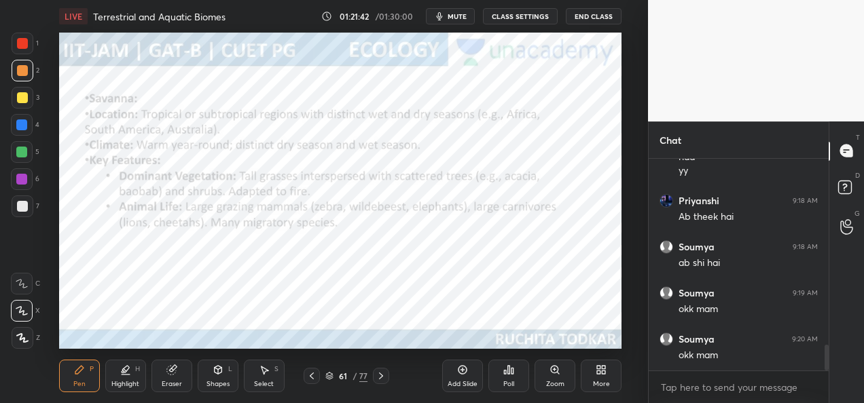
click at [385, 382] on div at bounding box center [381, 376] width 16 height 16
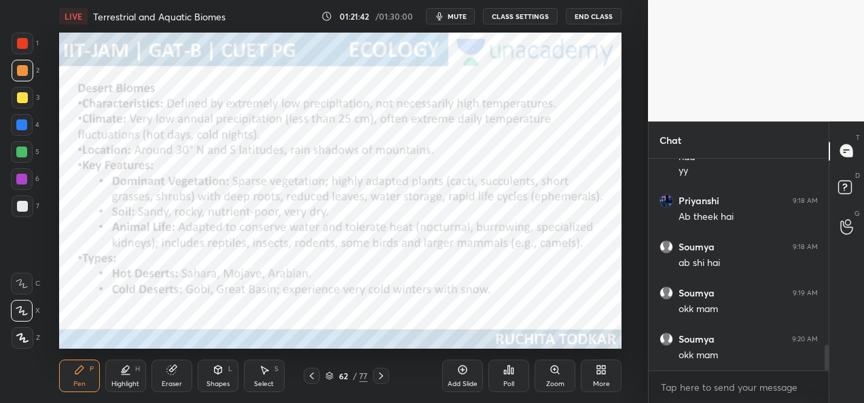
click at [386, 382] on div at bounding box center [381, 376] width 16 height 16
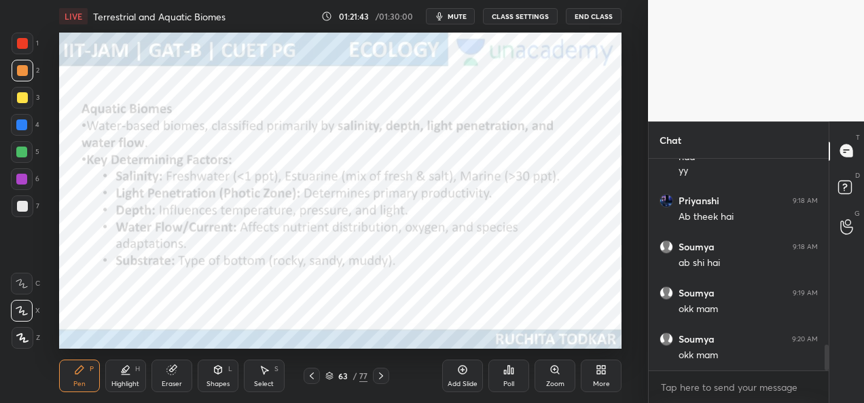
click at [386, 382] on div at bounding box center [381, 376] width 16 height 16
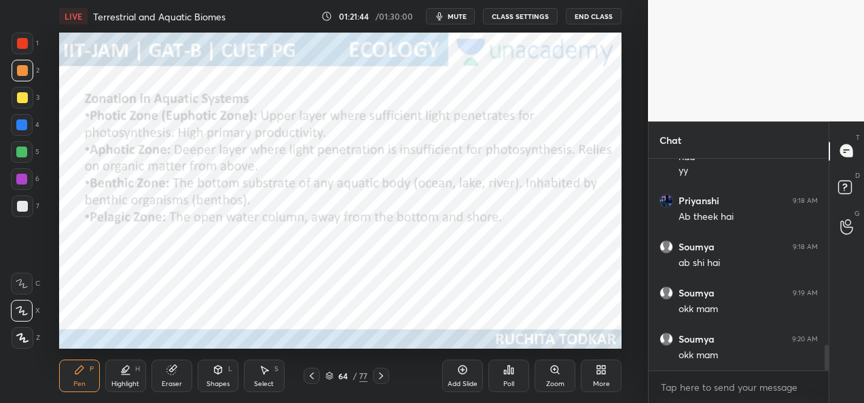
click at [386, 382] on div at bounding box center [381, 376] width 16 height 16
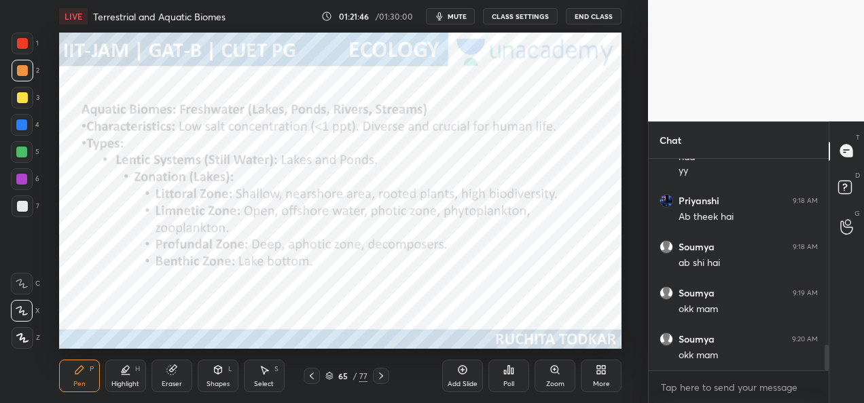
click at [314, 378] on icon at bounding box center [311, 376] width 11 height 11
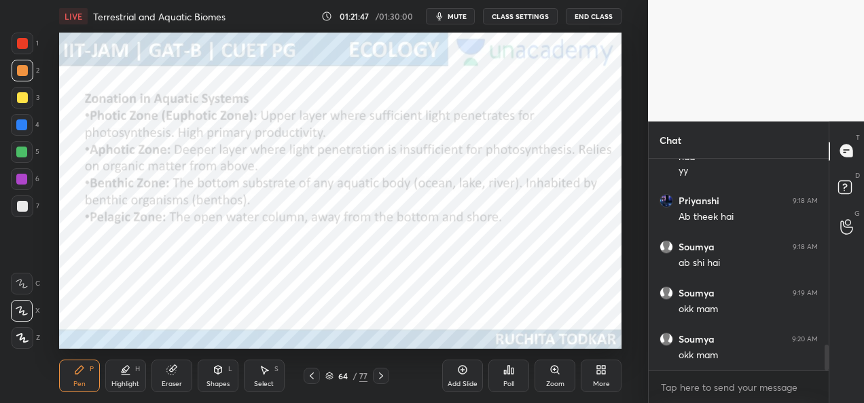
click at [315, 377] on icon at bounding box center [311, 376] width 11 height 11
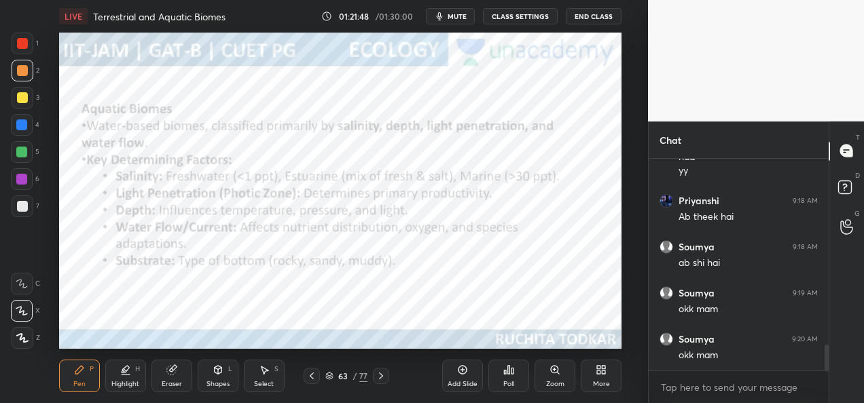
click at [315, 379] on icon at bounding box center [311, 376] width 11 height 11
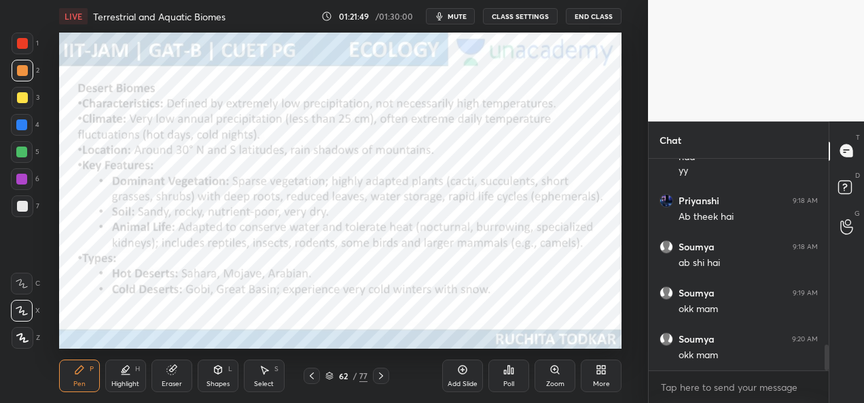
click at [315, 379] on icon at bounding box center [311, 376] width 11 height 11
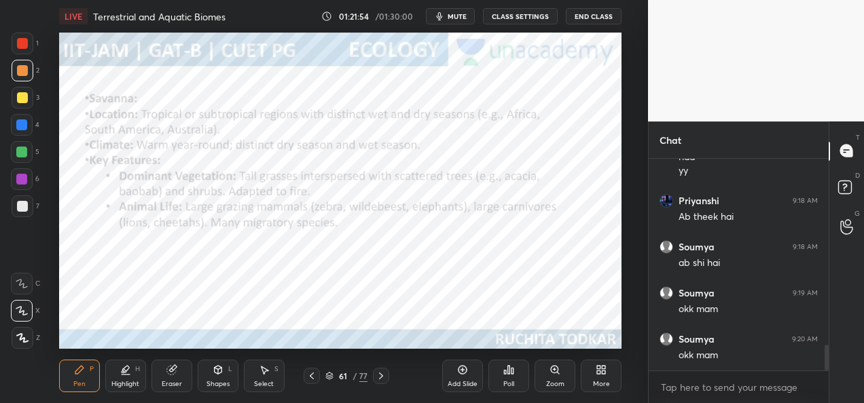
click at [307, 377] on icon at bounding box center [311, 376] width 11 height 11
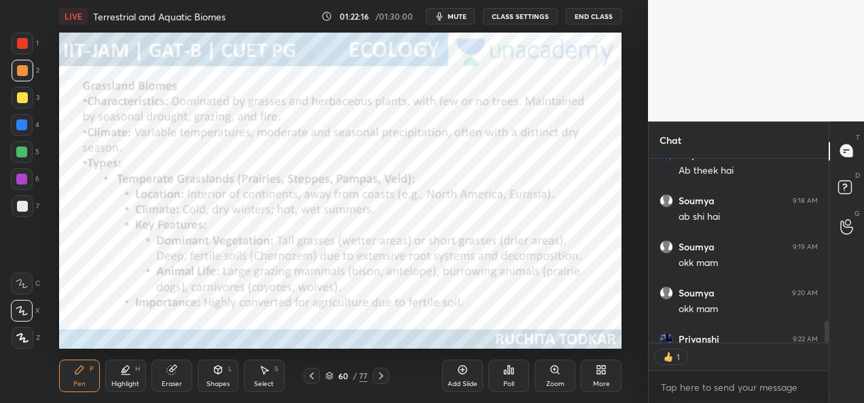
scroll to position [208, 176]
click at [381, 380] on icon at bounding box center [380, 376] width 11 height 11
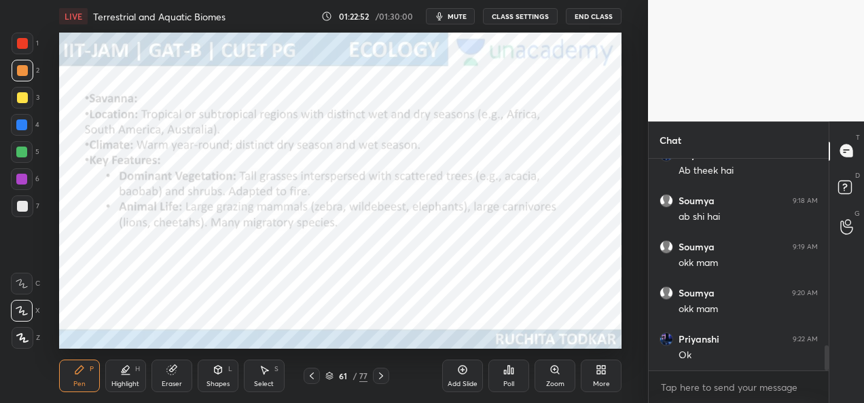
click at [310, 379] on icon at bounding box center [311, 376] width 11 height 11
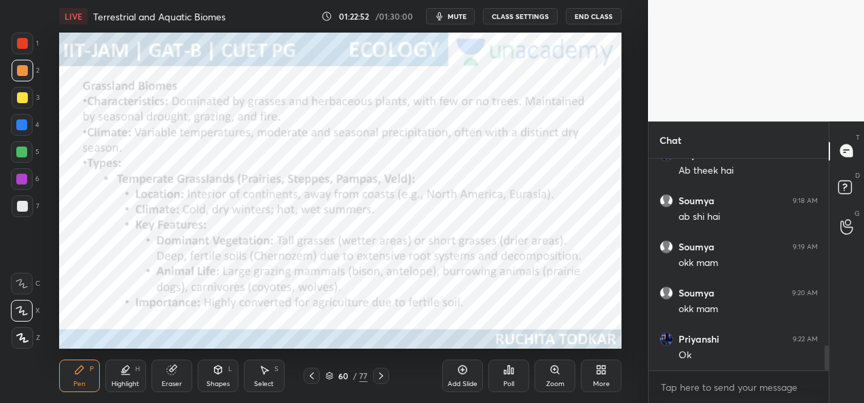
click at [311, 379] on icon at bounding box center [311, 376] width 11 height 11
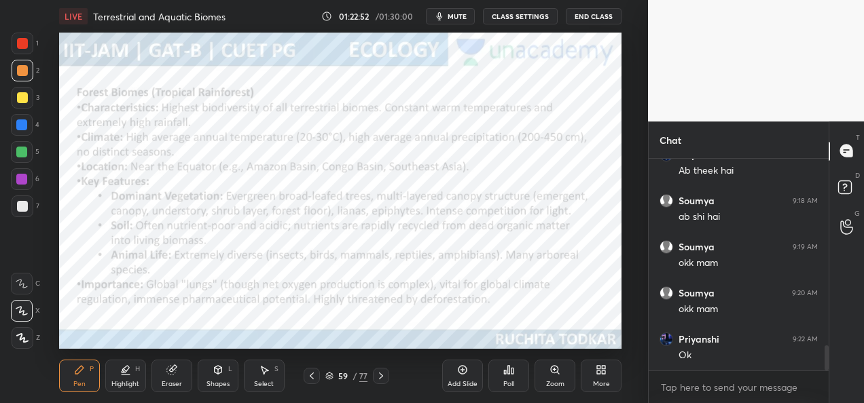
click at [312, 380] on icon at bounding box center [311, 376] width 11 height 11
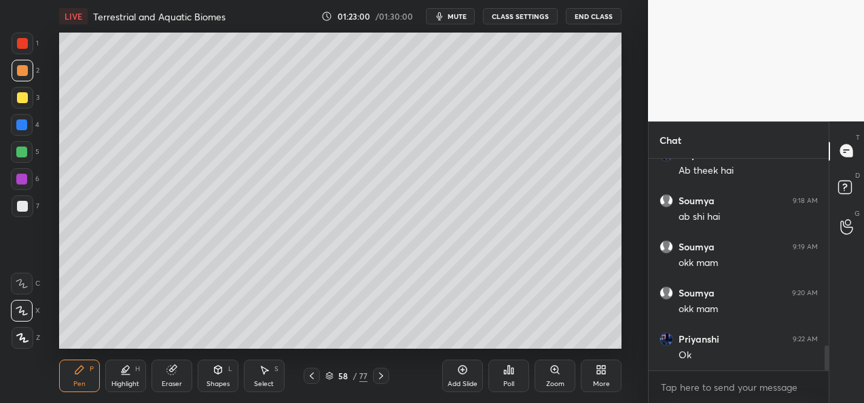
click at [384, 375] on icon at bounding box center [380, 376] width 11 height 11
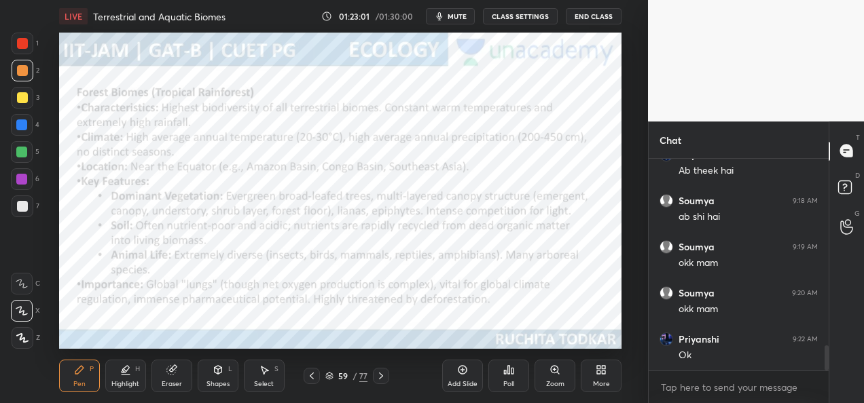
click at [382, 378] on icon at bounding box center [380, 376] width 11 height 11
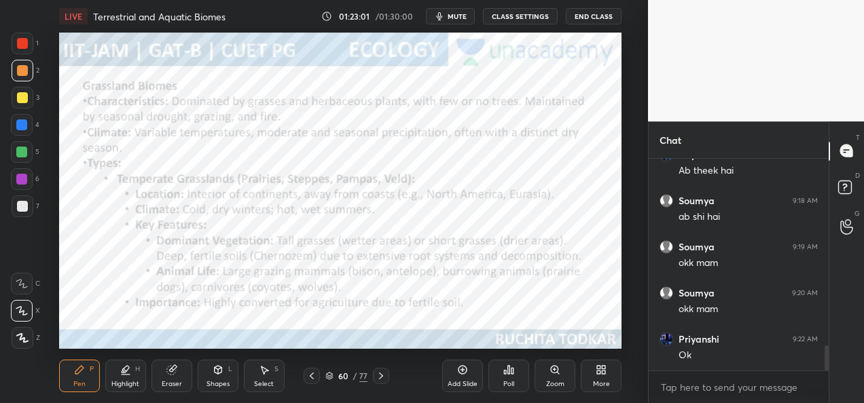
click at [384, 380] on icon at bounding box center [380, 376] width 11 height 11
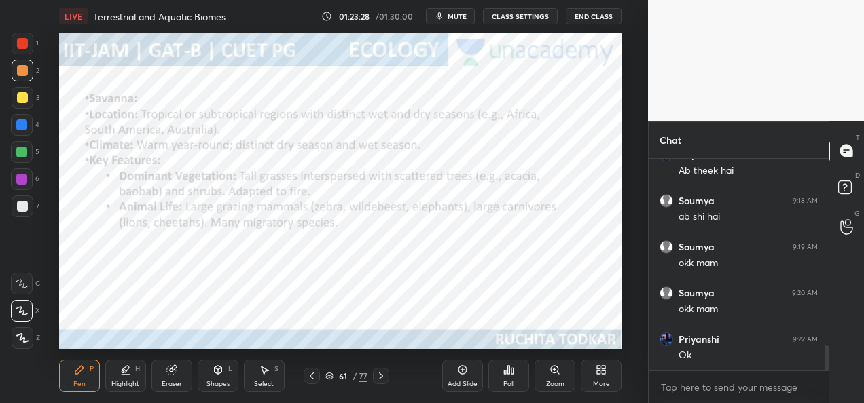
click at [382, 380] on icon at bounding box center [380, 376] width 11 height 11
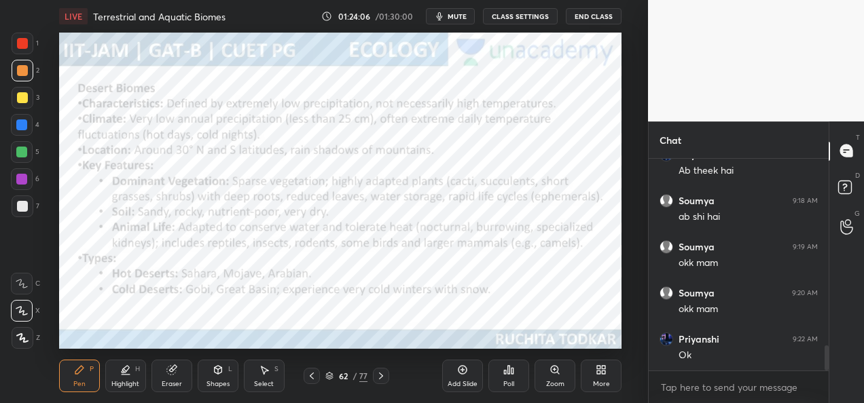
click at [307, 382] on div at bounding box center [311, 376] width 16 height 16
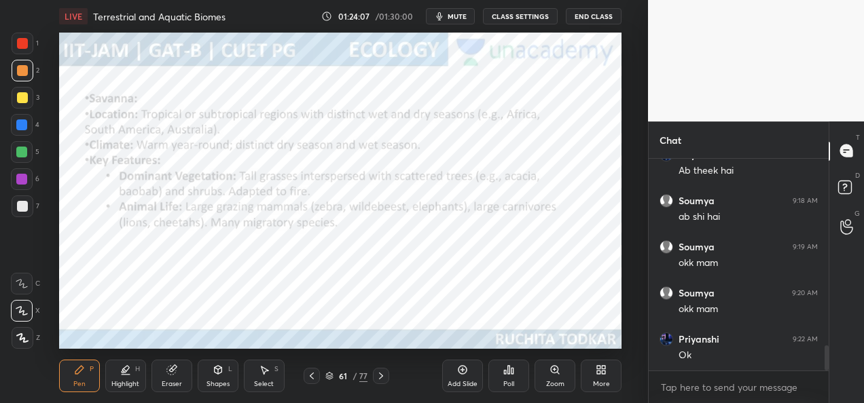
click at [310, 382] on div at bounding box center [311, 376] width 16 height 16
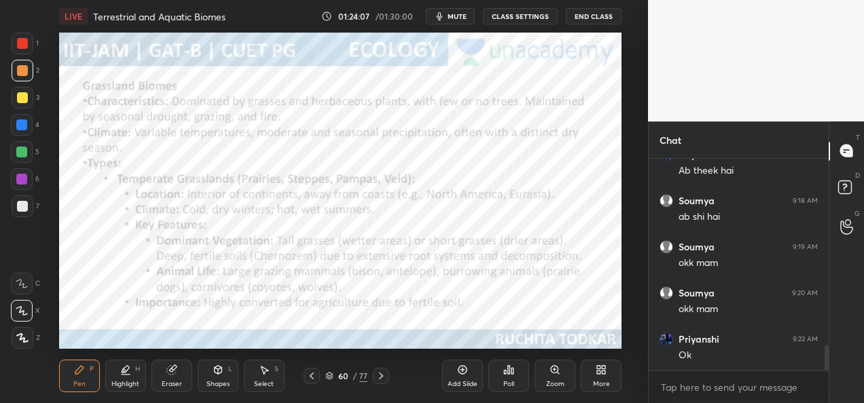
click at [312, 381] on icon at bounding box center [311, 376] width 11 height 11
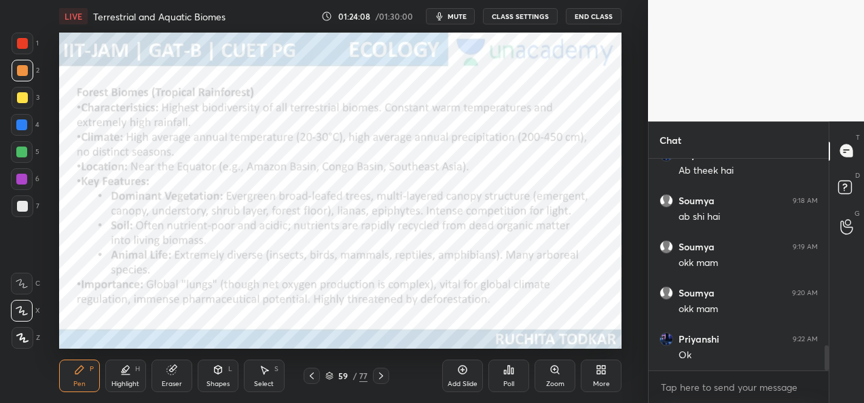
click at [314, 379] on icon at bounding box center [312, 376] width 4 height 7
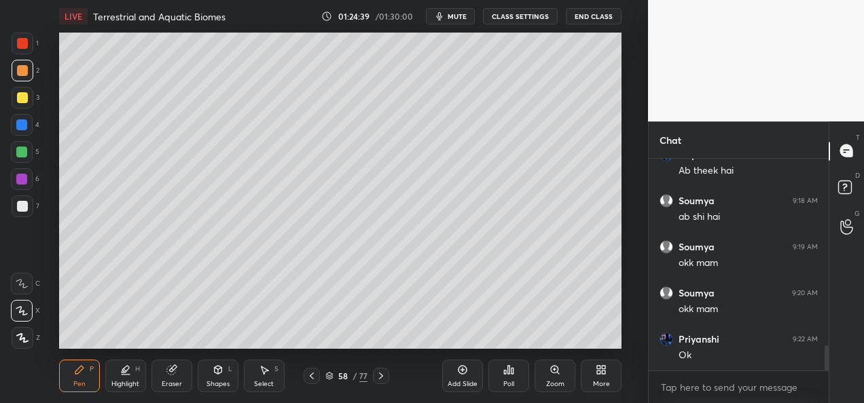
click at [381, 380] on icon at bounding box center [380, 376] width 11 height 11
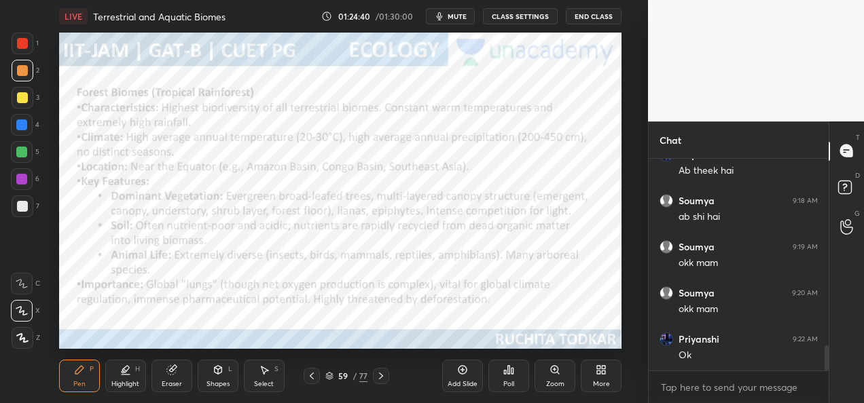
click at [379, 380] on icon at bounding box center [380, 376] width 11 height 11
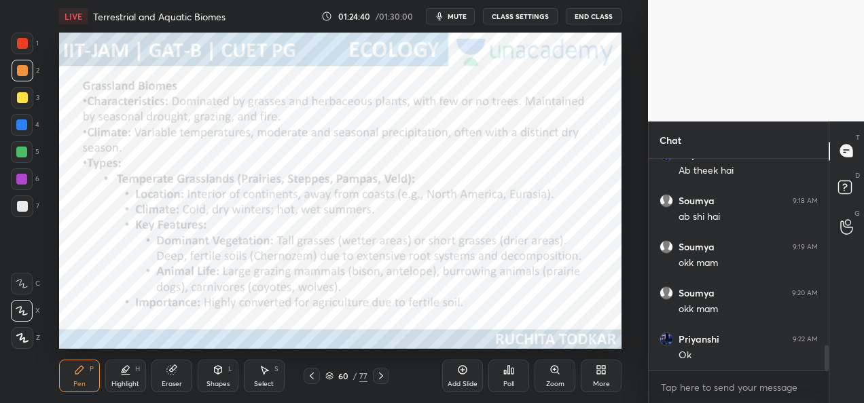
click at [381, 381] on icon at bounding box center [380, 376] width 11 height 11
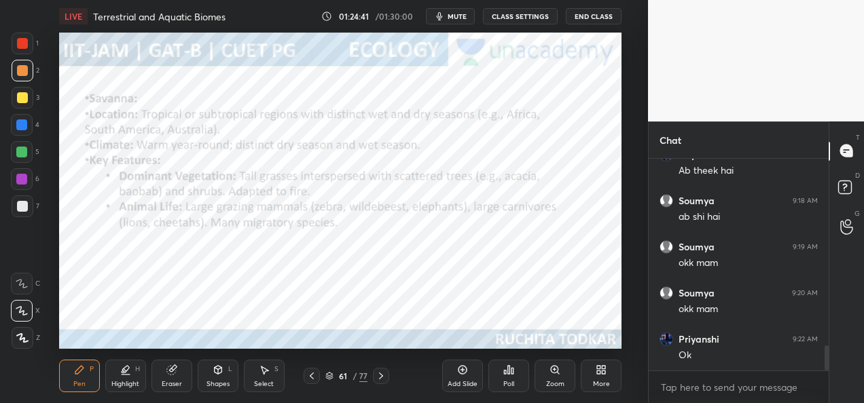
click at [379, 379] on icon at bounding box center [381, 376] width 4 height 7
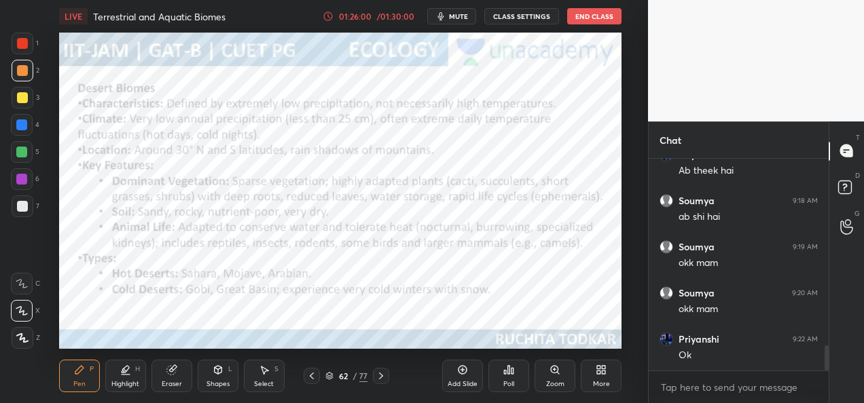
click at [382, 377] on icon at bounding box center [381, 376] width 4 height 7
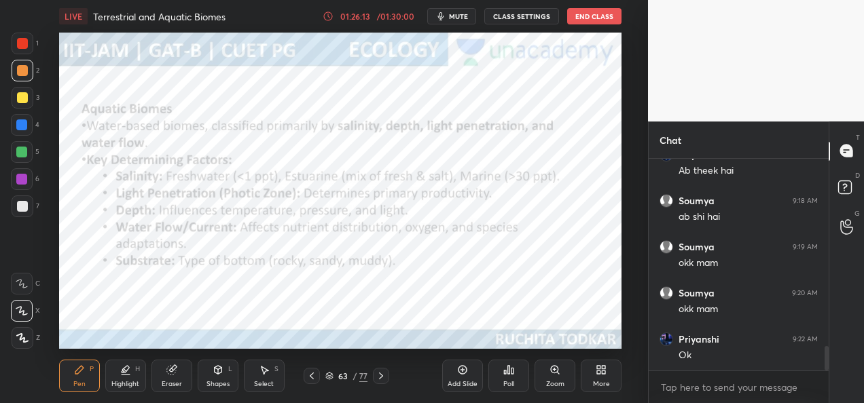
scroll to position [1622, 0]
click at [315, 376] on icon at bounding box center [311, 376] width 11 height 11
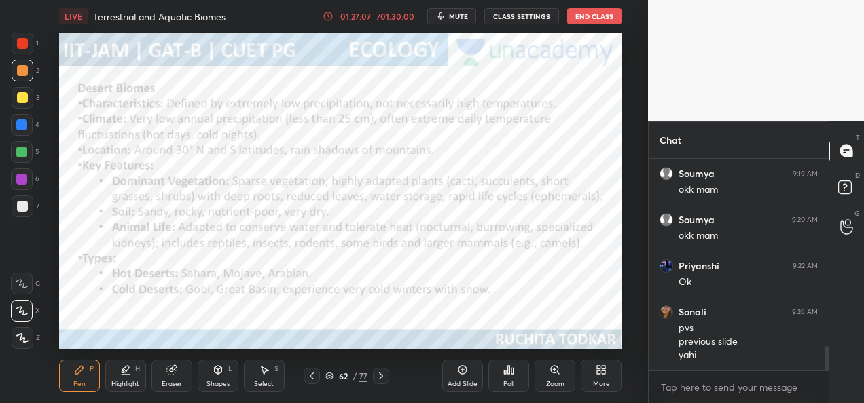
scroll to position [1696, 0]
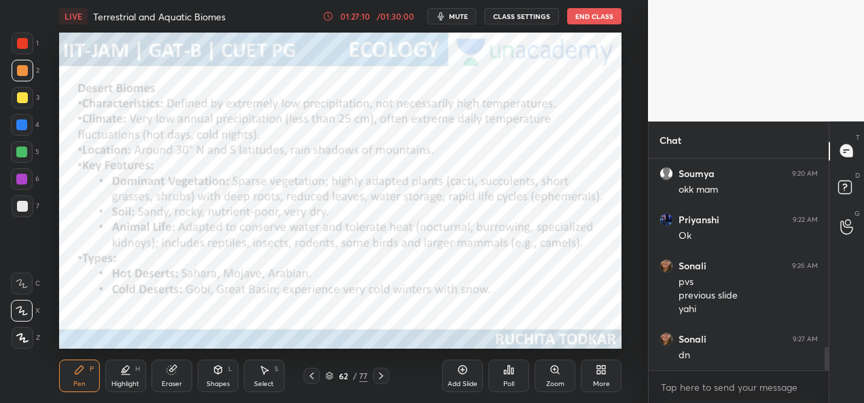
click at [382, 384] on div at bounding box center [381, 376] width 16 height 16
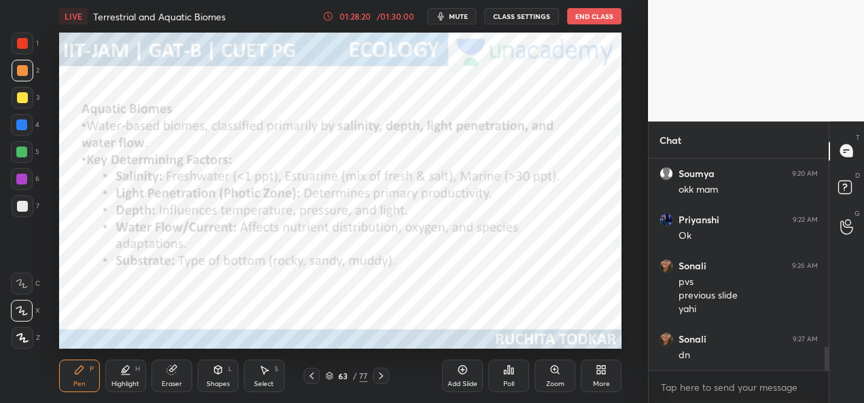
click at [377, 382] on div at bounding box center [381, 376] width 16 height 16
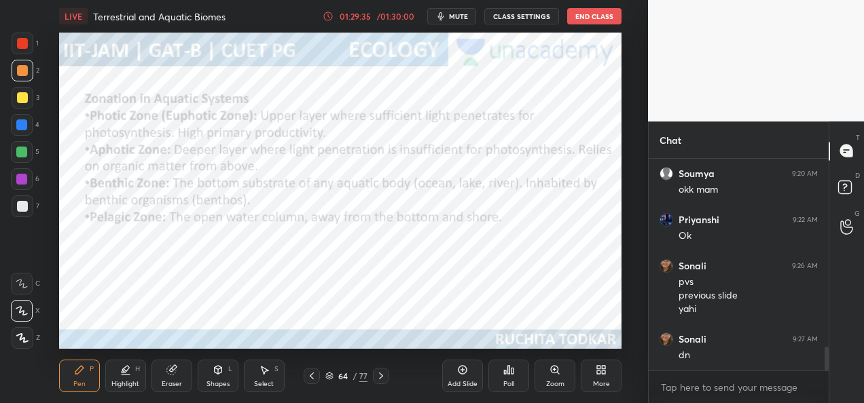
click at [383, 377] on icon at bounding box center [380, 376] width 11 height 11
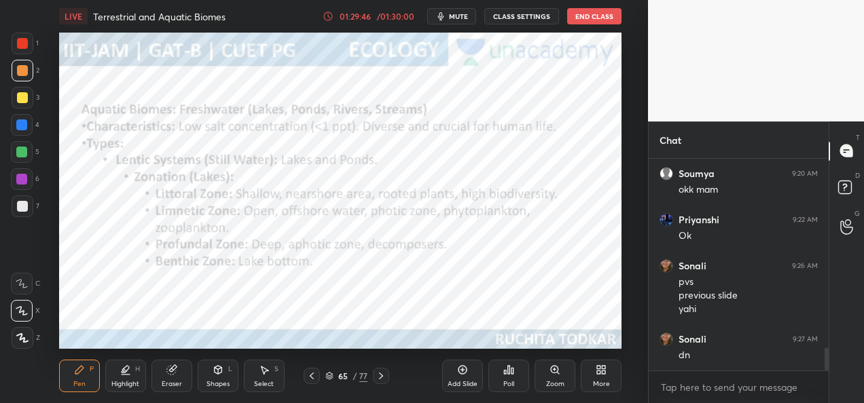
scroll to position [1742, 0]
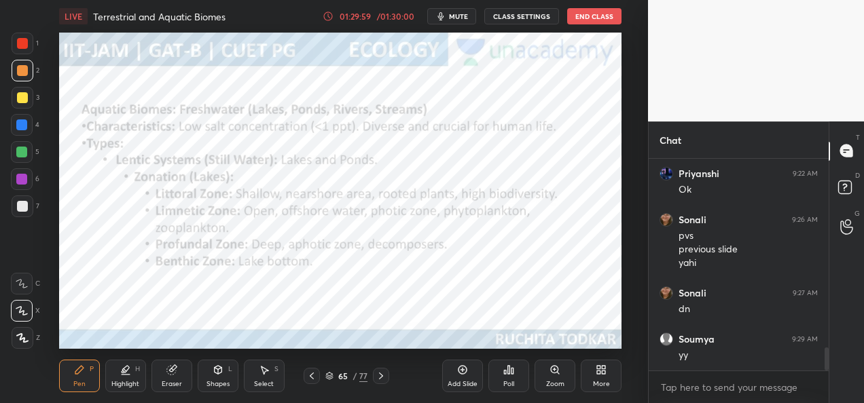
click at [377, 382] on div at bounding box center [381, 376] width 16 height 16
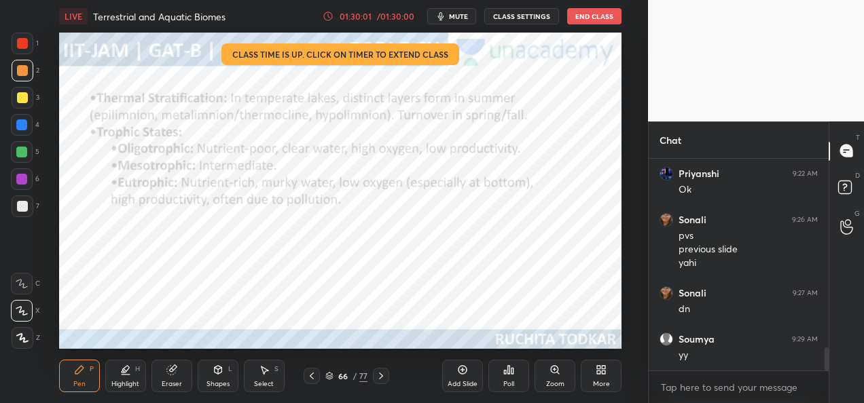
click at [382, 380] on icon at bounding box center [380, 376] width 11 height 11
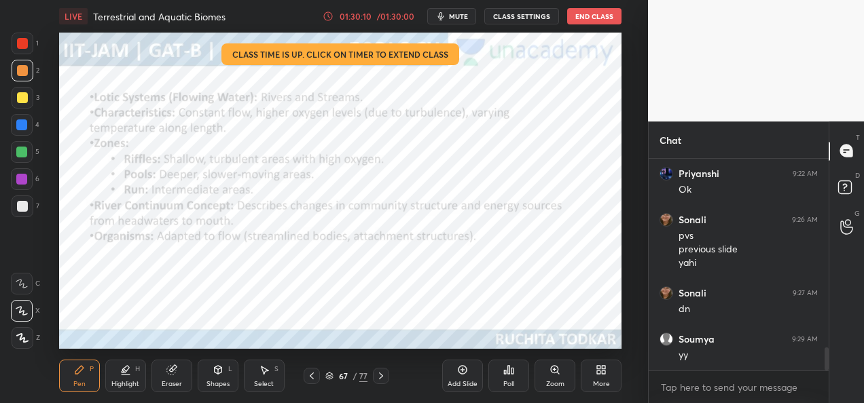
click at [314, 375] on icon at bounding box center [311, 376] width 11 height 11
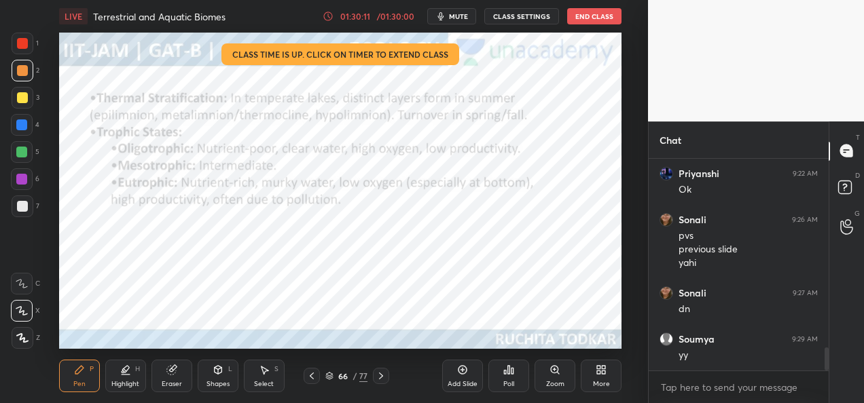
click at [311, 378] on icon at bounding box center [311, 376] width 11 height 11
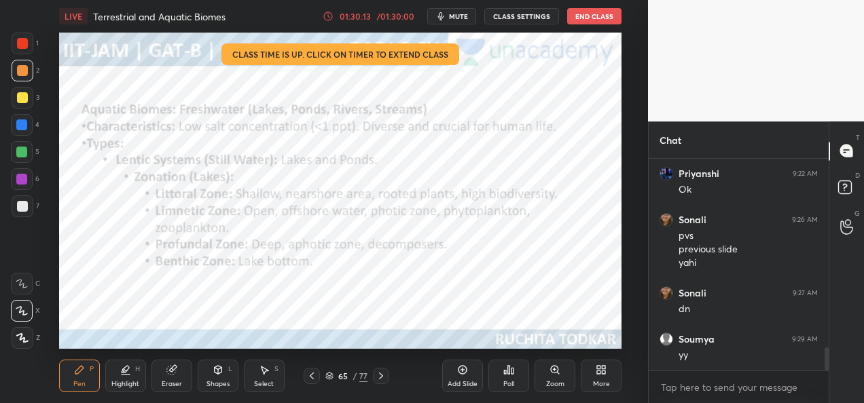
click at [383, 381] on icon at bounding box center [380, 376] width 11 height 11
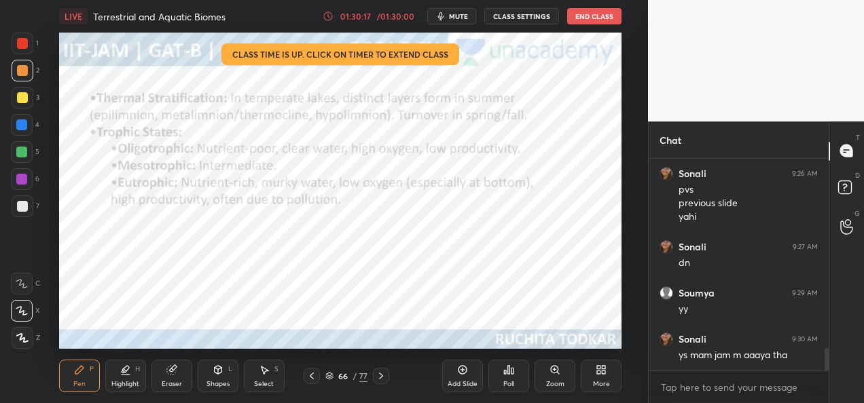
scroll to position [1802, 0]
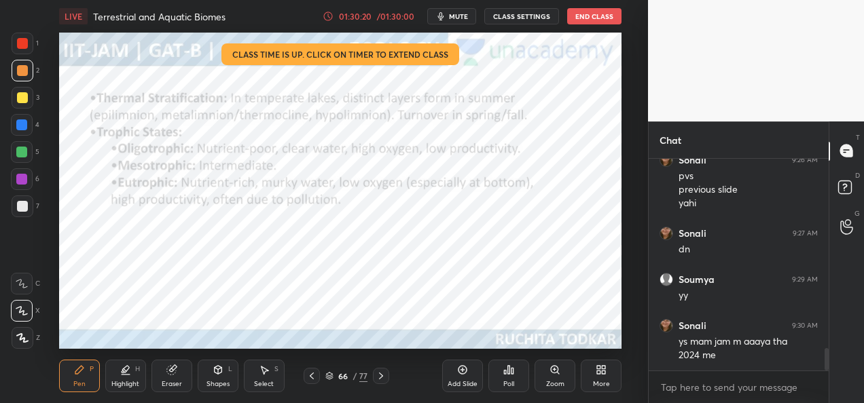
click at [318, 379] on div at bounding box center [311, 376] width 16 height 16
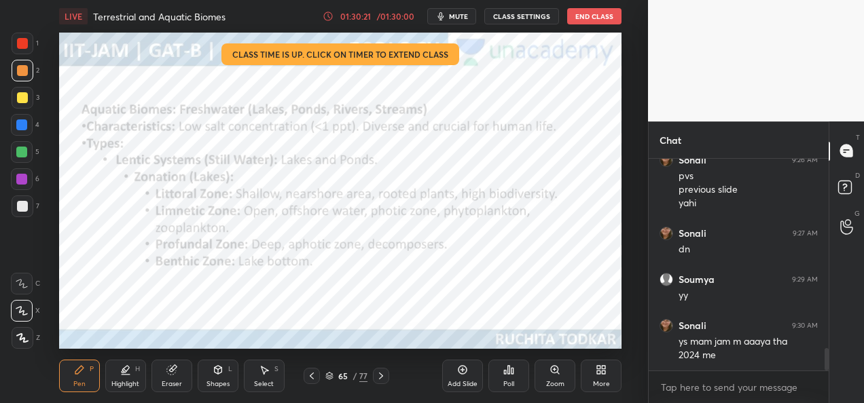
click at [312, 381] on icon at bounding box center [311, 376] width 11 height 11
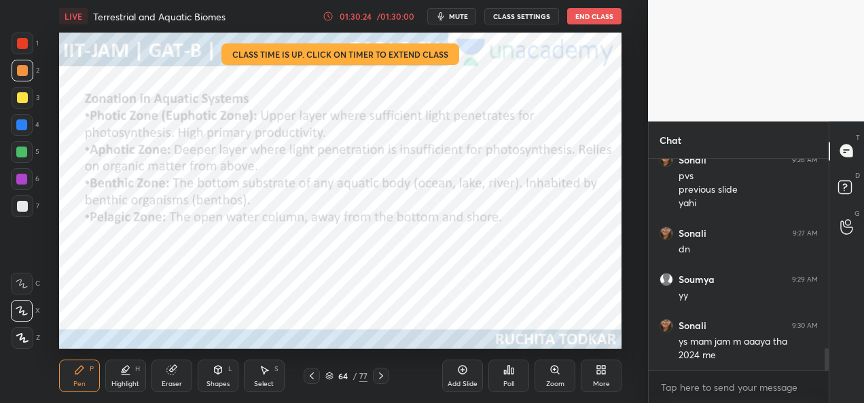
click at [311, 375] on icon at bounding box center [311, 376] width 11 height 11
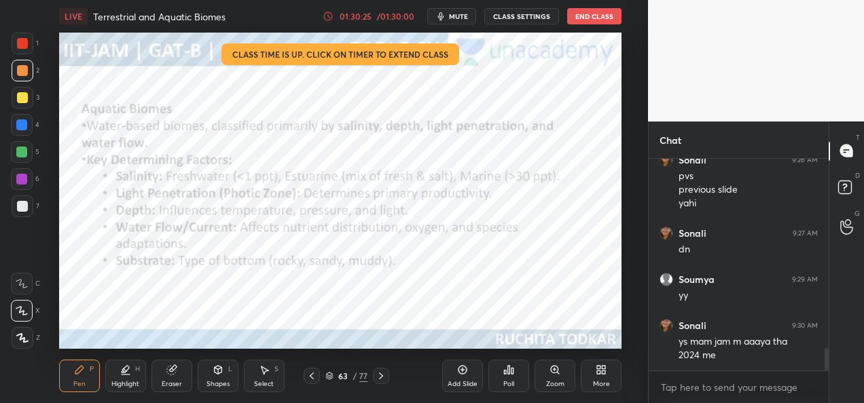
click at [403, 373] on div "63 / 77" at bounding box center [345, 376] width 191 height 16
click at [380, 375] on icon at bounding box center [380, 376] width 11 height 11
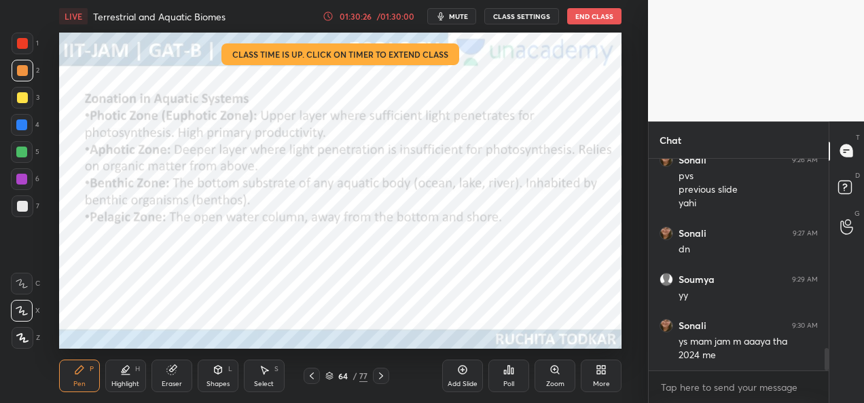
click at [377, 376] on icon at bounding box center [380, 376] width 11 height 11
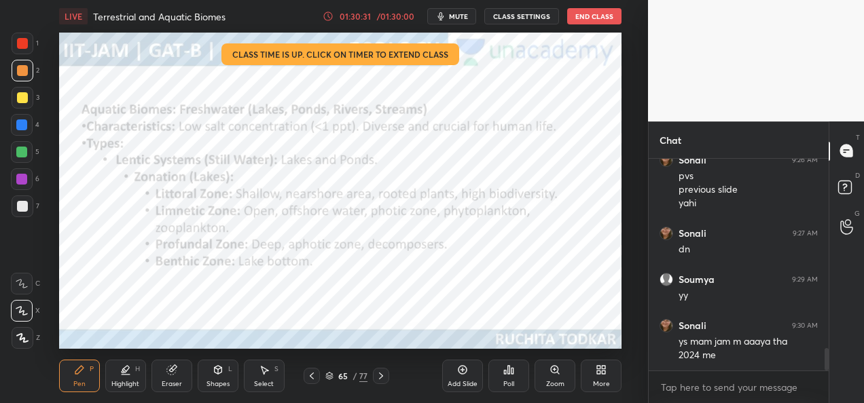
click at [379, 377] on icon at bounding box center [380, 376] width 11 height 11
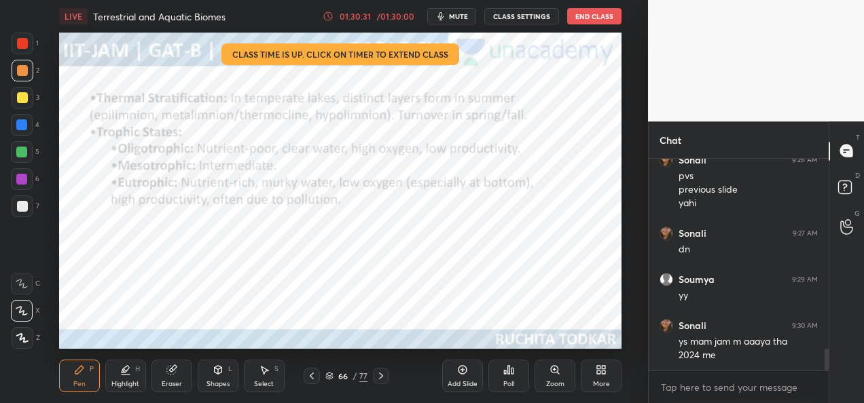
scroll to position [1848, 0]
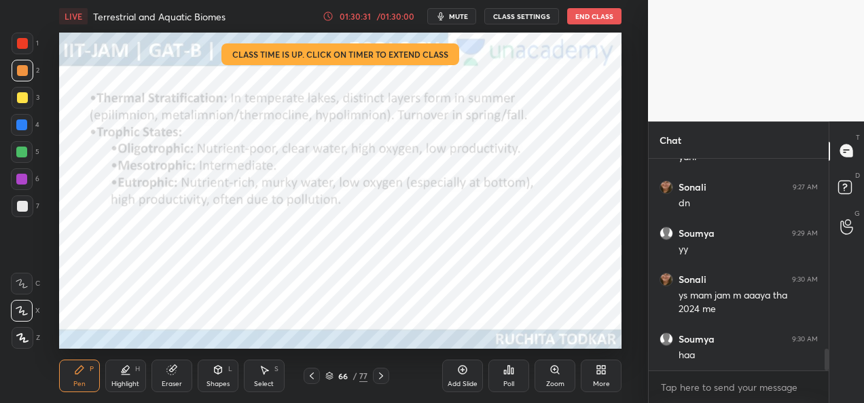
click at [376, 379] on icon at bounding box center [380, 376] width 11 height 11
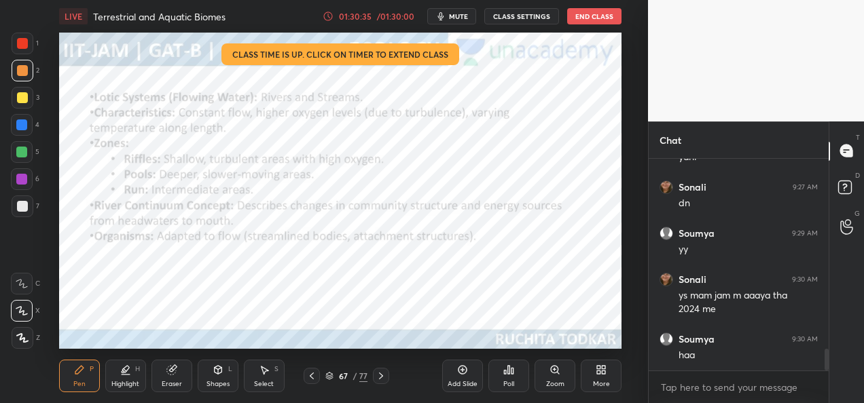
click at [379, 377] on icon at bounding box center [380, 376] width 11 height 11
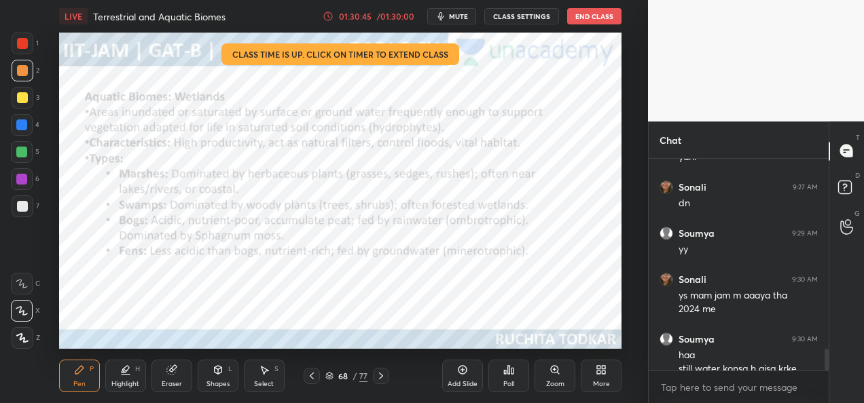
scroll to position [1874, 0]
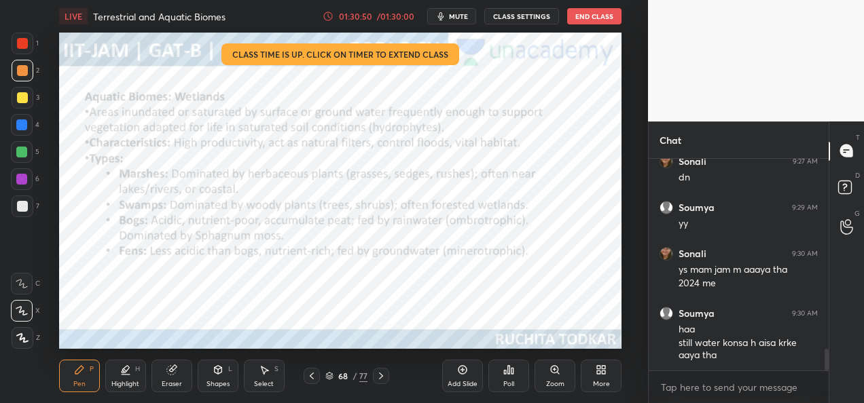
click at [383, 377] on icon at bounding box center [380, 376] width 11 height 11
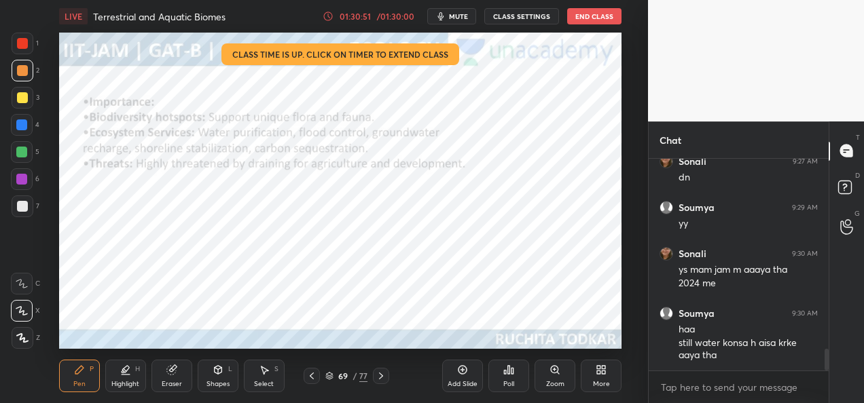
click at [385, 379] on icon at bounding box center [380, 376] width 11 height 11
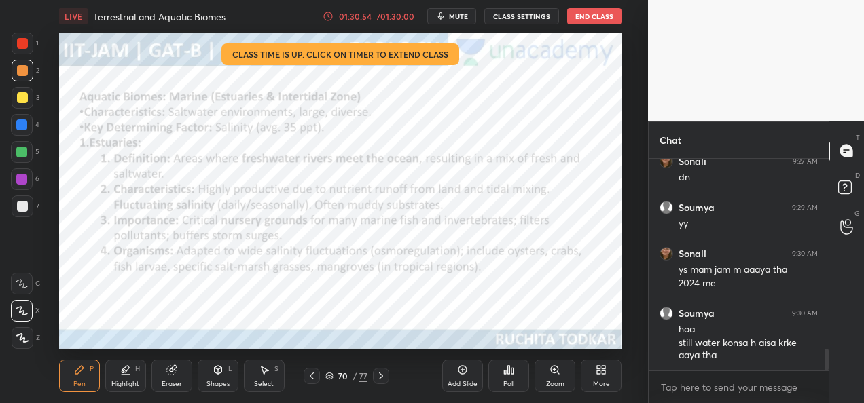
click at [383, 373] on icon at bounding box center [380, 376] width 11 height 11
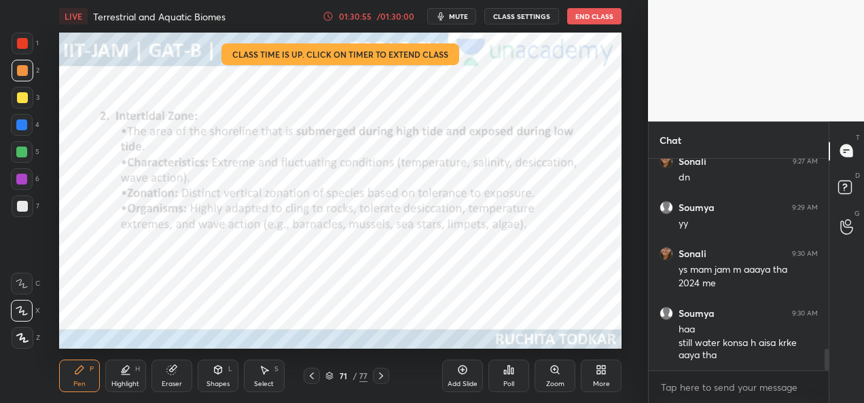
click at [380, 376] on icon at bounding box center [380, 376] width 11 height 11
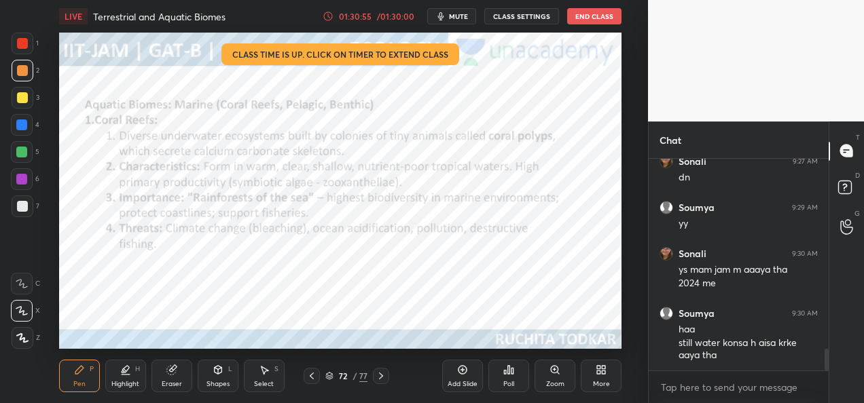
click at [380, 377] on icon at bounding box center [381, 376] width 4 height 7
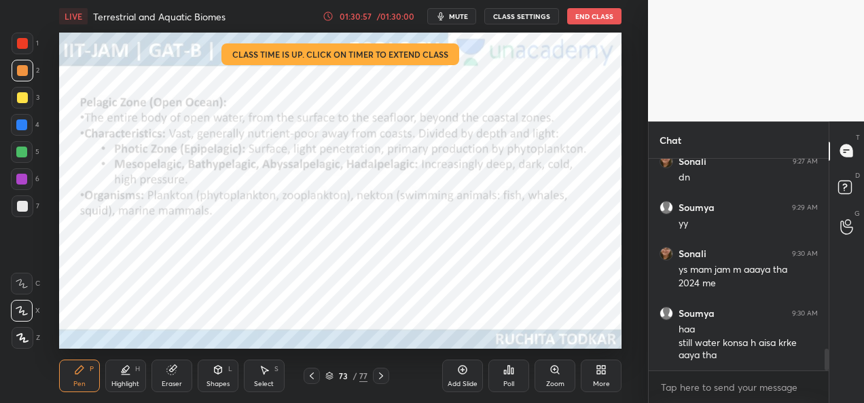
click at [384, 376] on icon at bounding box center [380, 376] width 11 height 11
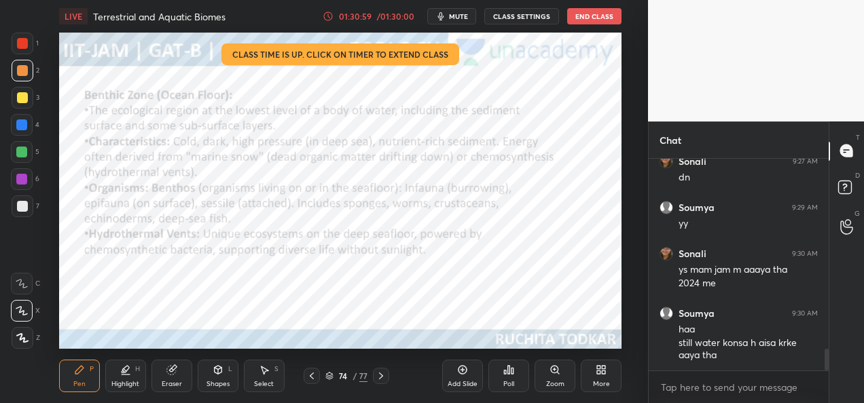
click at [383, 376] on icon at bounding box center [380, 376] width 11 height 11
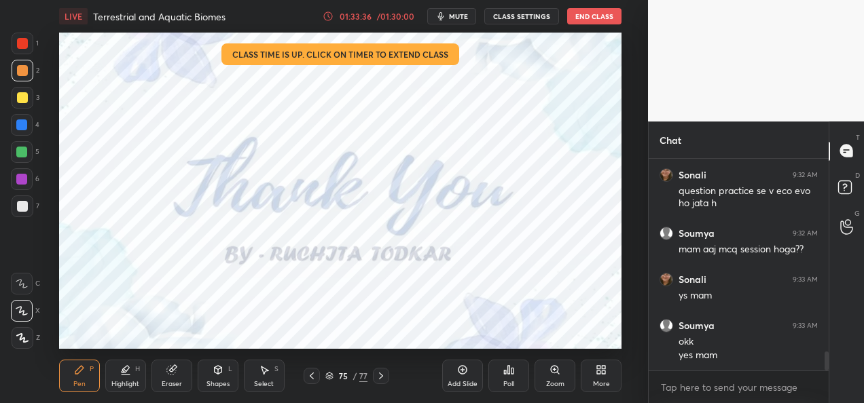
scroll to position [2223, 0]
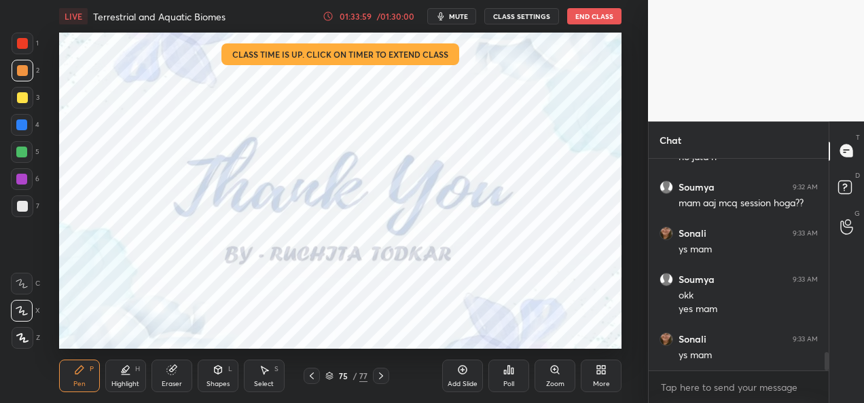
click at [601, 18] on button "End Class" at bounding box center [594, 16] width 54 height 16
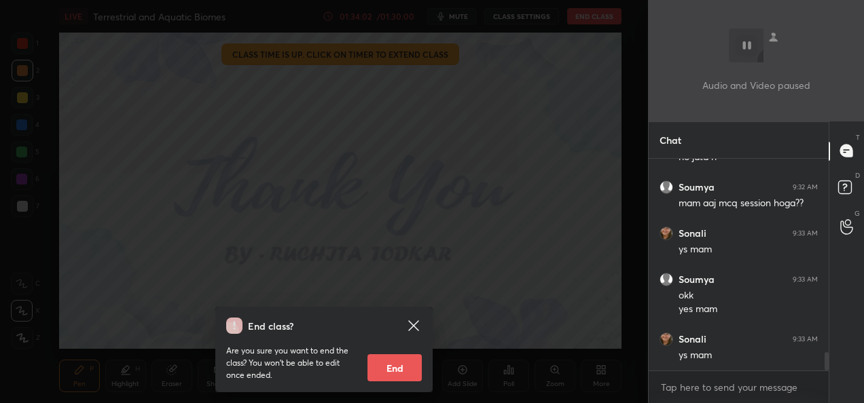
scroll to position [2269, 0]
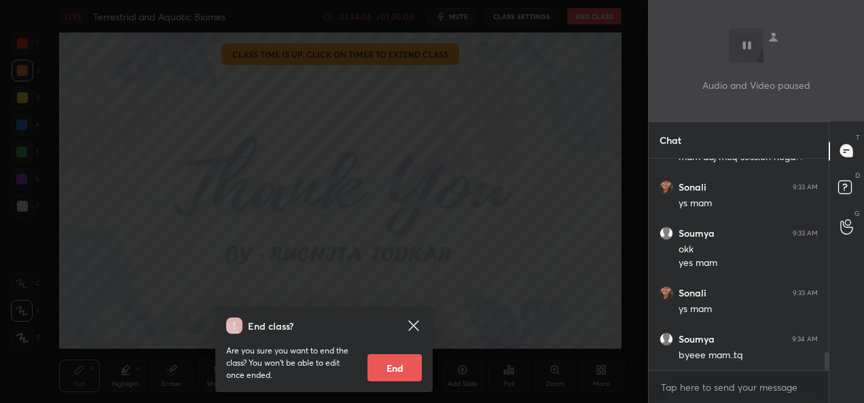
click at [394, 370] on button "End" at bounding box center [394, 367] width 54 height 27
type textarea "x"
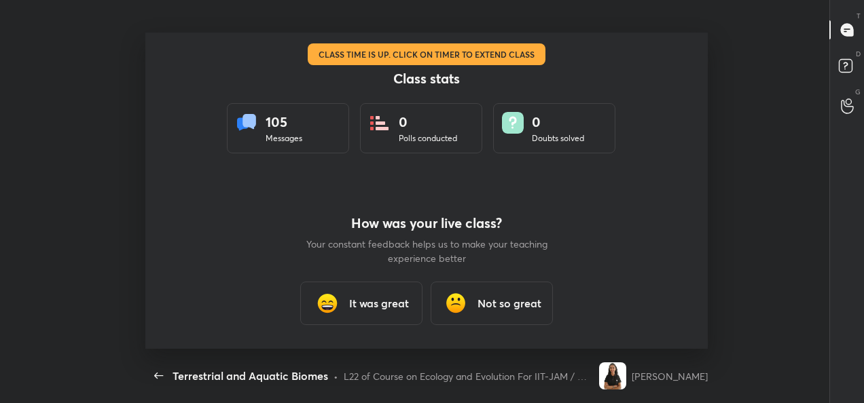
scroll to position [316, 853]
